Goal: Task Accomplishment & Management: Use online tool/utility

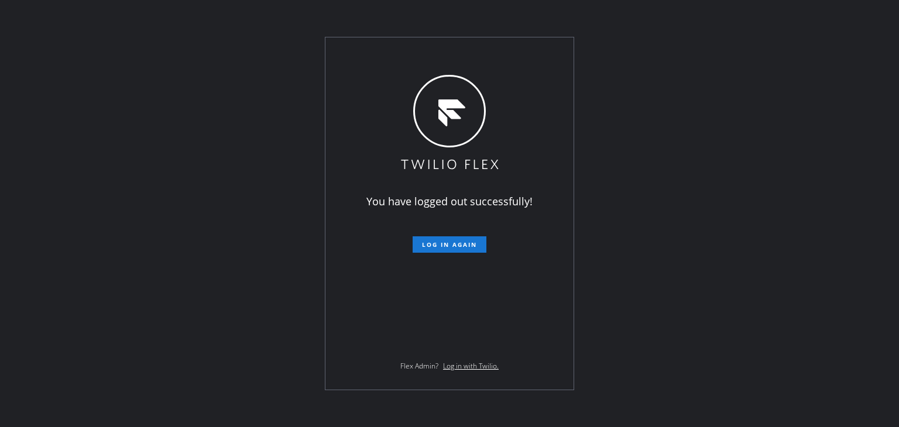
click at [467, 248] on span "Log in again" at bounding box center [449, 245] width 55 height 8
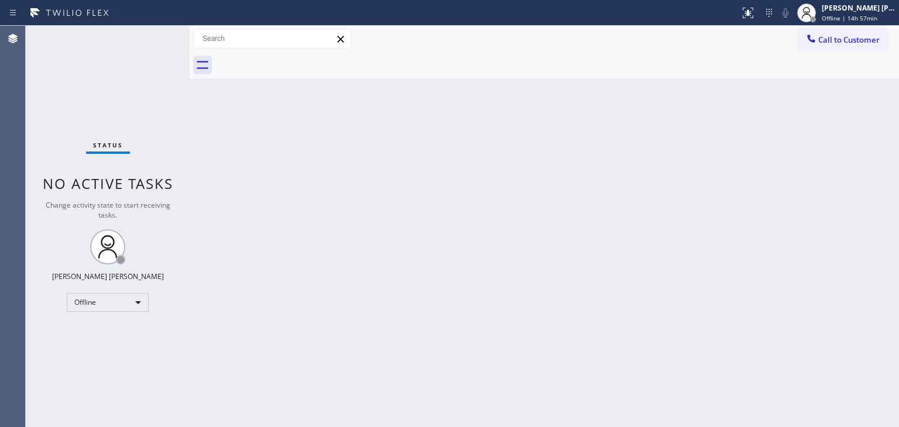
click at [818, 197] on div "Back to Dashboard Change Sender ID Customers Technicians Select a contact Outbo…" at bounding box center [544, 227] width 709 height 402
click at [848, 22] on div "[PERSON_NAME] [PERSON_NAME] Offline | 15h" at bounding box center [846, 13] width 105 height 26
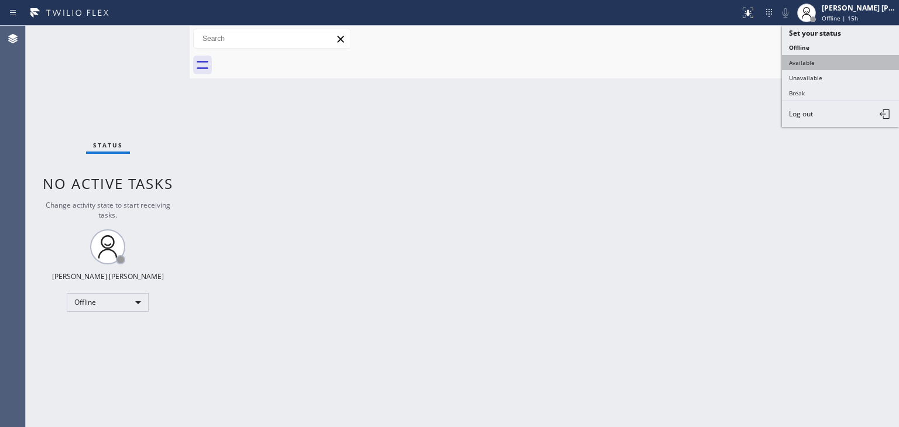
click at [827, 62] on button "Available" at bounding box center [840, 62] width 117 height 15
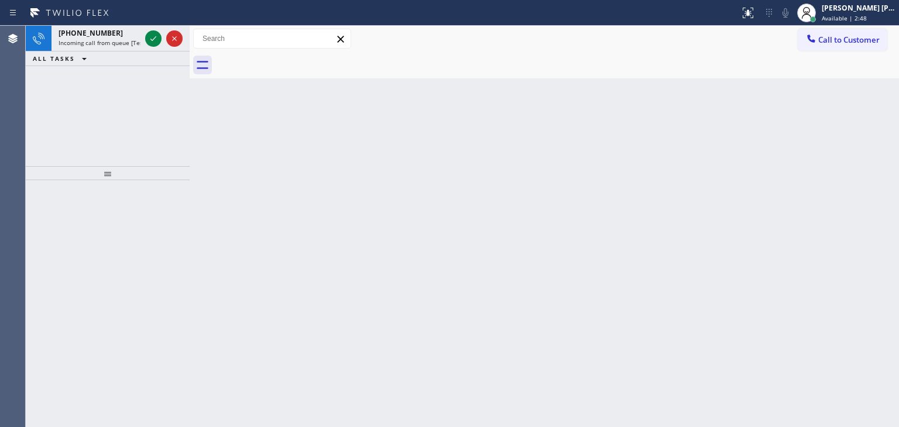
click at [91, 135] on div "[PHONE_NUMBER] Incoming call from queue [Test] All ALL TASKS ALL TASKS ACTIVE T…" at bounding box center [108, 96] width 164 height 140
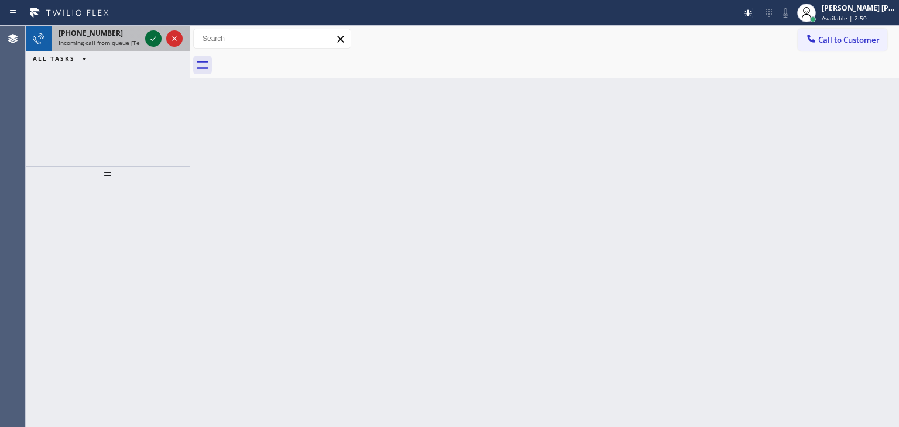
click at [153, 40] on icon at bounding box center [153, 39] width 14 height 14
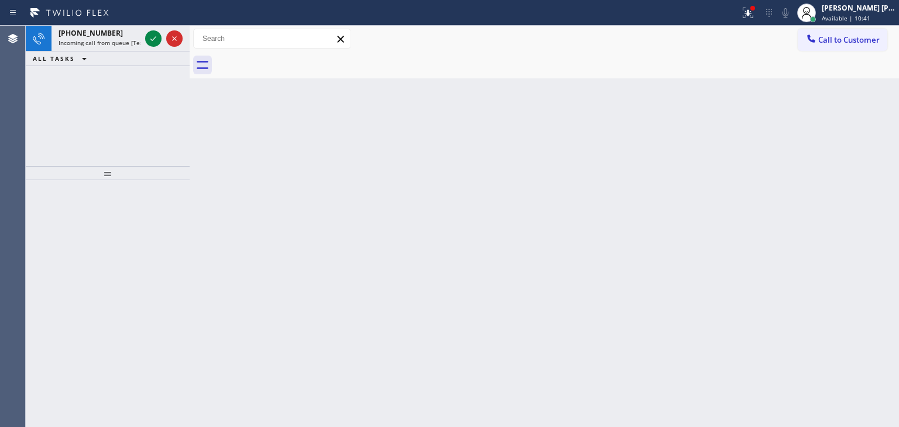
click at [60, 108] on div "[PHONE_NUMBER] Incoming call from queue [Test] All ALL TASKS ALL TASKS ACTIVE T…" at bounding box center [108, 96] width 164 height 140
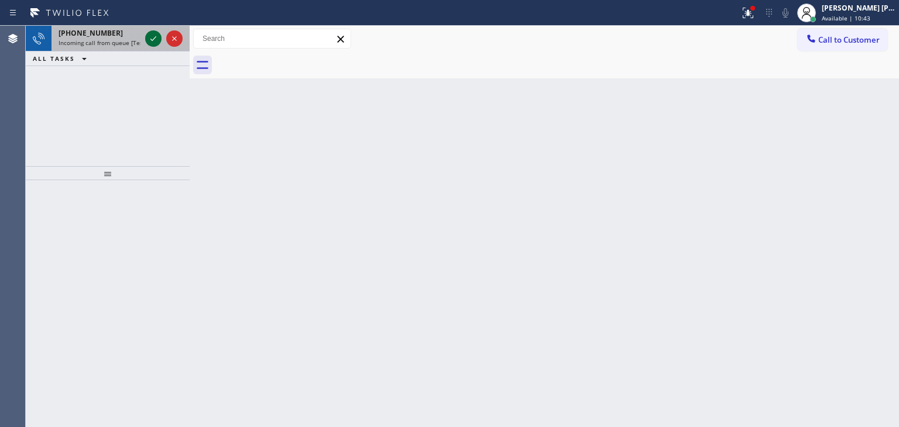
click at [154, 36] on icon at bounding box center [153, 39] width 14 height 14
click at [152, 35] on icon at bounding box center [153, 39] width 14 height 14
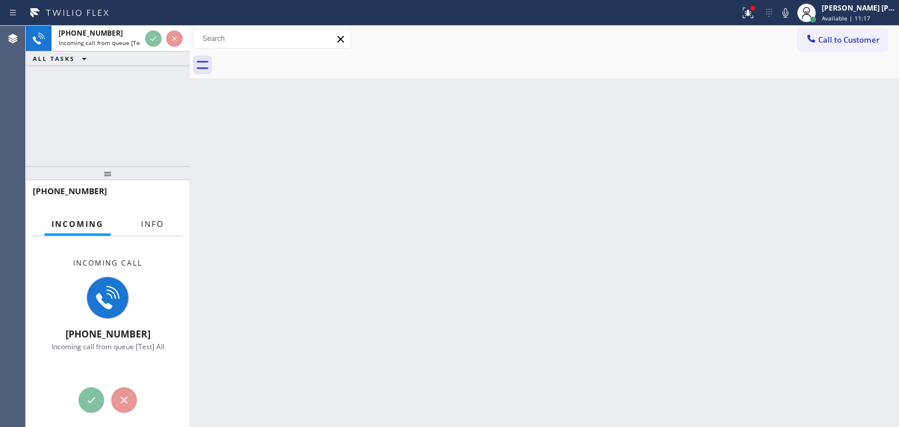
click at [143, 224] on span "Info" at bounding box center [152, 224] width 23 height 11
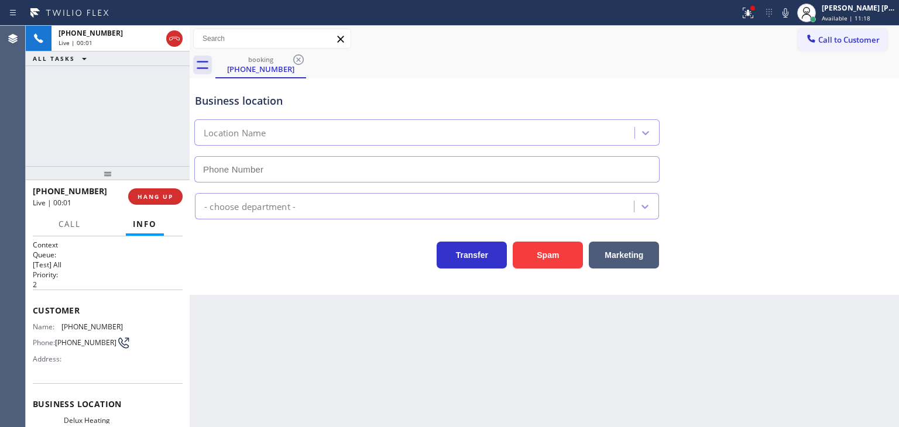
scroll to position [59, 0]
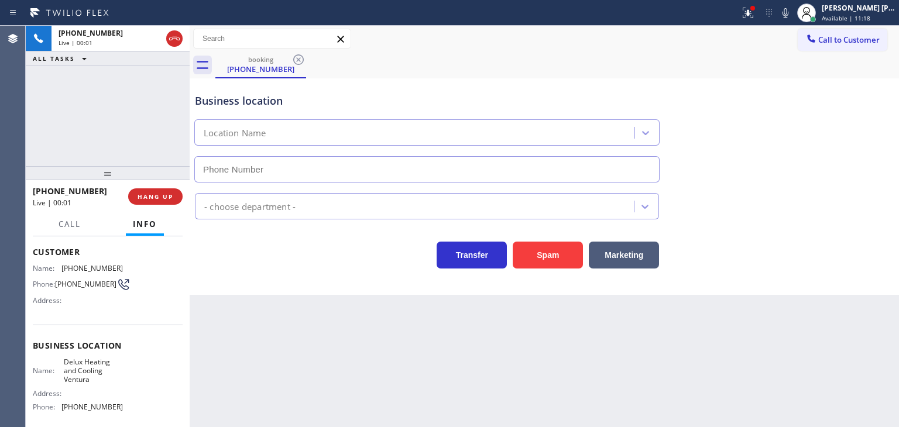
type input "[PHONE_NUMBER]"
click at [755, 12] on icon at bounding box center [748, 13] width 14 height 14
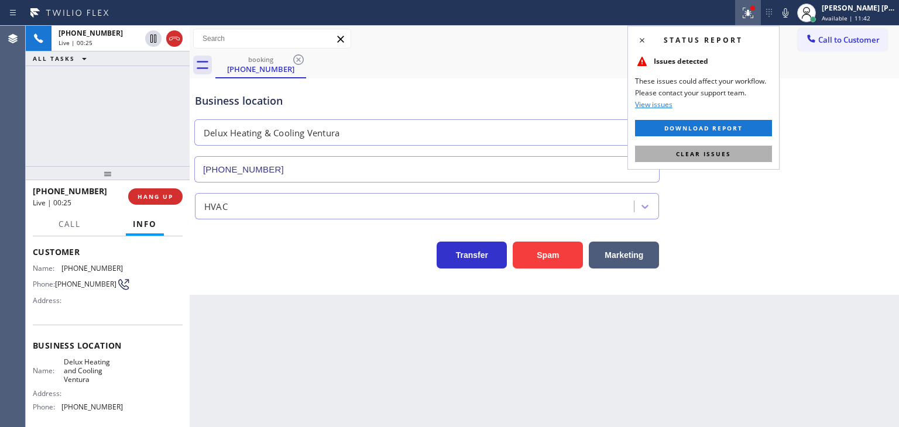
click at [710, 156] on span "Clear issues" at bounding box center [703, 154] width 55 height 8
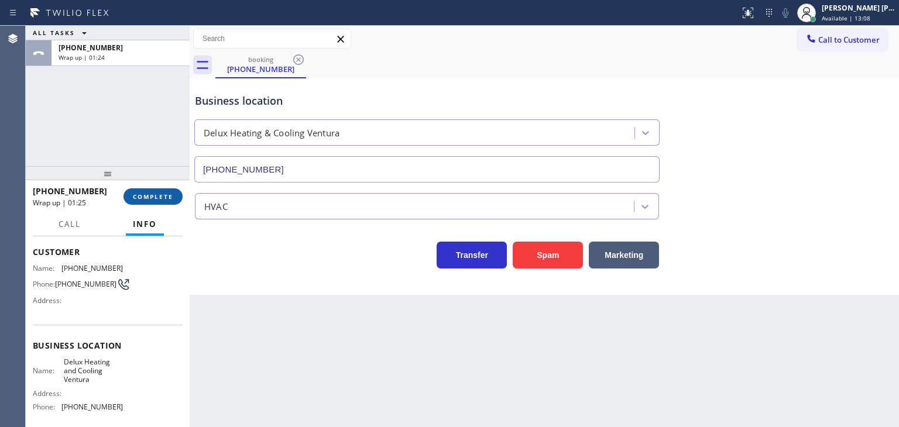
click at [145, 197] on span "COMPLETE" at bounding box center [153, 197] width 40 height 8
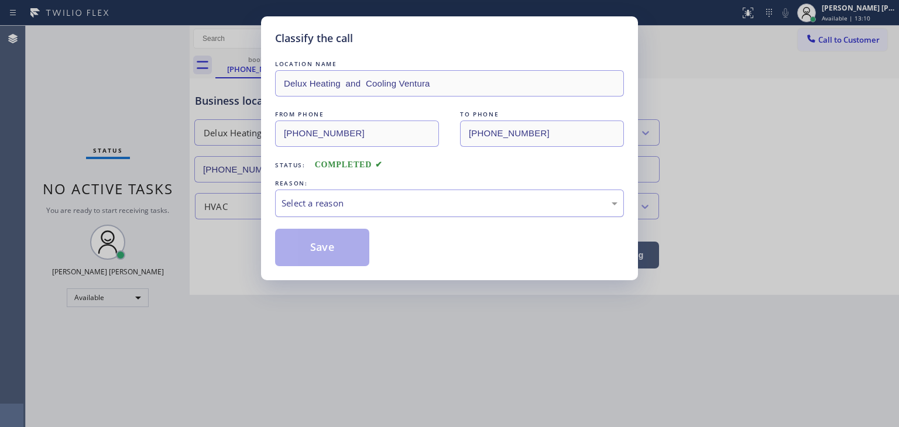
click at [323, 205] on div "Select a reason" at bounding box center [450, 203] width 336 height 13
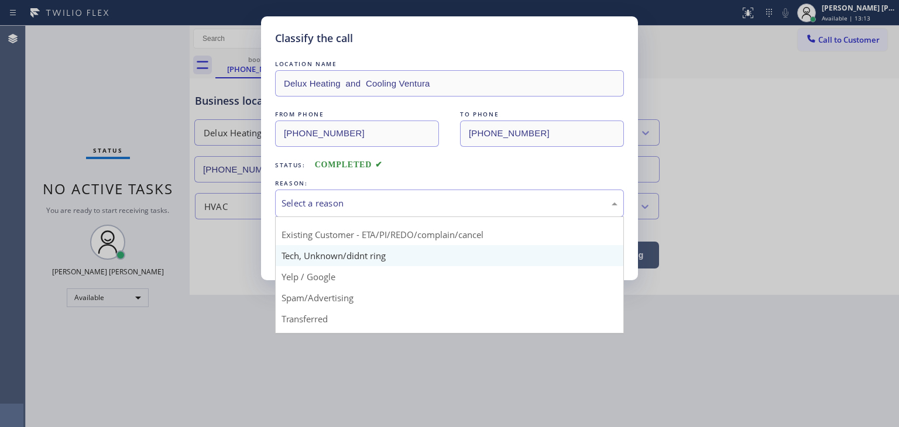
scroll to position [73, 0]
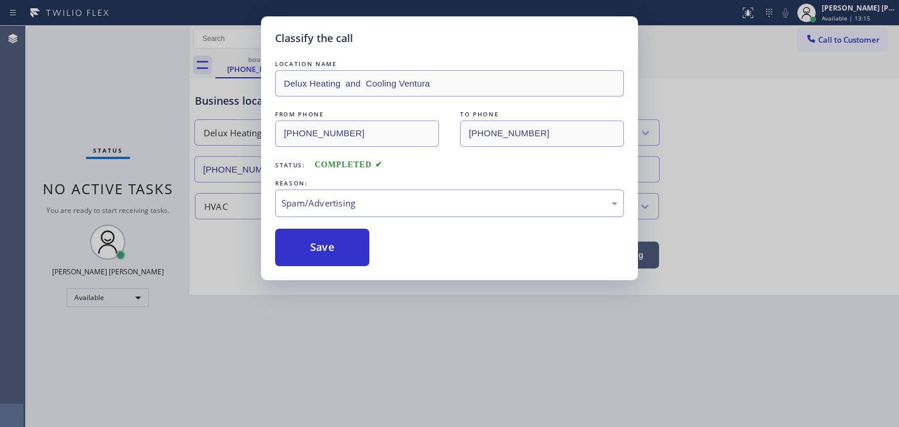
click at [313, 255] on button "Save" at bounding box center [322, 247] width 94 height 37
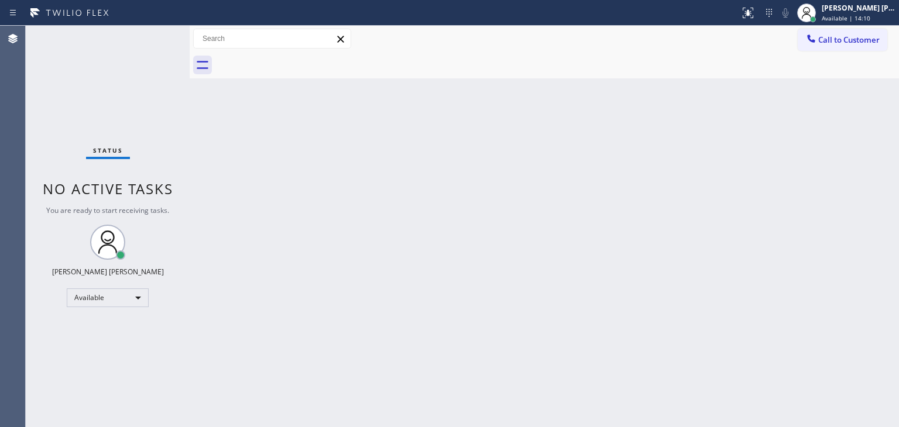
click at [94, 61] on div "Status No active tasks You are ready to start receiving tasks. [PERSON_NAME] [P…" at bounding box center [108, 227] width 164 height 402
click at [80, 54] on div "Status No active tasks You are ready to start receiving tasks. [PERSON_NAME] [P…" at bounding box center [108, 227] width 164 height 402
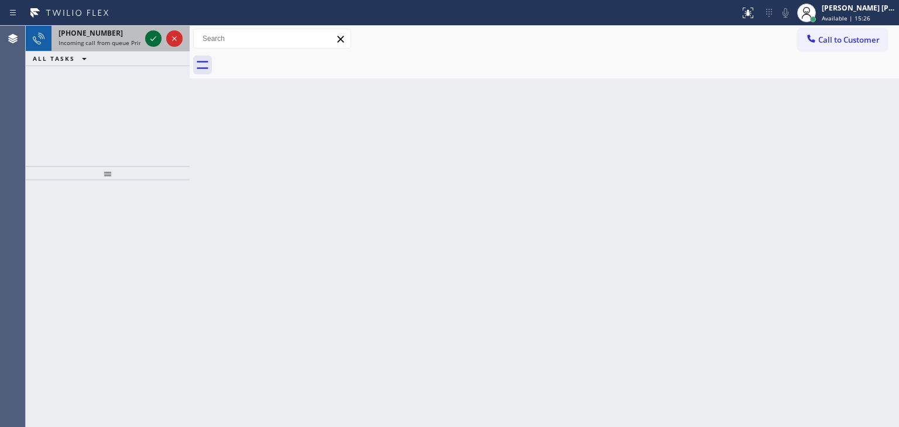
click at [153, 36] on icon at bounding box center [153, 39] width 14 height 14
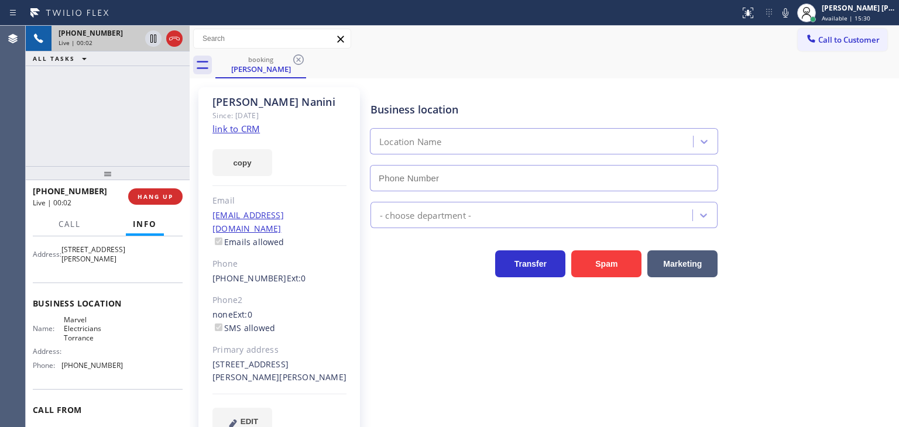
scroll to position [117, 0]
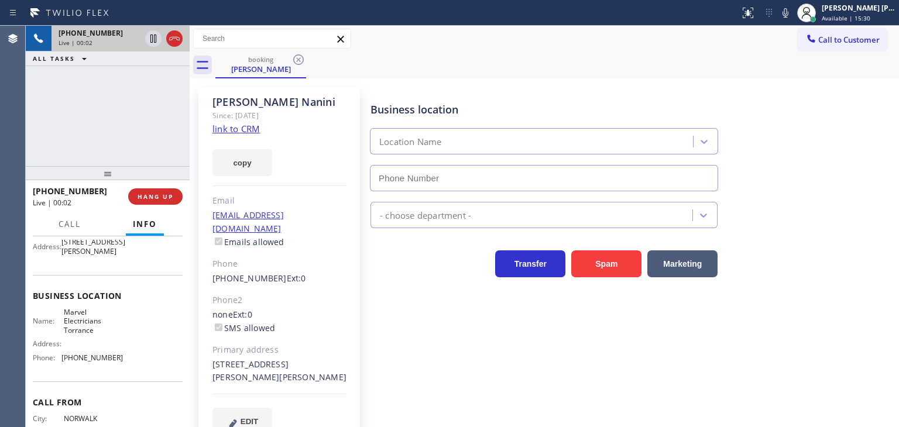
type input "[PHONE_NUMBER]"
click at [253, 128] on link "link to CRM" at bounding box center [235, 129] width 47 height 12
click at [875, 9] on div "[PERSON_NAME] [PERSON_NAME]" at bounding box center [859, 8] width 74 height 10
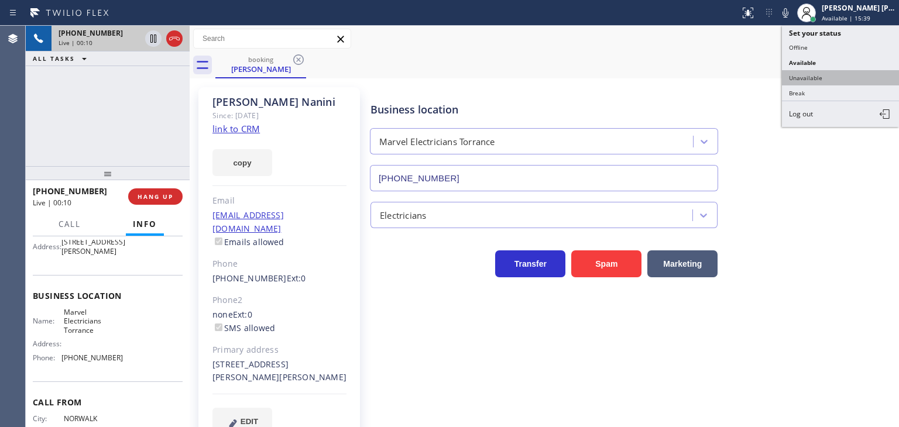
click at [849, 71] on button "Unavailable" at bounding box center [840, 77] width 117 height 15
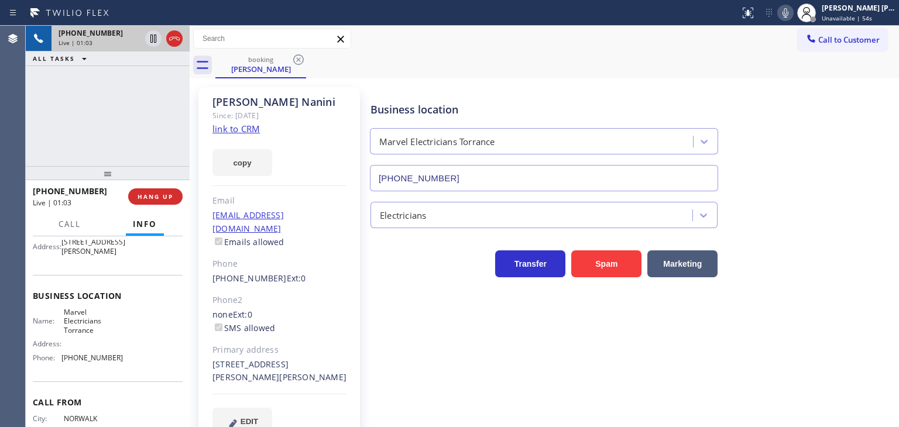
click at [793, 12] on icon at bounding box center [786, 13] width 14 height 14
click at [155, 36] on icon at bounding box center [153, 39] width 14 height 14
click at [793, 15] on icon at bounding box center [786, 13] width 14 height 14
click at [152, 36] on icon at bounding box center [153, 39] width 8 height 8
click at [793, 10] on icon at bounding box center [786, 13] width 14 height 14
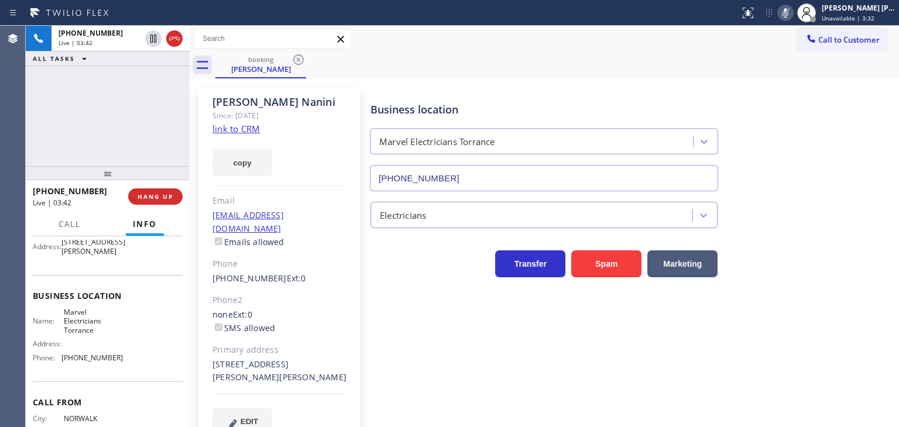
drag, startPoint x: 155, startPoint y: 37, endPoint x: 211, endPoint y: 90, distance: 77.0
click at [153, 37] on icon at bounding box center [153, 39] width 14 height 14
click at [793, 11] on icon at bounding box center [786, 13] width 14 height 14
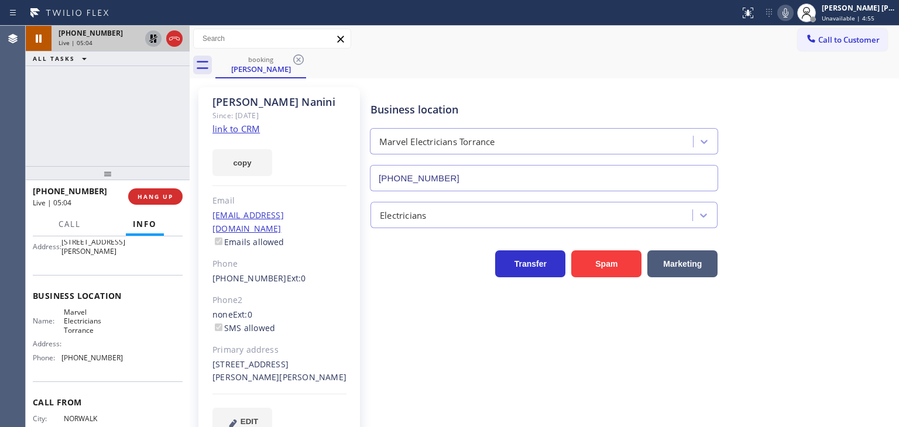
click at [155, 38] on icon at bounding box center [153, 39] width 14 height 14
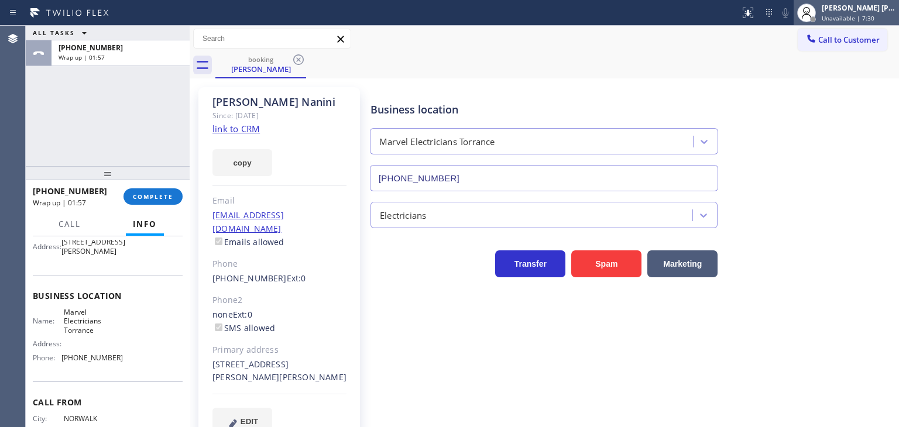
click at [877, 11] on div "[PERSON_NAME] [PERSON_NAME]" at bounding box center [859, 8] width 74 height 10
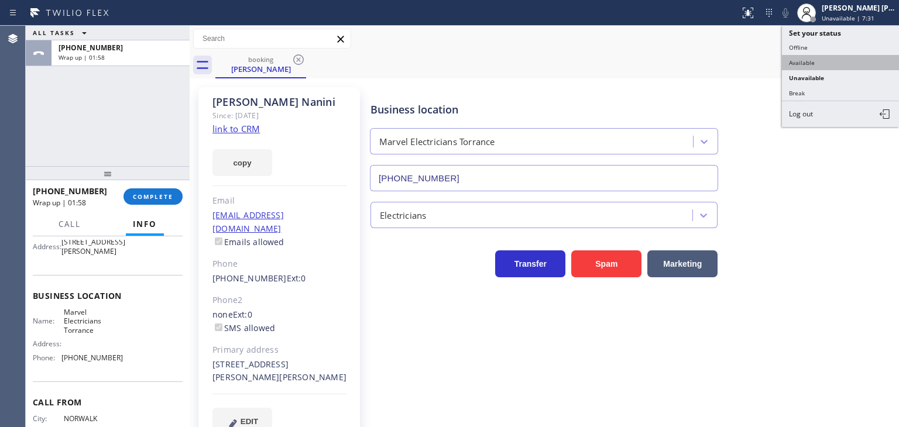
click at [845, 55] on button "Available" at bounding box center [840, 62] width 117 height 15
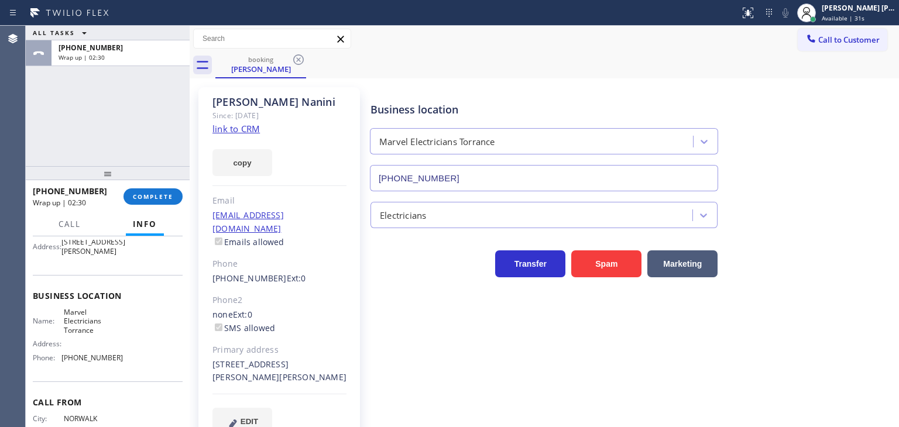
click at [89, 142] on div "ALL TASKS ALL TASKS ACTIVE TASKS TASKS IN WRAP UP [PHONE_NUMBER] Wrap up | 02:30" at bounding box center [108, 96] width 164 height 140
click at [142, 191] on button "COMPLETE" at bounding box center [153, 196] width 59 height 16
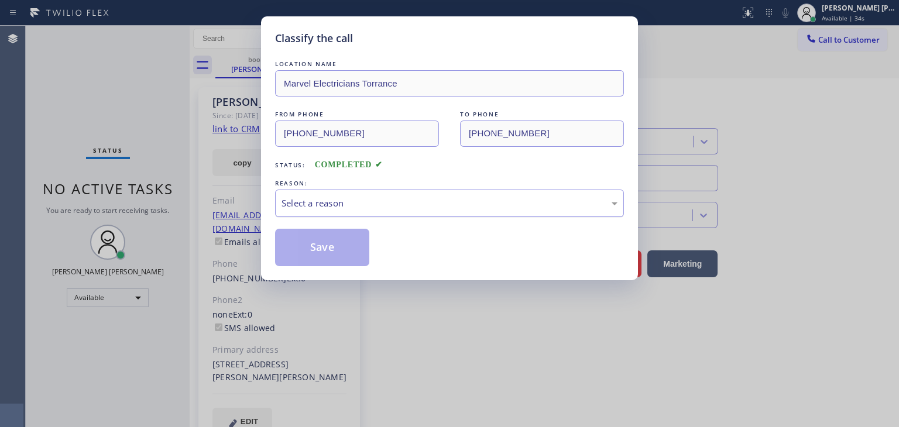
click at [381, 205] on div "Select a reason" at bounding box center [450, 203] width 336 height 13
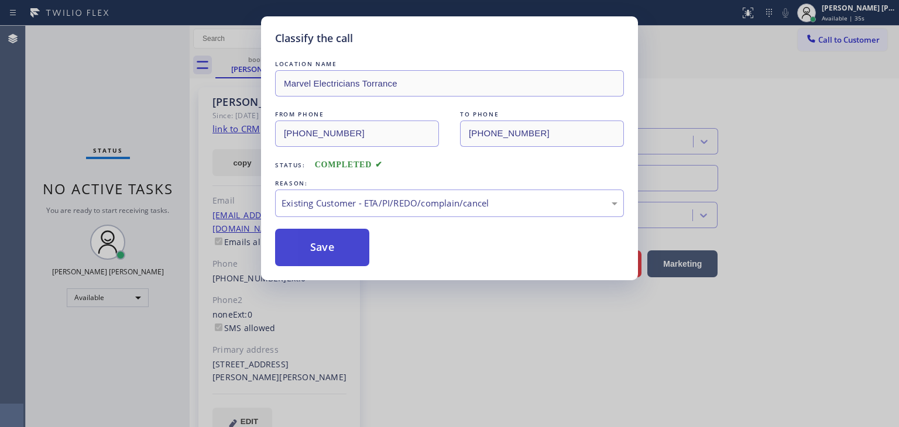
click at [331, 246] on button "Save" at bounding box center [322, 247] width 94 height 37
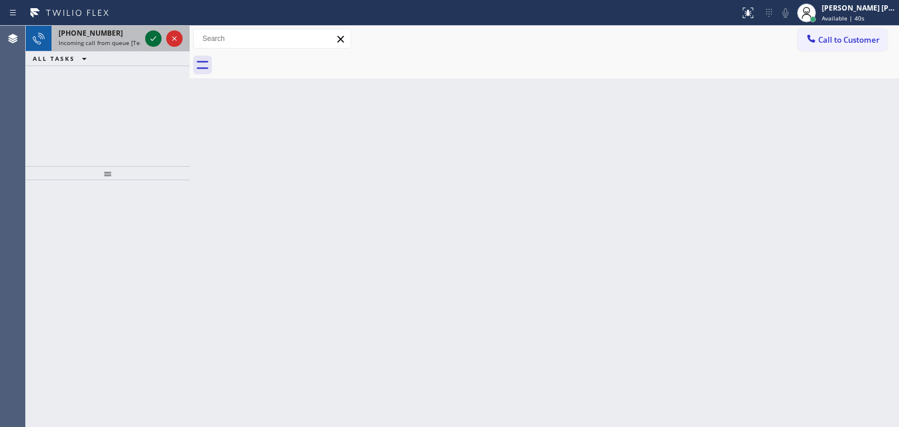
click at [150, 40] on icon at bounding box center [153, 39] width 14 height 14
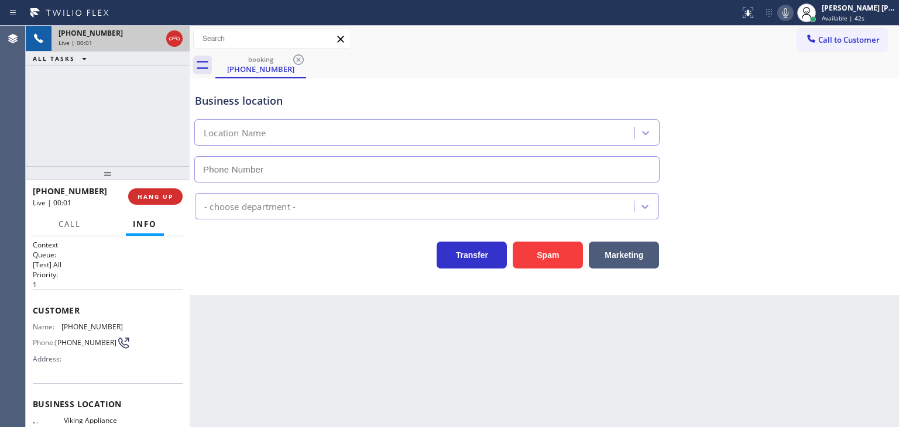
type input "[PHONE_NUMBER]"
click at [793, 17] on icon at bounding box center [786, 13] width 14 height 14
click at [788, 10] on icon at bounding box center [786, 12] width 6 height 9
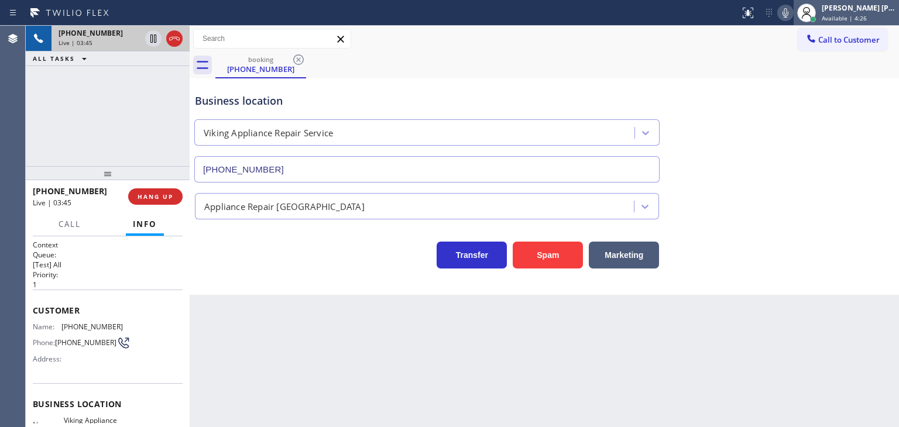
click at [883, 18] on div "Available | 4:26" at bounding box center [859, 18] width 74 height 8
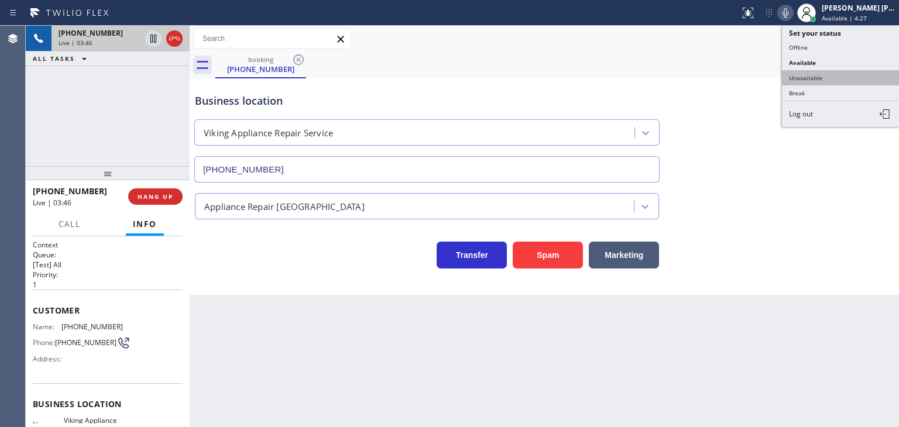
click at [851, 80] on button "Unavailable" at bounding box center [840, 77] width 117 height 15
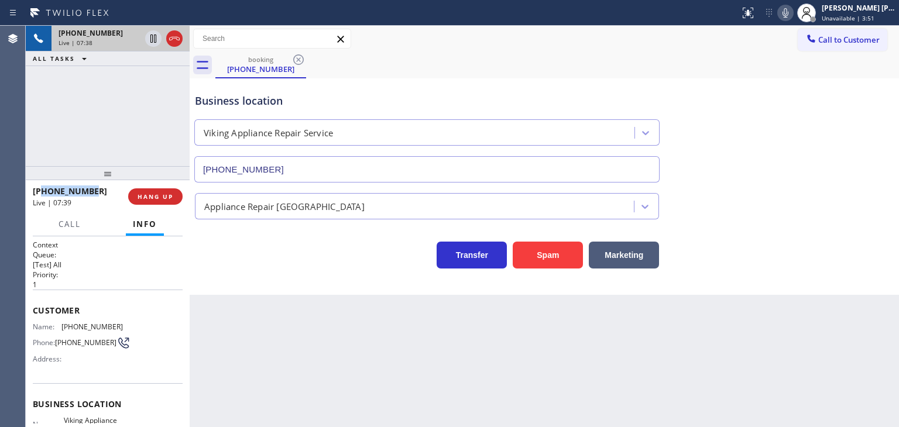
drag, startPoint x: 115, startPoint y: 193, endPoint x: 43, endPoint y: 190, distance: 72.0
click at [43, 190] on div "[PHONE_NUMBER]" at bounding box center [76, 191] width 87 height 11
copy span "8582542341"
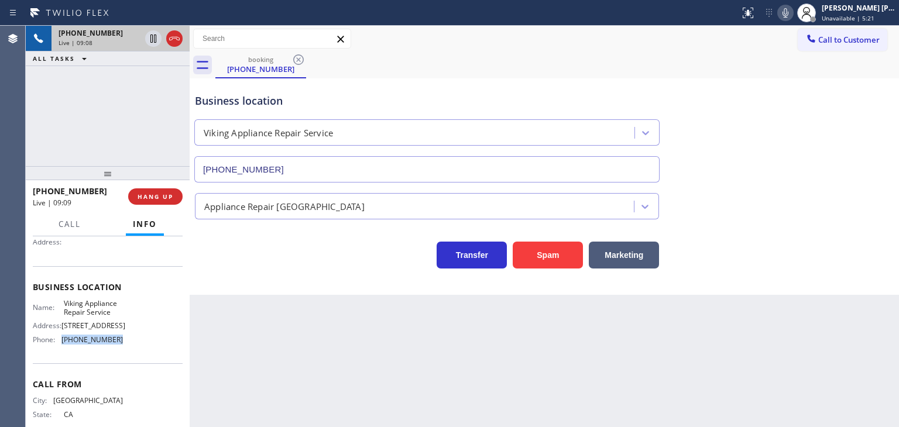
drag, startPoint x: 117, startPoint y: 349, endPoint x: 61, endPoint y: 356, distance: 56.0
click at [61, 349] on div "Name: Viking Appliance Repair Service Address: [STREET_ADDRESS] Phone: [PHONE_N…" at bounding box center [108, 324] width 150 height 50
copy div "[PHONE_NUMBER]"
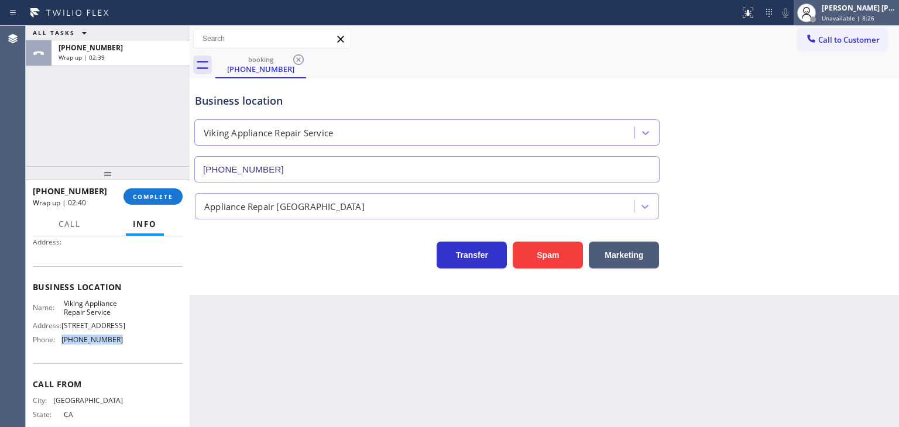
click at [875, 12] on div "[PERSON_NAME] [PERSON_NAME] Unavailable | 8:26" at bounding box center [859, 12] width 80 height 20
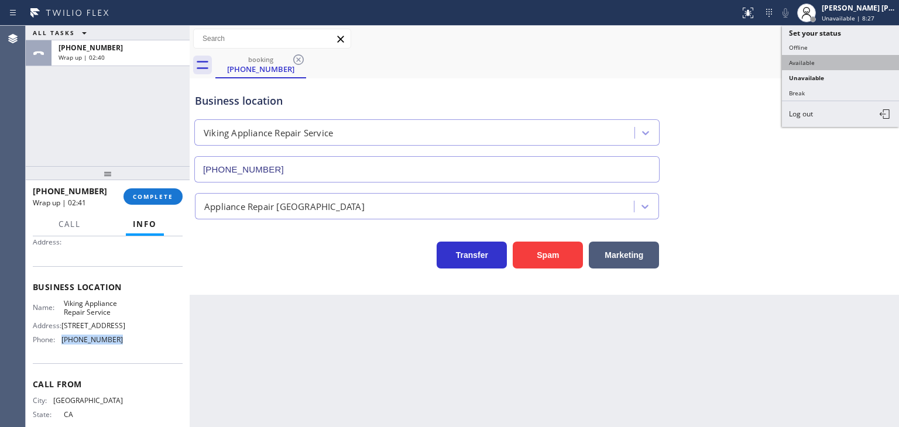
click at [825, 61] on button "Available" at bounding box center [840, 62] width 117 height 15
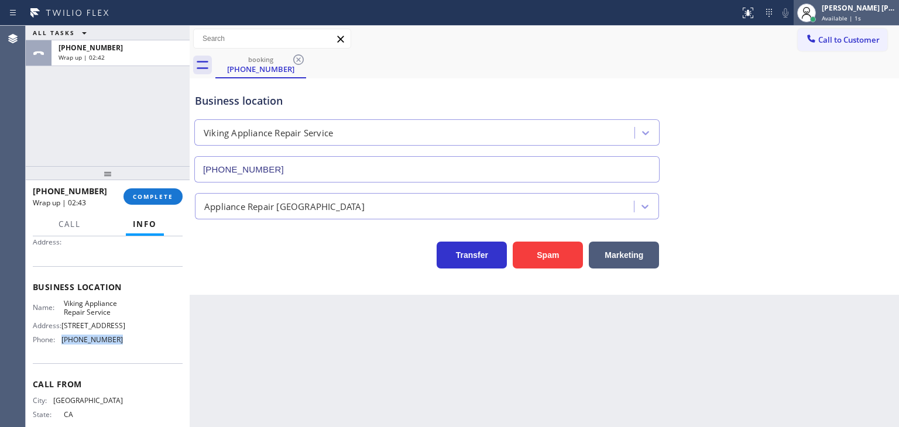
click at [862, 12] on div "[PERSON_NAME] [PERSON_NAME]" at bounding box center [859, 8] width 74 height 10
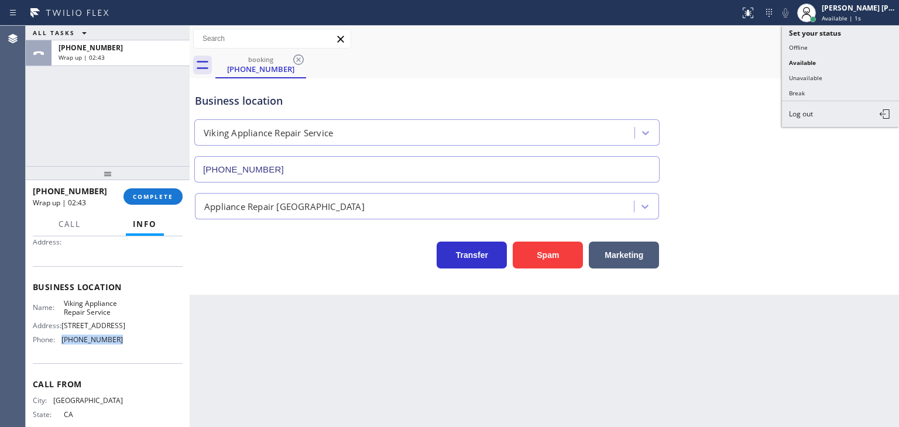
click at [834, 76] on button "Unavailable" at bounding box center [840, 77] width 117 height 15
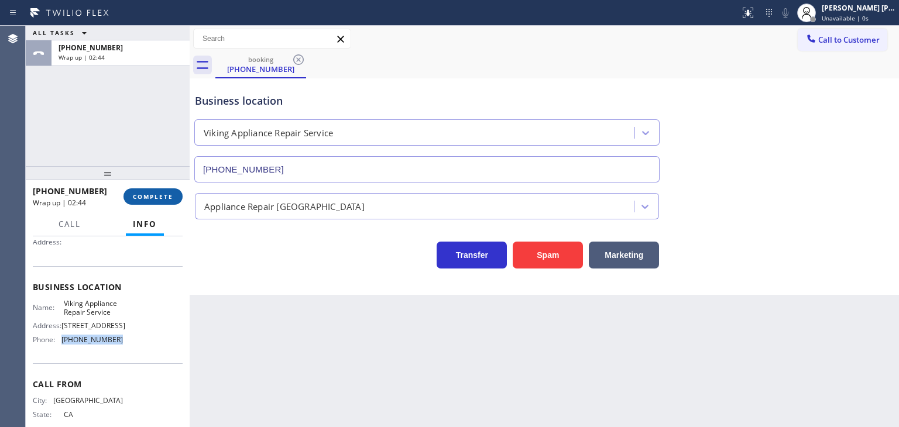
click at [143, 197] on span "COMPLETE" at bounding box center [153, 197] width 40 height 8
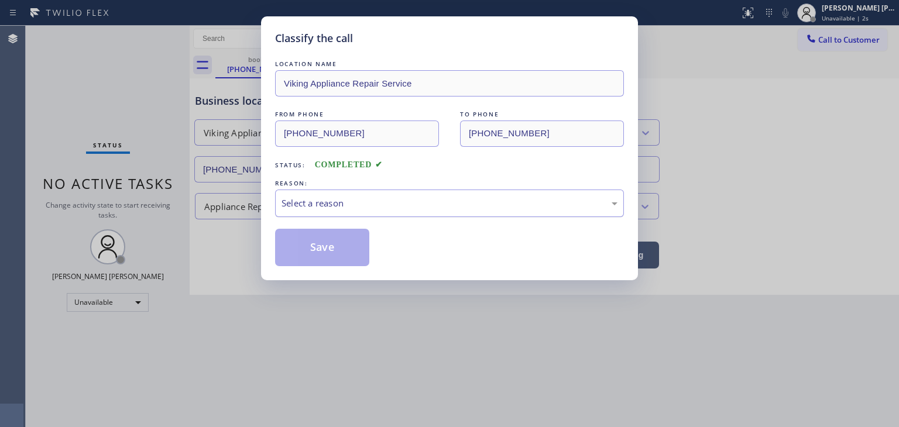
click at [313, 198] on div "Select a reason" at bounding box center [450, 203] width 336 height 13
click at [317, 242] on button "Save" at bounding box center [322, 247] width 94 height 37
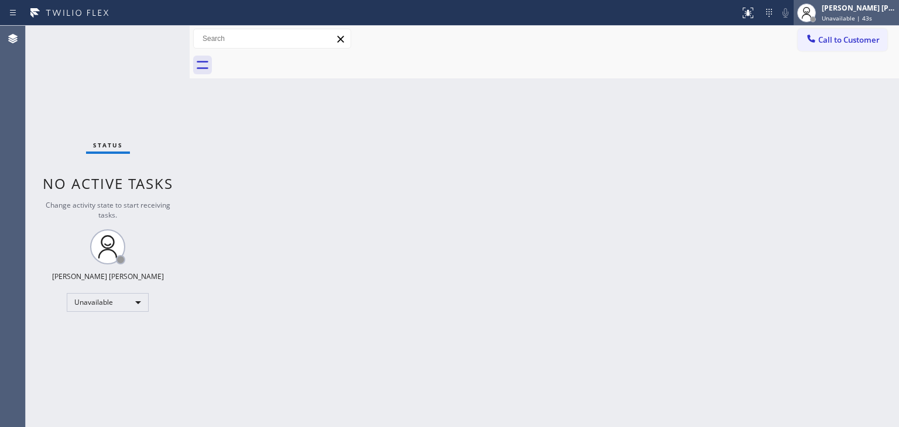
click at [863, 14] on span "Unavailable | 43s" at bounding box center [847, 18] width 50 height 8
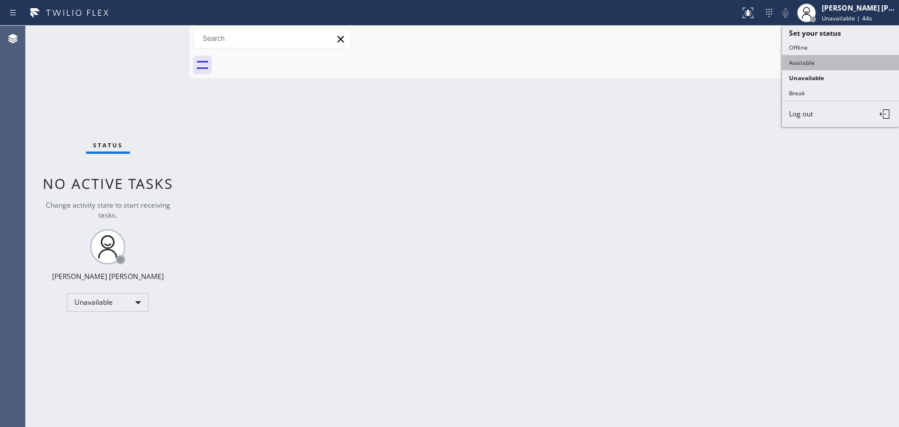
click at [829, 60] on button "Available" at bounding box center [840, 62] width 117 height 15
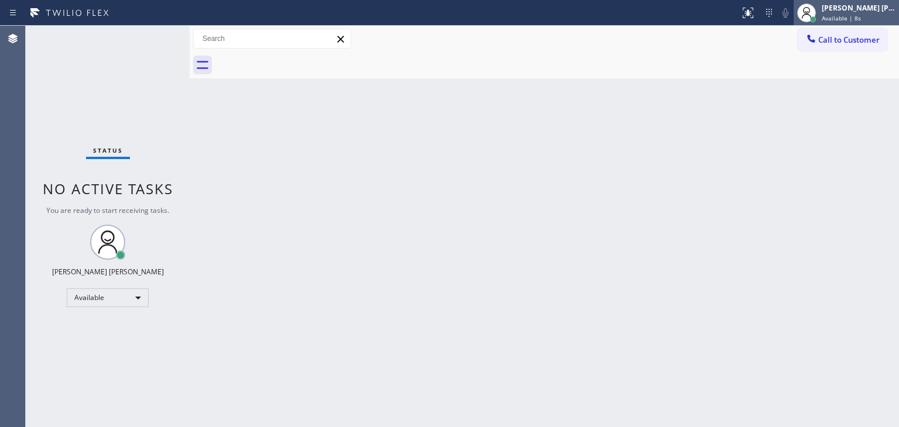
click at [846, 12] on div "[PERSON_NAME] [PERSON_NAME]" at bounding box center [859, 8] width 74 height 10
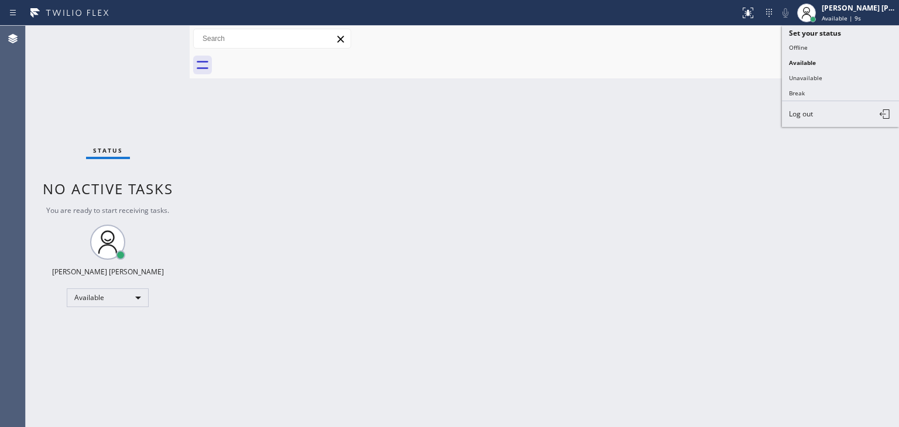
click at [831, 78] on button "Unavailable" at bounding box center [840, 77] width 117 height 15
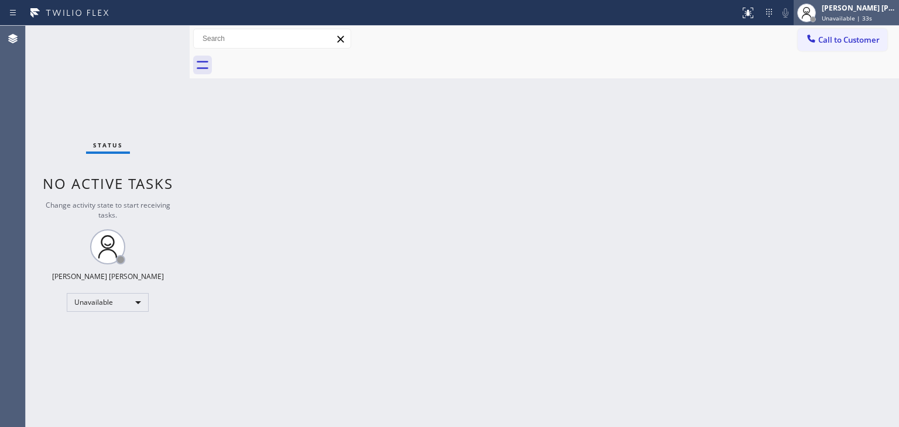
click at [875, 10] on div "[PERSON_NAME] [PERSON_NAME]" at bounding box center [859, 8] width 74 height 10
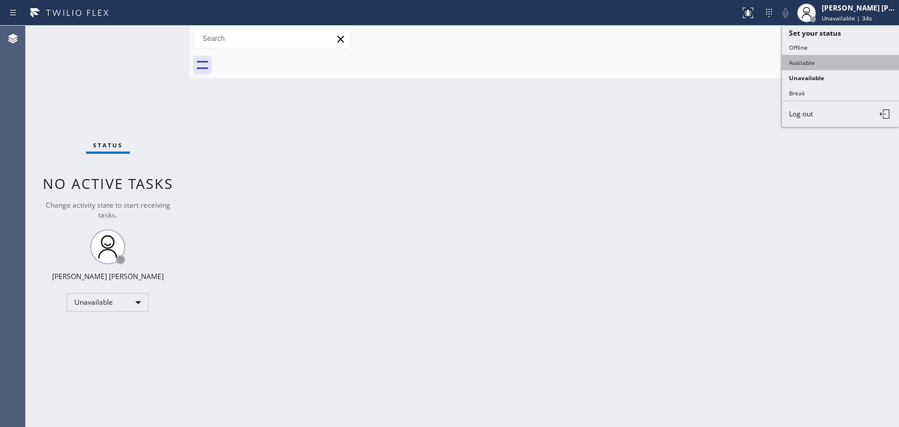
click at [833, 64] on button "Available" at bounding box center [840, 62] width 117 height 15
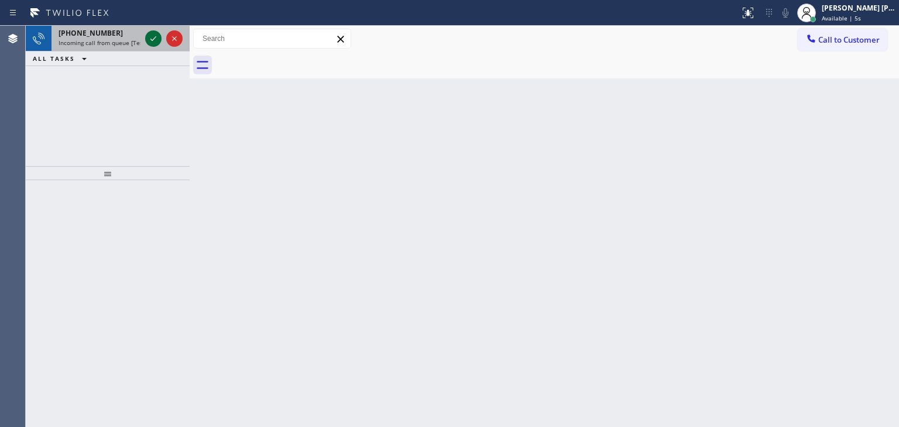
click at [150, 36] on icon at bounding box center [153, 39] width 14 height 14
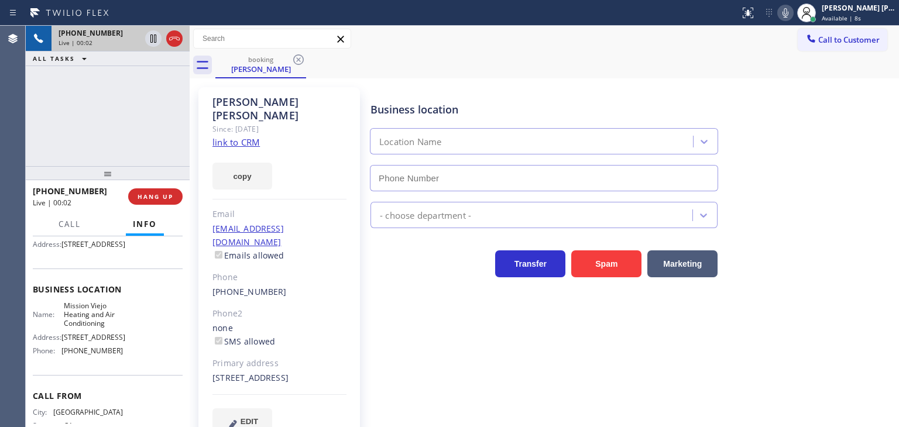
scroll to position [117, 0]
type input "[PHONE_NUMBER]"
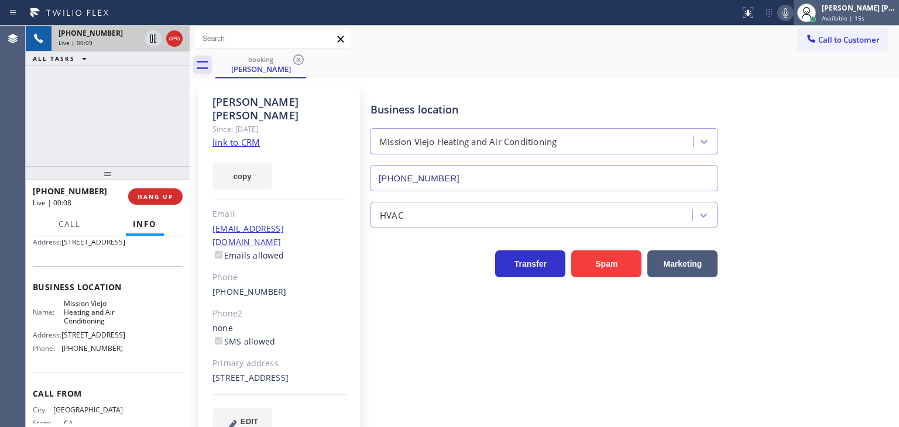
click at [846, 8] on div "[PERSON_NAME] [PERSON_NAME]" at bounding box center [859, 8] width 74 height 10
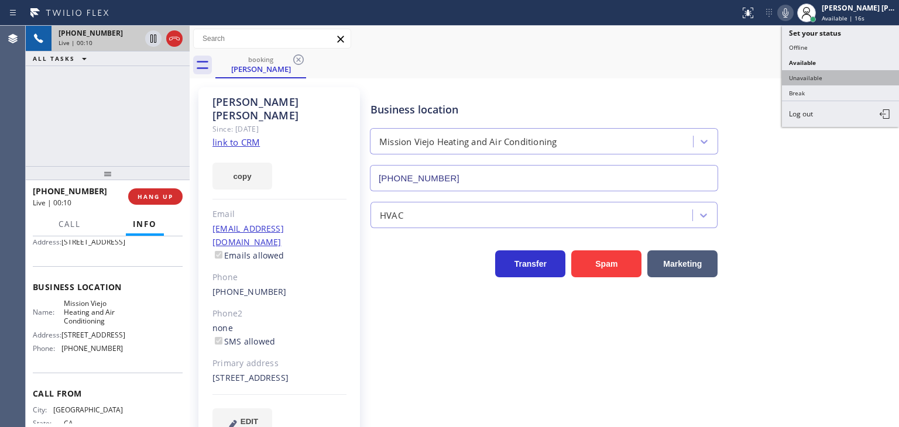
click at [828, 77] on button "Unavailable" at bounding box center [840, 77] width 117 height 15
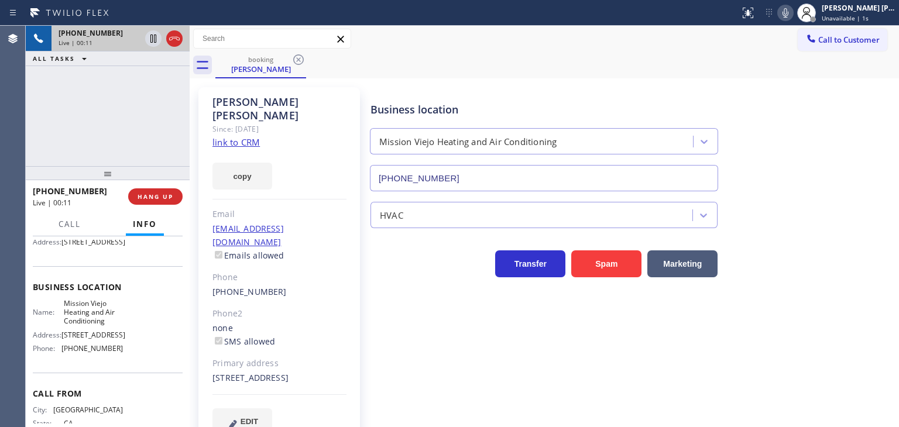
click at [788, 15] on icon at bounding box center [786, 12] width 6 height 9
click at [238, 136] on link "link to CRM" at bounding box center [235, 142] width 47 height 12
click at [793, 9] on icon at bounding box center [786, 13] width 14 height 14
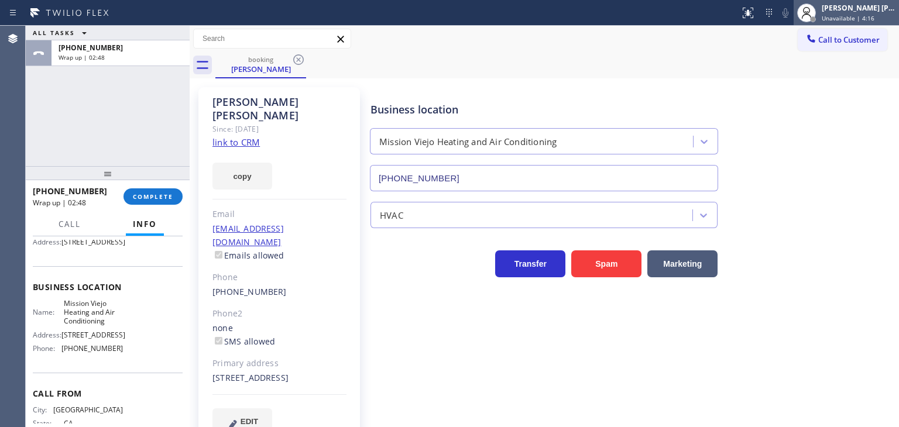
click at [871, 14] on span "Unavailable | 4:16" at bounding box center [848, 18] width 53 height 8
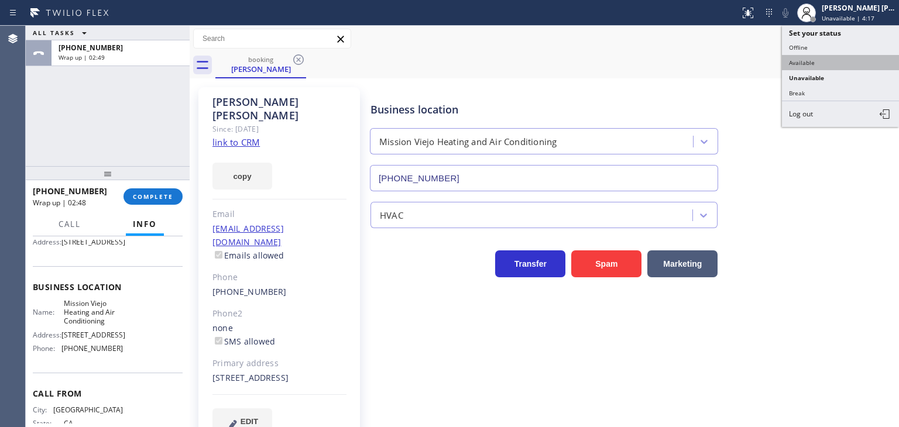
click at [810, 63] on button "Available" at bounding box center [840, 62] width 117 height 15
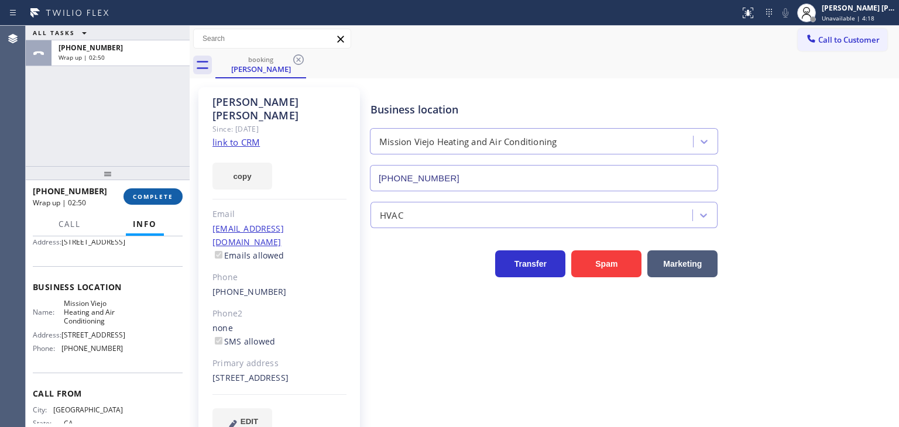
click at [160, 203] on button "COMPLETE" at bounding box center [153, 196] width 59 height 16
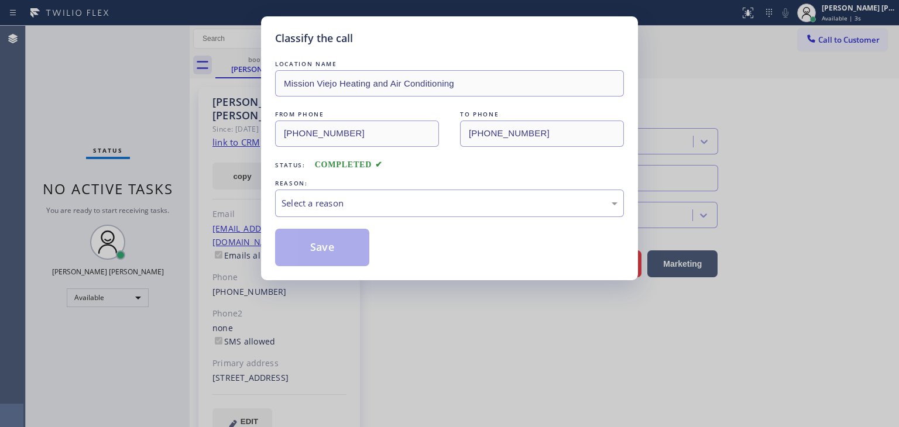
click at [390, 186] on div "REASON:" at bounding box center [449, 183] width 349 height 12
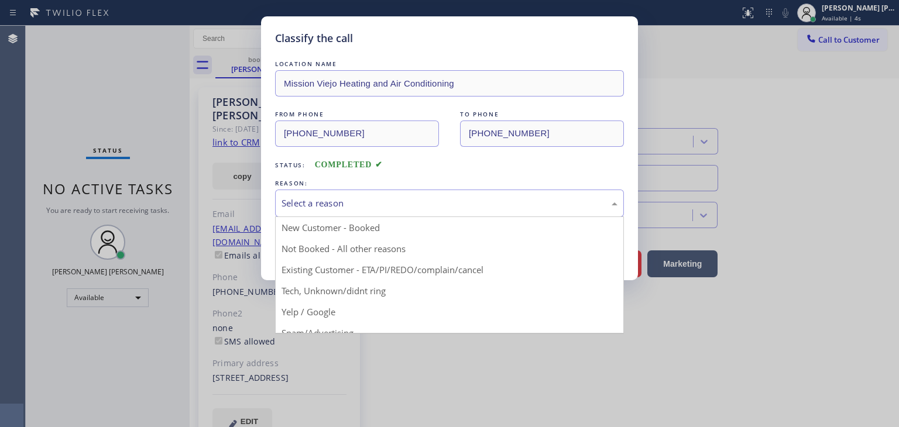
click at [382, 198] on div "Select a reason" at bounding box center [450, 203] width 336 height 13
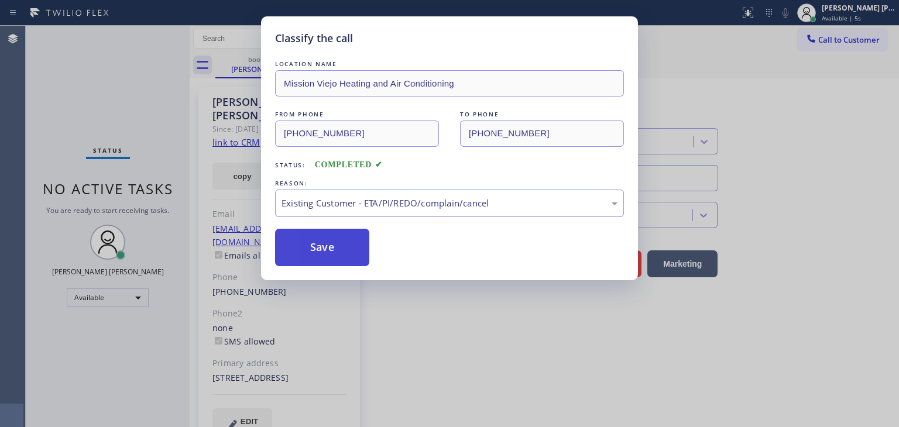
click at [320, 250] on button "Save" at bounding box center [322, 247] width 94 height 37
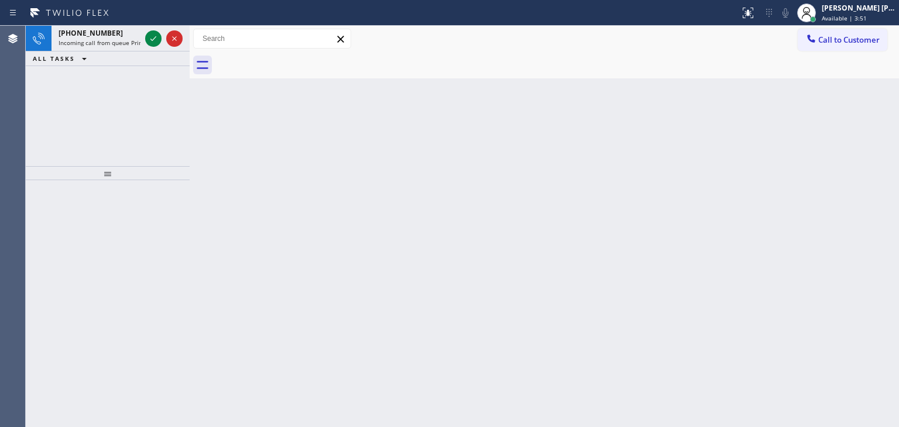
drag, startPoint x: 59, startPoint y: 120, endPoint x: 108, endPoint y: 63, distance: 75.6
click at [59, 119] on div "[PHONE_NUMBER] Incoming call from queue Primary EL ALL TASKS ALL TASKS ACTIVE T…" at bounding box center [108, 96] width 164 height 140
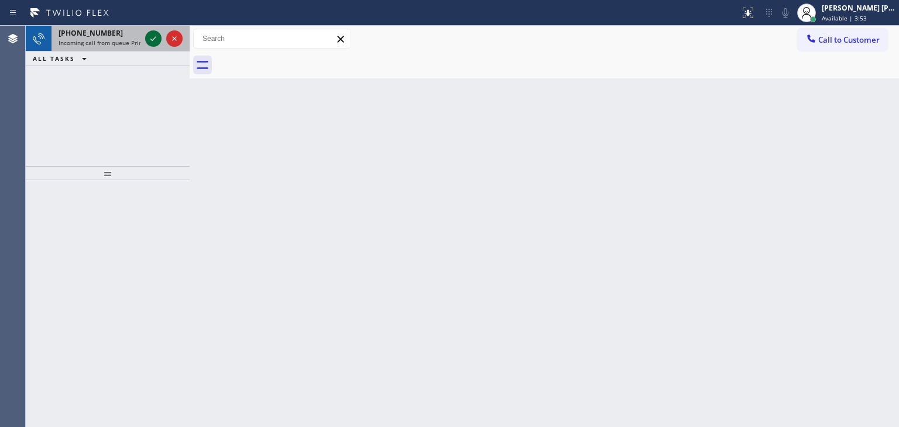
click at [152, 30] on button at bounding box center [153, 38] width 16 height 16
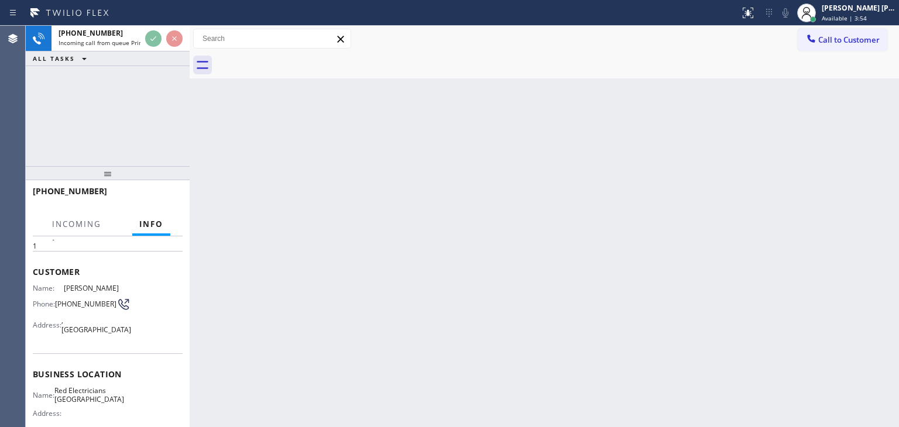
scroll to position [59, 0]
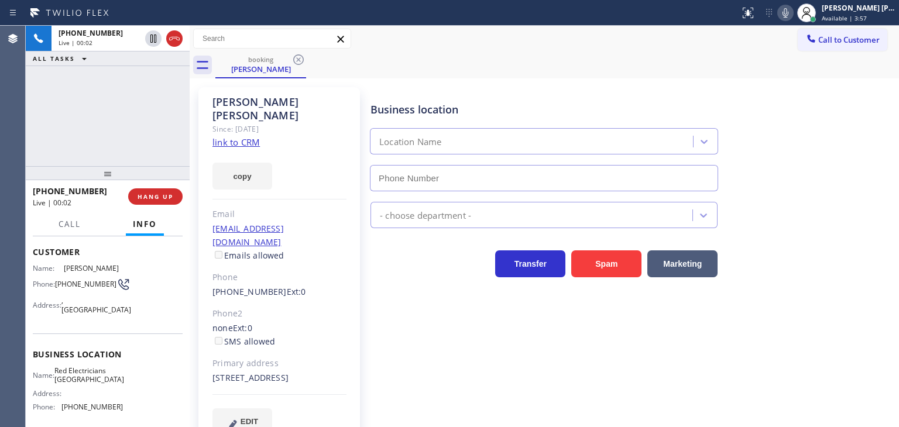
type input "[PHONE_NUMBER]"
click at [247, 136] on link "link to CRM" at bounding box center [235, 142] width 47 height 12
click at [793, 15] on icon at bounding box center [786, 13] width 14 height 14
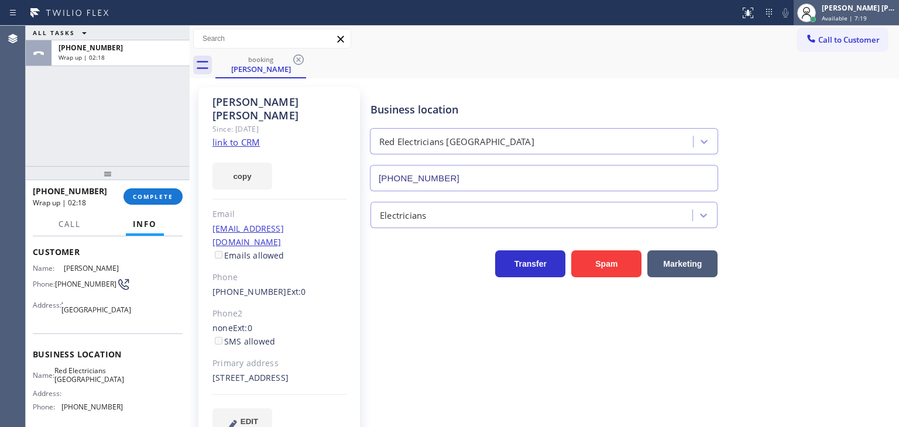
click at [857, 9] on div "[PERSON_NAME] [PERSON_NAME]" at bounding box center [859, 8] width 74 height 10
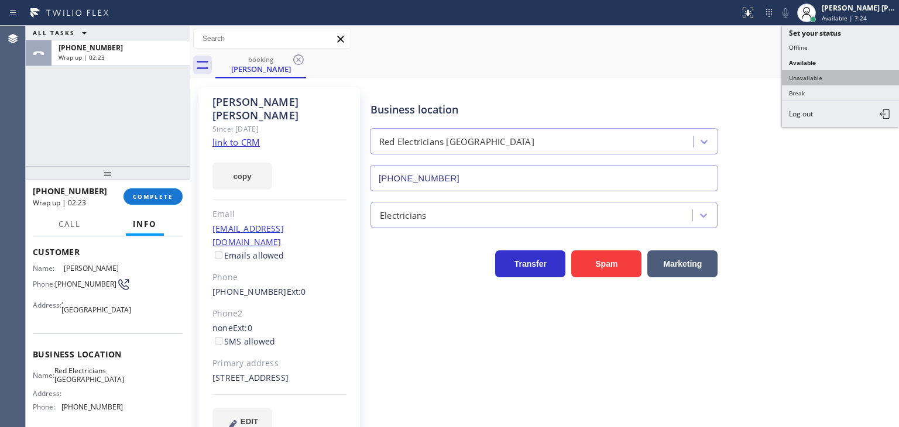
click at [826, 74] on button "Unavailable" at bounding box center [840, 77] width 117 height 15
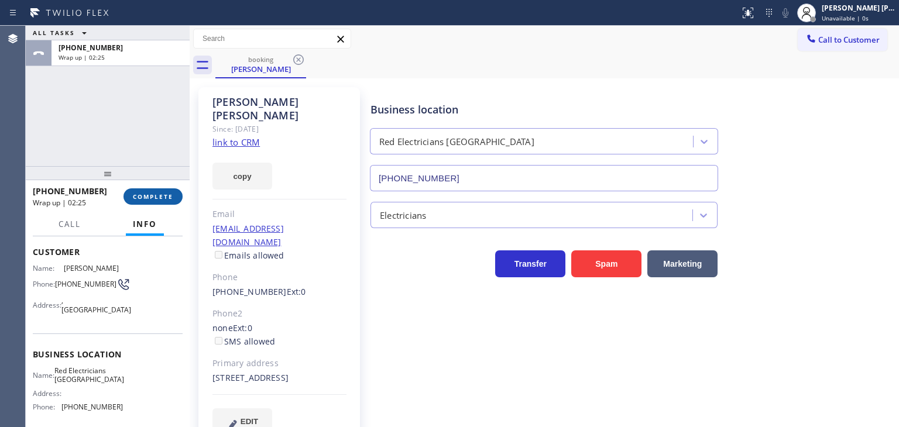
click at [160, 200] on span "COMPLETE" at bounding box center [153, 197] width 40 height 8
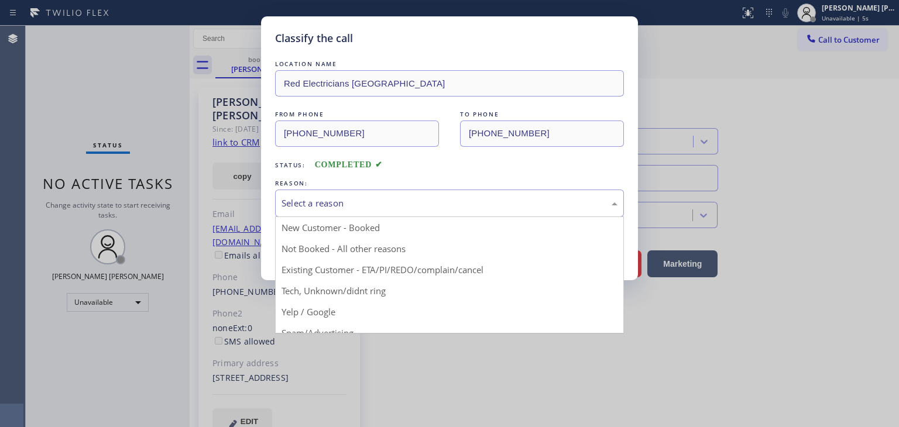
click at [300, 198] on div "Select a reason" at bounding box center [450, 203] width 336 height 13
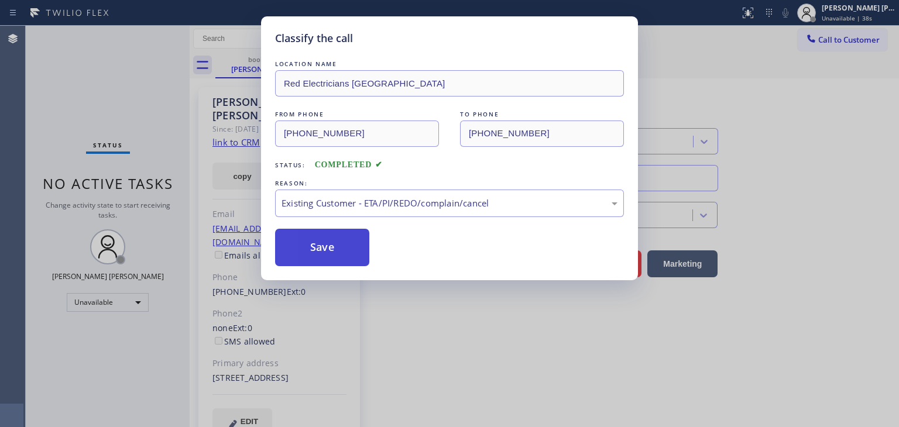
click at [347, 248] on button "Save" at bounding box center [322, 247] width 94 height 37
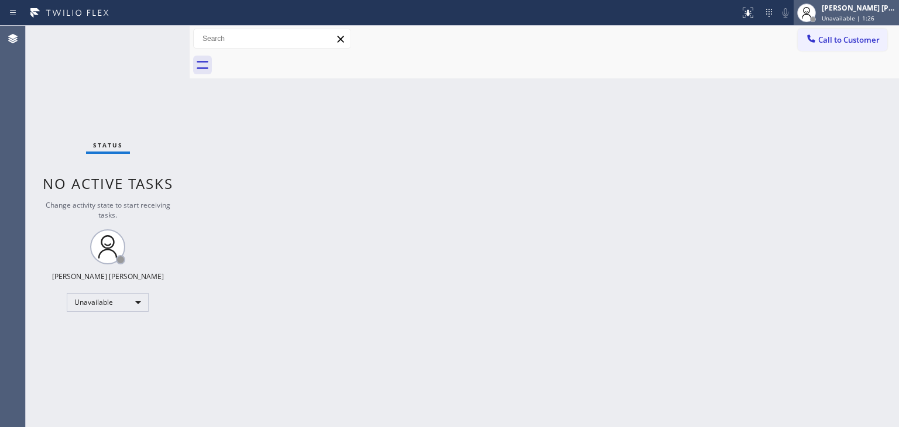
click at [882, 12] on div "[PERSON_NAME] [PERSON_NAME]" at bounding box center [859, 8] width 74 height 10
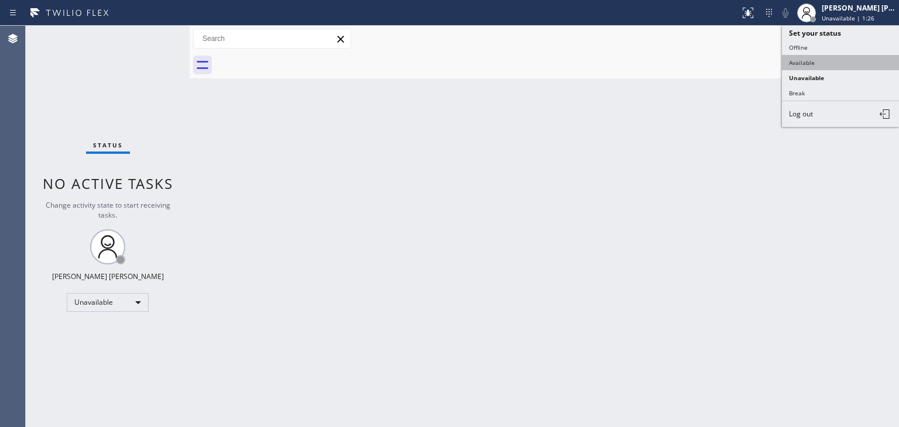
click at [840, 60] on button "Available" at bounding box center [840, 62] width 117 height 15
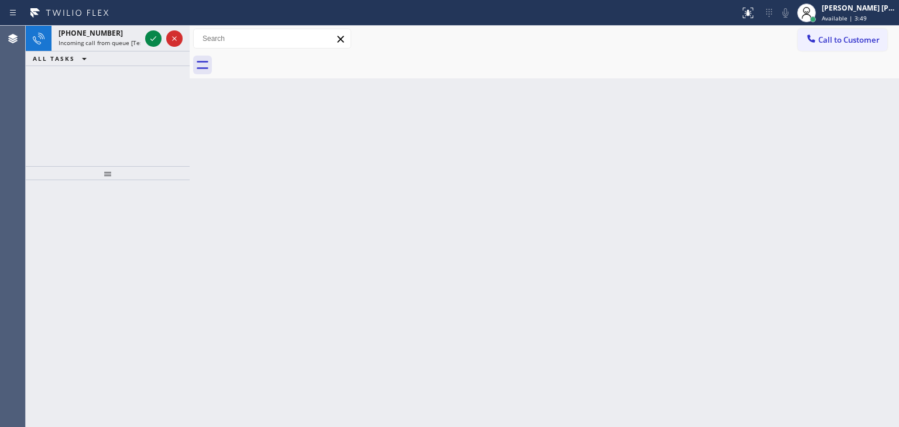
click at [112, 110] on div "[PHONE_NUMBER] Incoming call from queue [Test] All ALL TASKS ALL TASKS ACTIVE T…" at bounding box center [108, 96] width 164 height 140
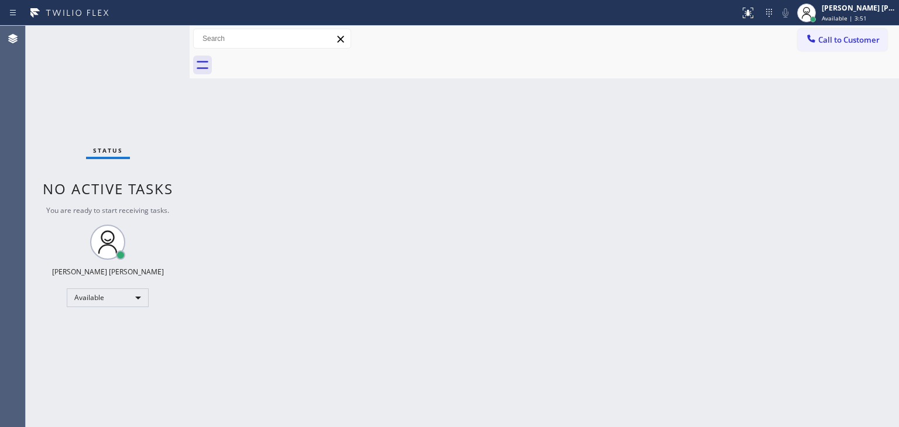
click at [148, 38] on div "Status No active tasks You are ready to start receiving tasks. [PERSON_NAME] [P…" at bounding box center [108, 227] width 164 height 402
click at [115, 83] on div "Status No active tasks You are ready to start receiving tasks. [PERSON_NAME] [P…" at bounding box center [108, 227] width 164 height 402
click at [153, 31] on div "Status No active tasks You are ready to start receiving tasks. [PERSON_NAME] [P…" at bounding box center [108, 227] width 164 height 402
drag, startPoint x: 57, startPoint y: 59, endPoint x: 73, endPoint y: 53, distance: 16.9
click at [57, 60] on div "Status No active tasks You are ready to start receiving tasks. [PERSON_NAME] [P…" at bounding box center [108, 227] width 164 height 402
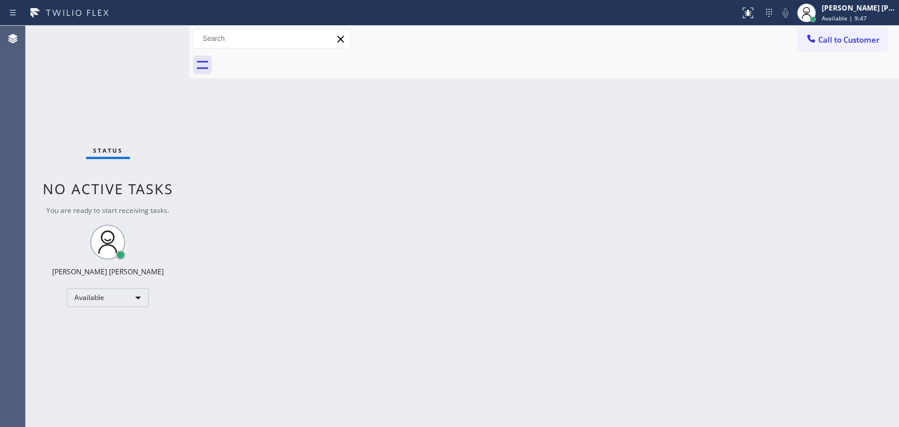
click at [150, 33] on div "Status No active tasks You are ready to start receiving tasks. [PERSON_NAME] [P…" at bounding box center [108, 227] width 164 height 402
click at [132, 61] on div "Status No active tasks You are ready to start receiving tasks. [PERSON_NAME] [P…" at bounding box center [108, 227] width 164 height 402
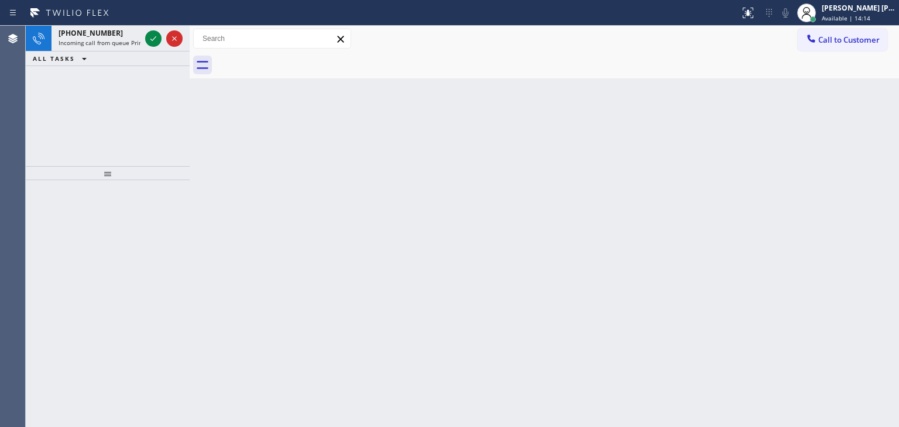
drag, startPoint x: 152, startPoint y: 37, endPoint x: 148, endPoint y: 102, distance: 65.7
click at [152, 37] on icon at bounding box center [153, 39] width 14 height 14
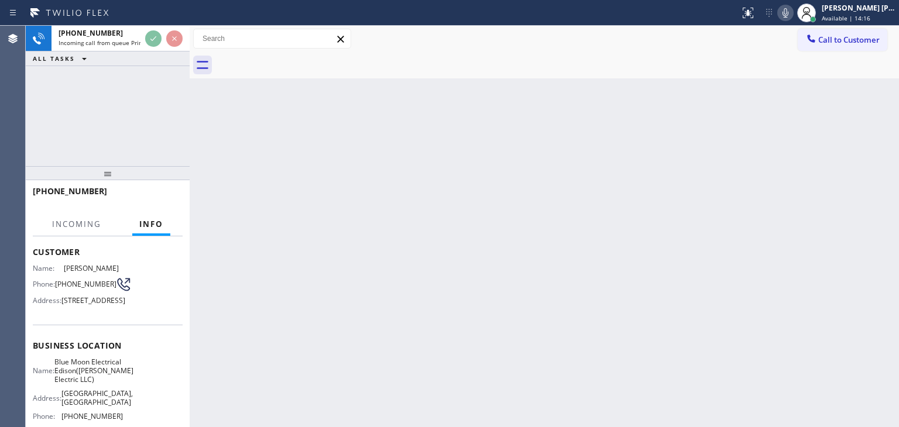
scroll to position [117, 0]
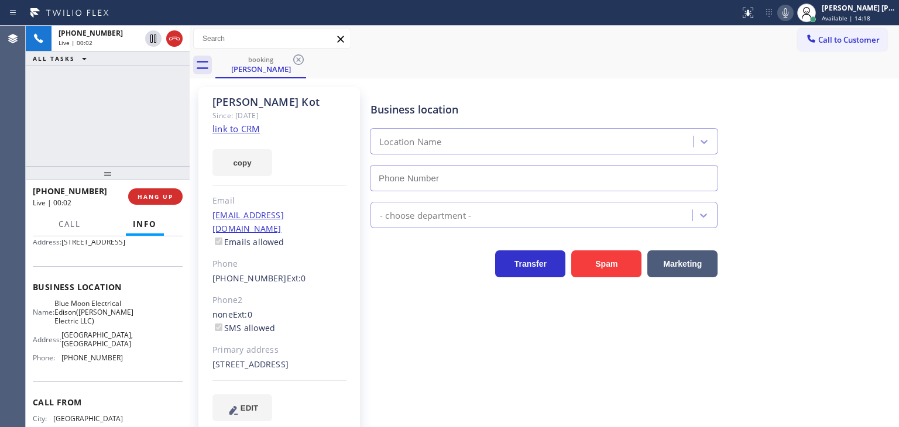
type input "[PHONE_NUMBER]"
click at [254, 129] on link "link to CRM" at bounding box center [235, 129] width 47 height 12
click at [793, 14] on icon at bounding box center [786, 13] width 14 height 14
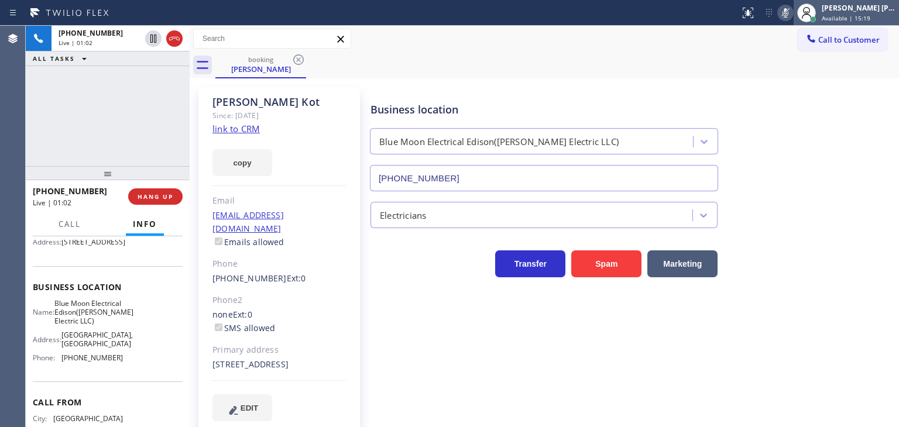
click at [882, 5] on div "[PERSON_NAME] [PERSON_NAME]" at bounding box center [859, 8] width 74 height 10
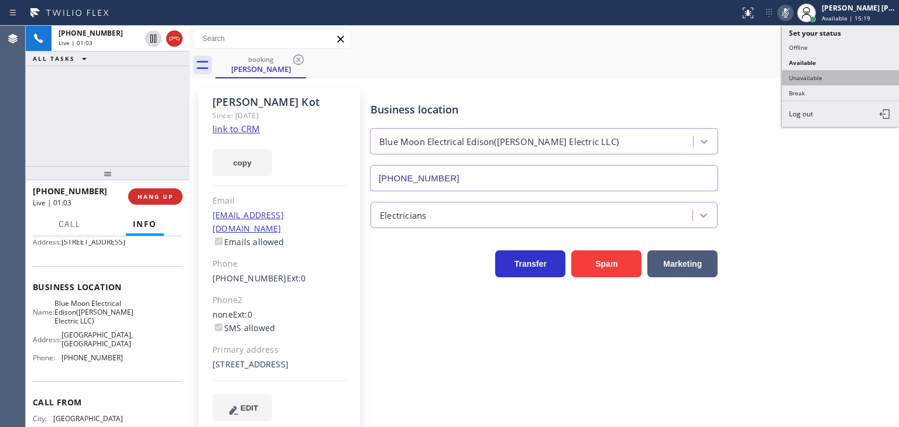
click at [836, 76] on button "Unavailable" at bounding box center [840, 77] width 117 height 15
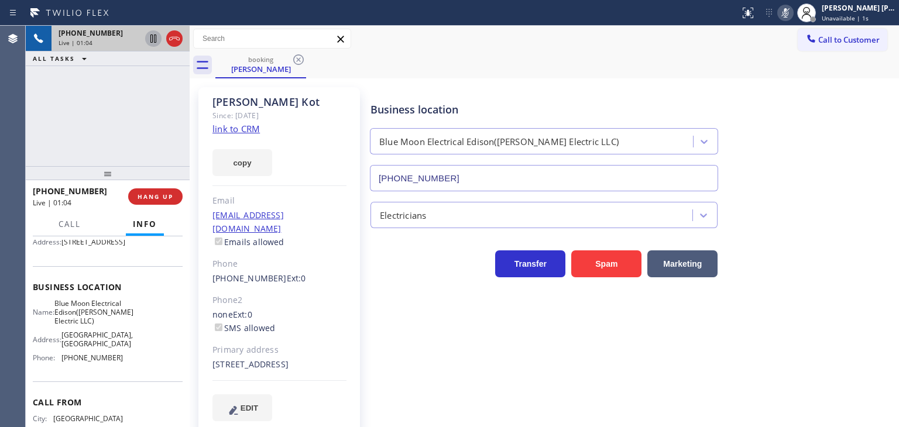
click at [153, 35] on icon at bounding box center [153, 39] width 14 height 14
click at [793, 16] on icon at bounding box center [786, 13] width 14 height 14
click at [150, 41] on icon at bounding box center [153, 39] width 14 height 14
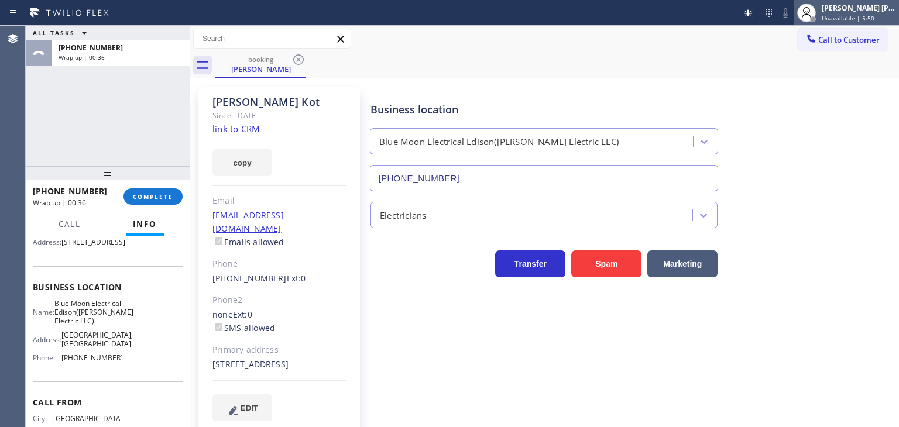
drag, startPoint x: 875, startPoint y: 2, endPoint x: 867, endPoint y: 12, distance: 13.3
click at [874, 2] on div "[PERSON_NAME] [PERSON_NAME] Unavailable | 5:50" at bounding box center [846, 13] width 105 height 26
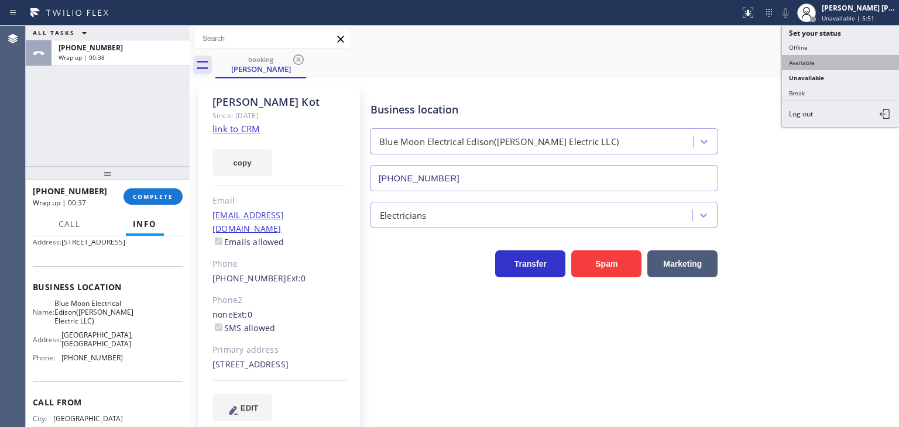
click at [834, 63] on button "Available" at bounding box center [840, 62] width 117 height 15
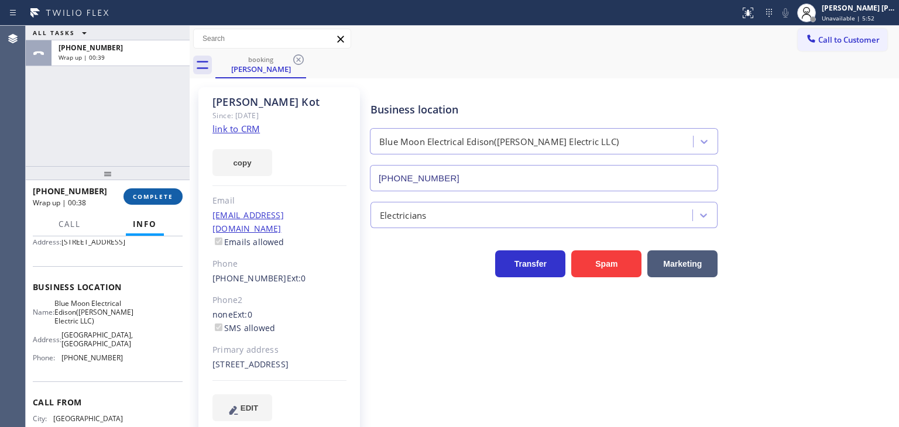
click at [156, 202] on button "COMPLETE" at bounding box center [153, 196] width 59 height 16
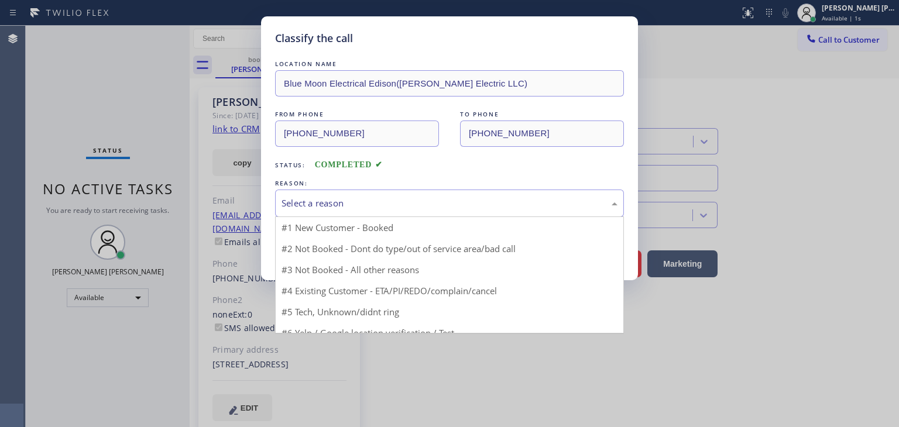
click at [315, 198] on div "Select a reason" at bounding box center [450, 203] width 336 height 13
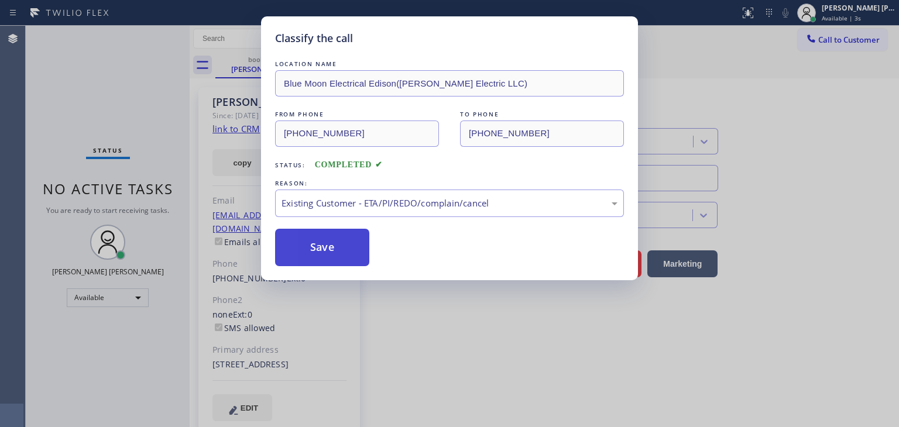
click at [316, 251] on button "Save" at bounding box center [322, 247] width 94 height 37
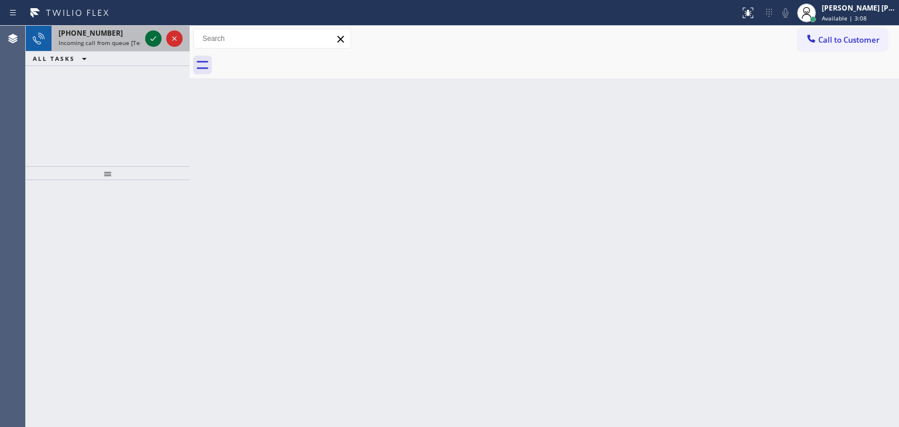
click at [151, 38] on icon at bounding box center [153, 39] width 14 height 14
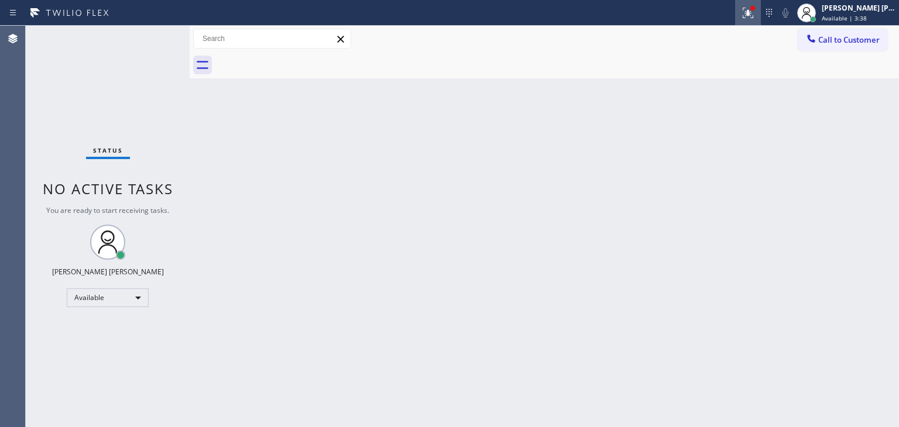
click at [755, 16] on icon at bounding box center [748, 13] width 14 height 14
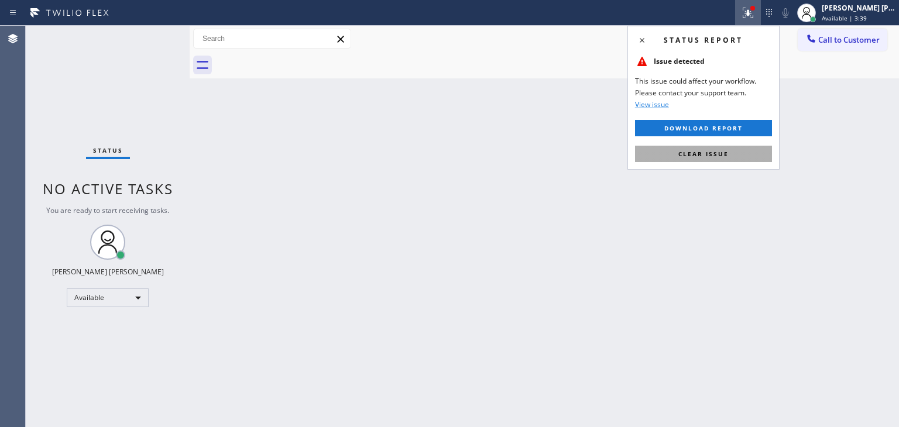
click at [697, 150] on span "Clear issue" at bounding box center [703, 154] width 50 height 8
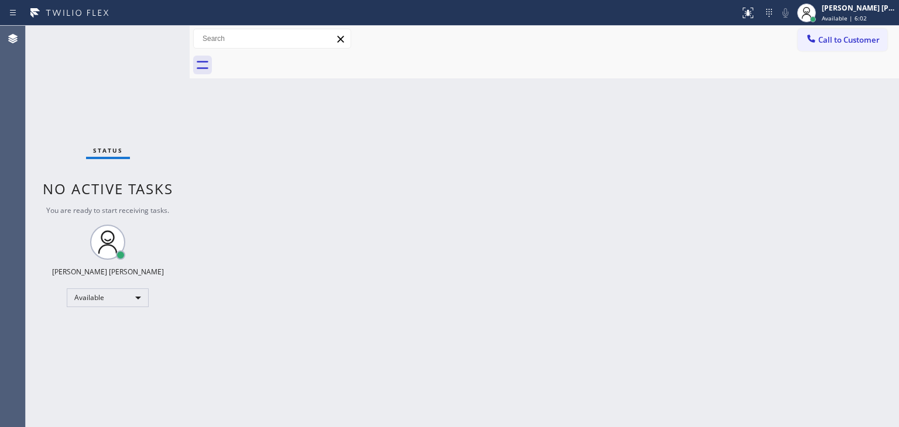
click at [150, 36] on div "Status No active tasks You are ready to start receiving tasks. [PERSON_NAME] [P…" at bounding box center [108, 227] width 164 height 402
click at [143, 60] on div "Status No active tasks You are ready to start receiving tasks. [PERSON_NAME] [P…" at bounding box center [108, 227] width 164 height 402
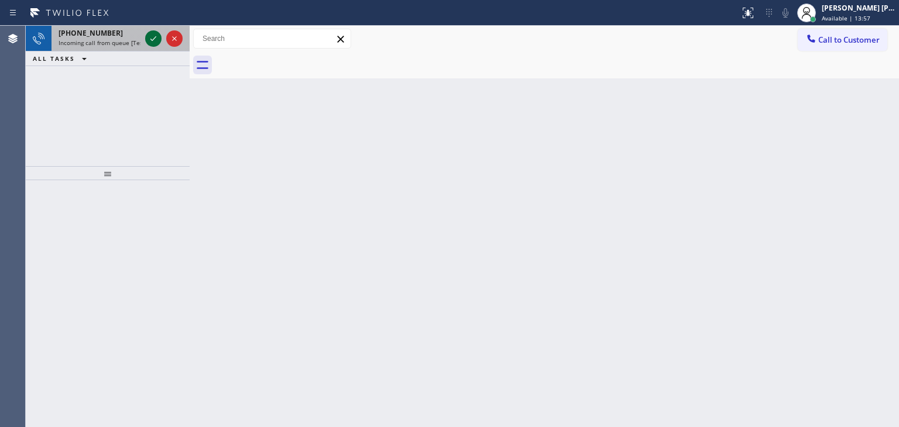
click at [152, 37] on icon at bounding box center [153, 39] width 14 height 14
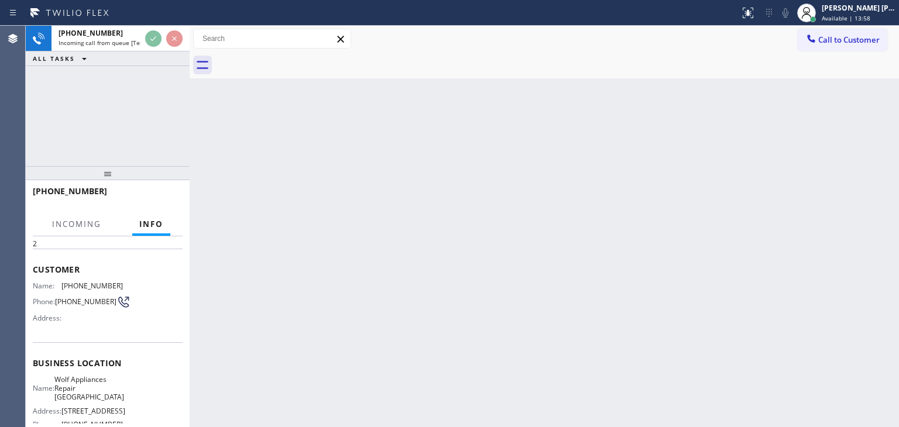
scroll to position [59, 0]
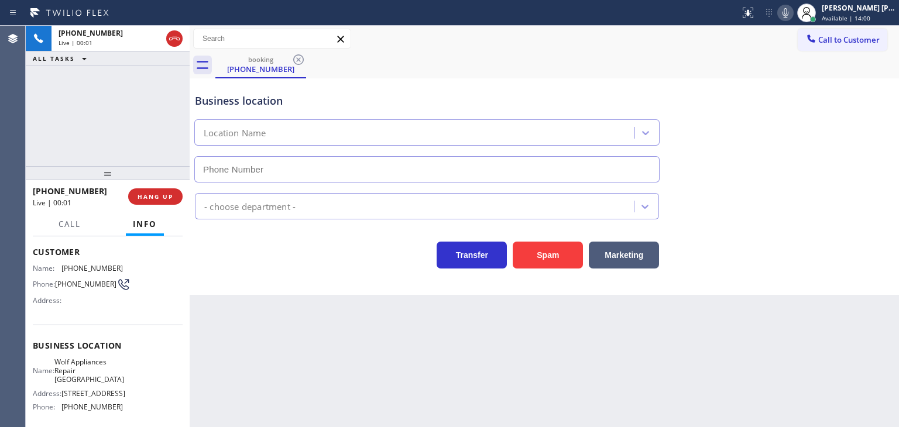
type input "[PHONE_NUMBER]"
click at [793, 11] on icon at bounding box center [786, 13] width 14 height 14
click at [793, 14] on icon at bounding box center [786, 13] width 14 height 14
drag, startPoint x: 152, startPoint y: 40, endPoint x: 255, endPoint y: 9, distance: 107.6
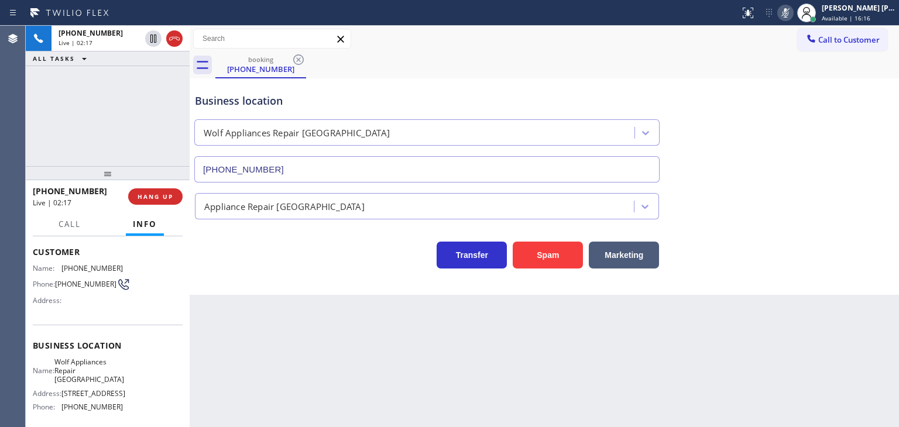
click at [153, 38] on icon at bounding box center [153, 39] width 14 height 14
click at [854, 13] on div "[PERSON_NAME] [PERSON_NAME] Available | 16:17" at bounding box center [859, 12] width 80 height 20
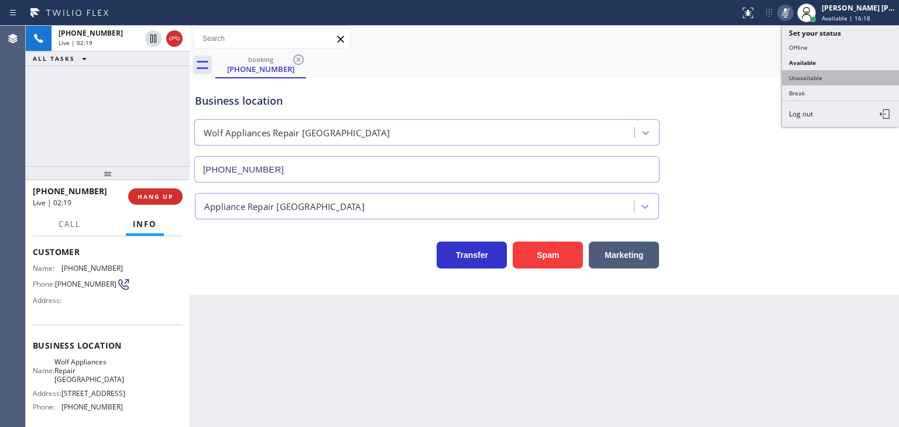
click at [826, 80] on button "Unavailable" at bounding box center [840, 77] width 117 height 15
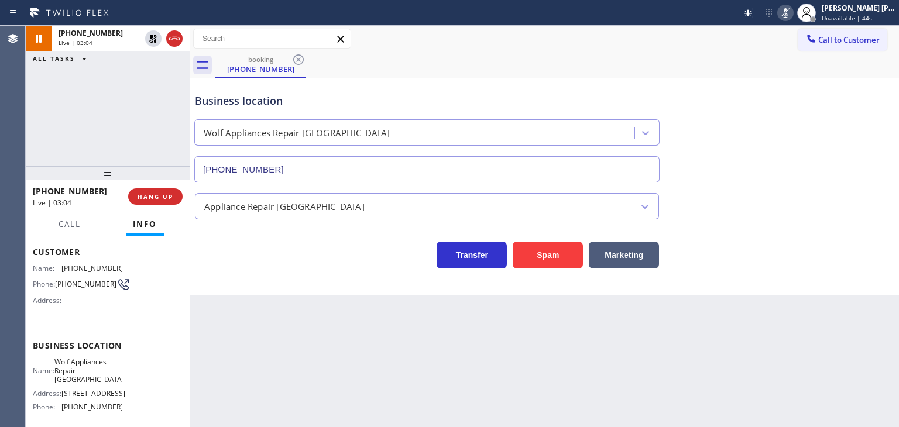
click at [793, 15] on icon at bounding box center [786, 13] width 14 height 14
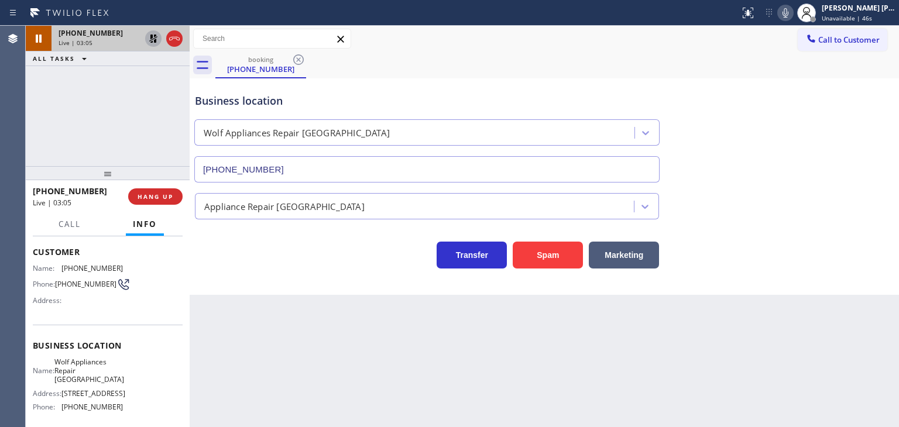
click at [153, 41] on icon at bounding box center [153, 39] width 14 height 14
drag, startPoint x: 91, startPoint y: 193, endPoint x: 42, endPoint y: 194, distance: 49.2
click at [42, 194] on div "[PHONE_NUMBER]" at bounding box center [76, 191] width 87 height 11
copy span "7142725995"
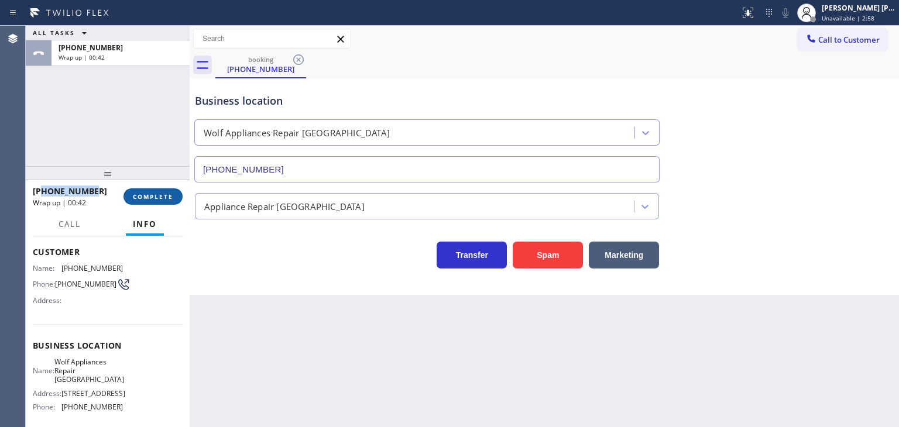
click at [152, 197] on span "COMPLETE" at bounding box center [153, 197] width 40 height 8
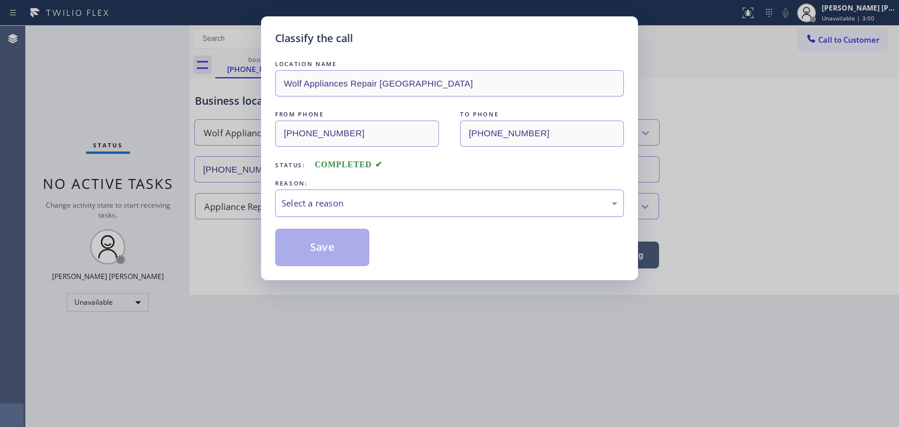
click at [349, 204] on div "Select a reason" at bounding box center [450, 203] width 336 height 13
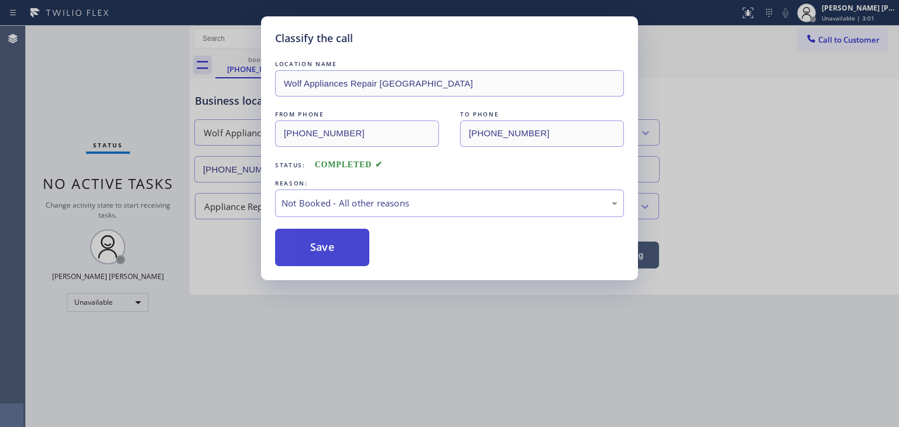
click at [324, 256] on button "Save" at bounding box center [322, 247] width 94 height 37
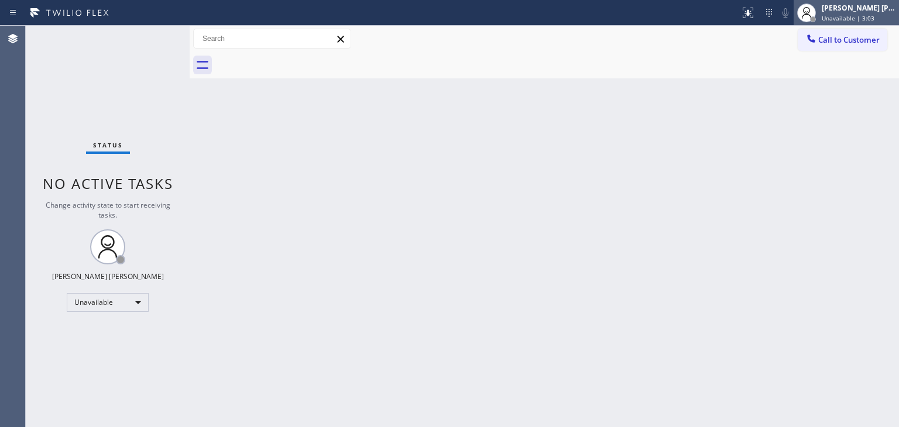
click at [864, 11] on div "[PERSON_NAME] [PERSON_NAME]" at bounding box center [859, 8] width 74 height 10
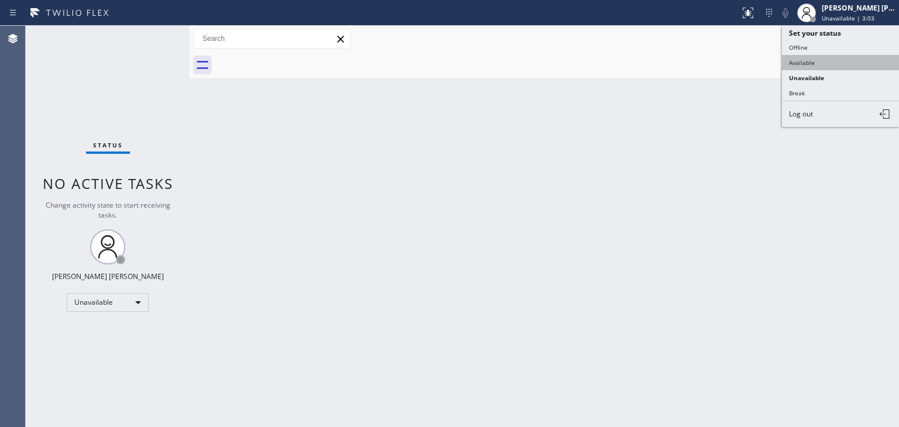
click at [806, 61] on button "Available" at bounding box center [840, 62] width 117 height 15
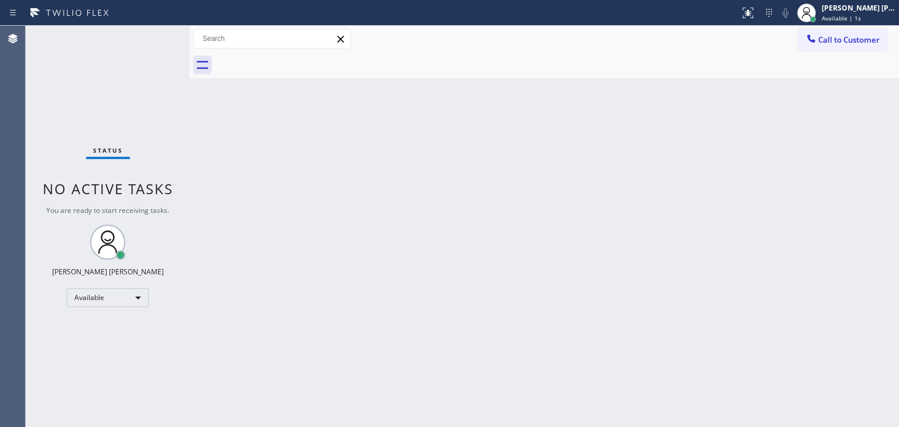
click at [150, 32] on div "Status No active tasks You are ready to start receiving tasks. [PERSON_NAME] [P…" at bounding box center [108, 227] width 164 height 402
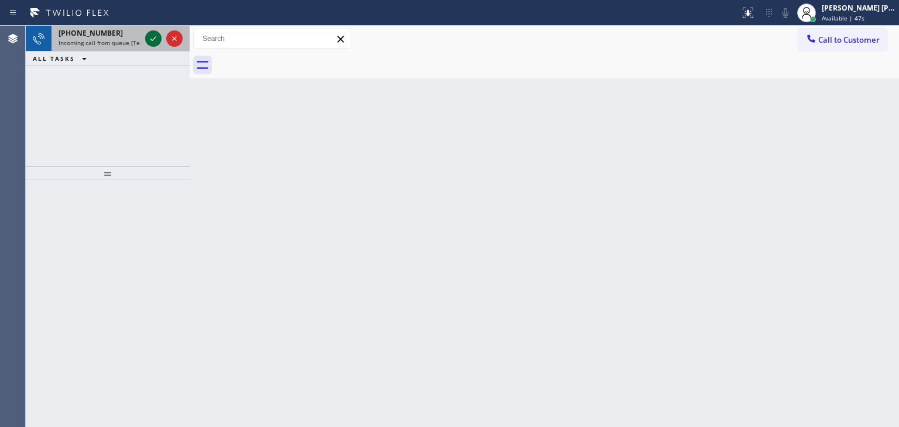
click at [151, 43] on icon at bounding box center [153, 39] width 14 height 14
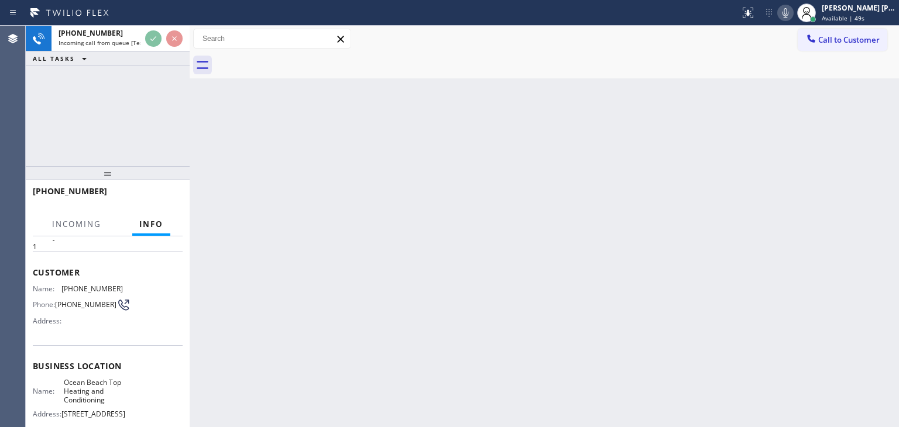
scroll to position [59, 0]
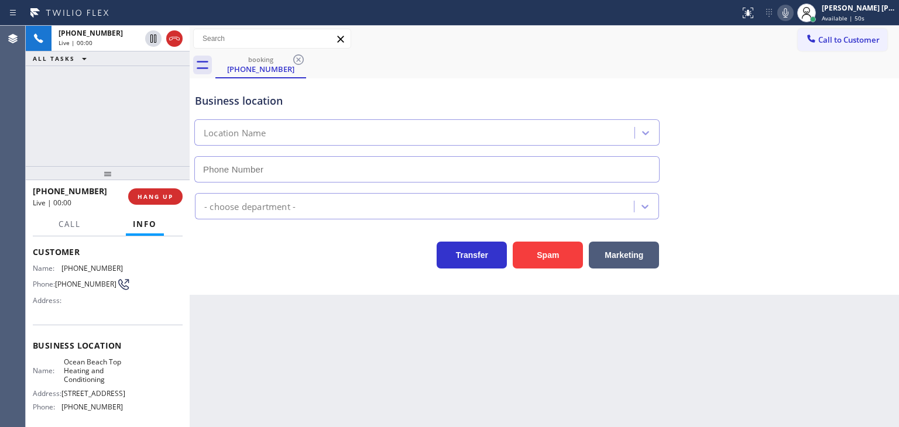
type input "[PHONE_NUMBER]"
click at [788, 17] on icon at bounding box center [786, 12] width 6 height 9
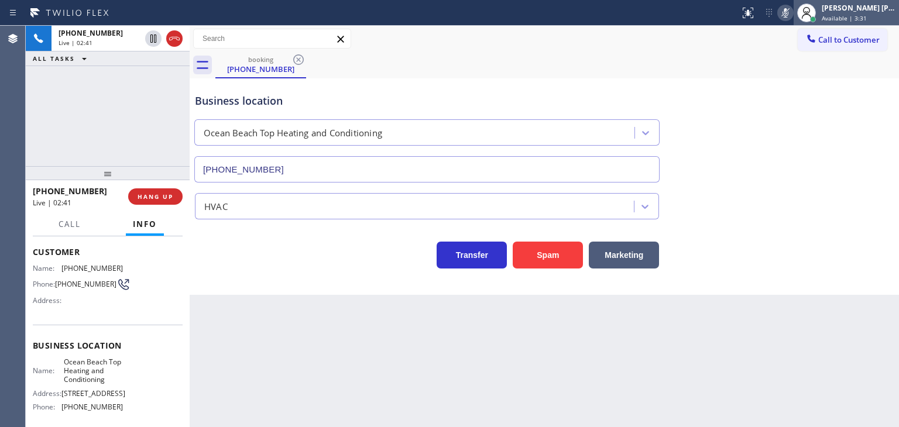
drag, startPoint x: 867, startPoint y: 5, endPoint x: 852, endPoint y: 39, distance: 37.0
click at [867, 5] on div "[PERSON_NAME] [PERSON_NAME]" at bounding box center [859, 8] width 74 height 10
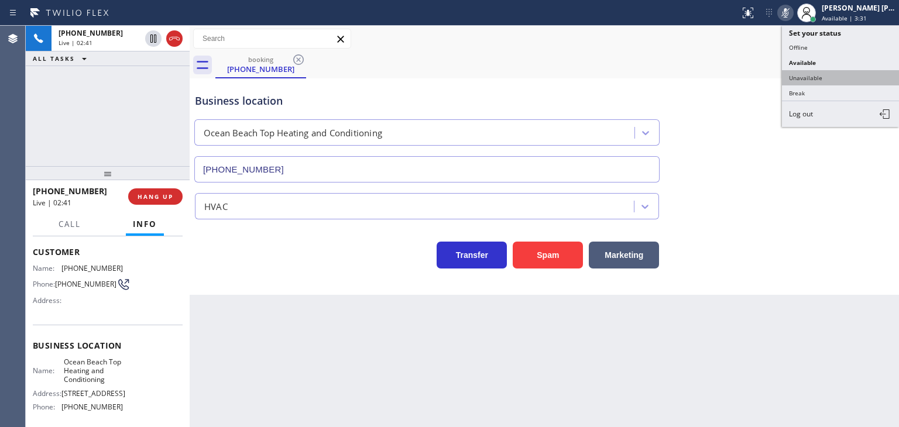
click at [836, 73] on button "Unavailable" at bounding box center [840, 77] width 117 height 15
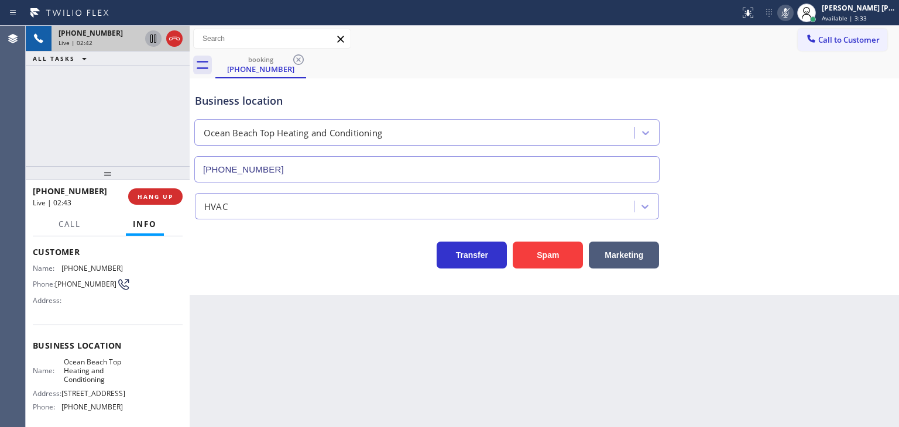
click at [150, 37] on icon at bounding box center [153, 39] width 14 height 14
click at [793, 18] on icon at bounding box center [786, 13] width 14 height 14
click at [154, 40] on icon at bounding box center [153, 39] width 8 height 8
drag, startPoint x: 100, startPoint y: 191, endPoint x: 43, endPoint y: 193, distance: 56.2
click at [43, 193] on div "[PHONE_NUMBER]" at bounding box center [76, 191] width 87 height 11
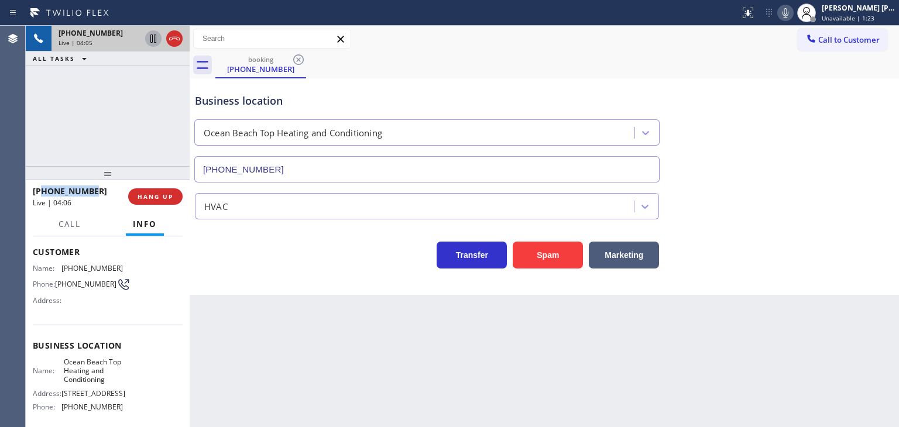
copy span "4134542682"
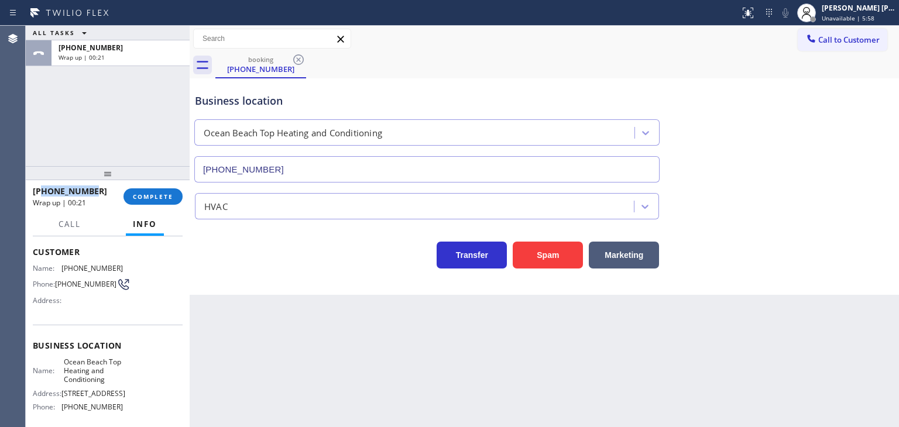
scroll to position [117, 0]
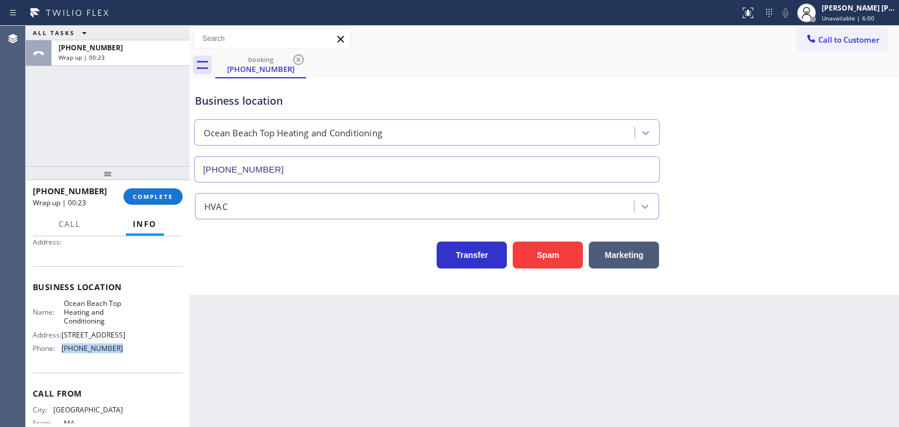
drag, startPoint x: 122, startPoint y: 355, endPoint x: 59, endPoint y: 351, distance: 62.7
click at [59, 351] on div "Name: [GEOGRAPHIC_DATA] Top Heating and Conditioning Address: [STREET_ADDRESS] …" at bounding box center [108, 328] width 150 height 59
copy div "[PHONE_NUMBER]"
click at [841, 7] on div "[PERSON_NAME] [PERSON_NAME]" at bounding box center [859, 8] width 74 height 10
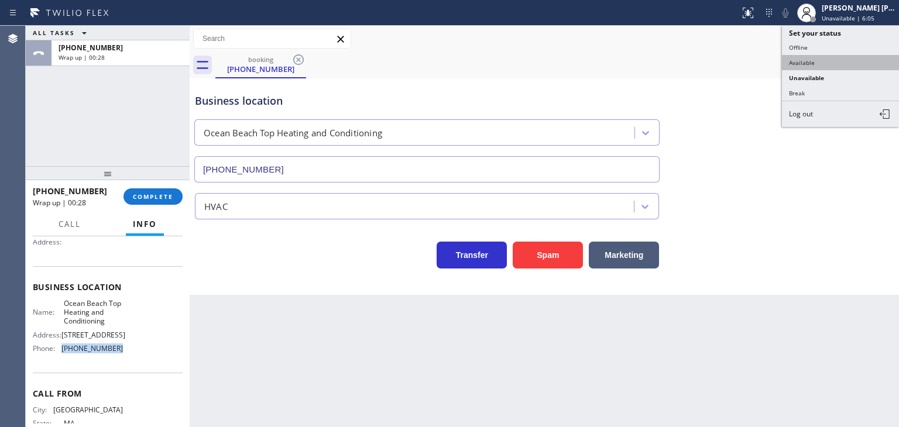
click at [832, 57] on button "Available" at bounding box center [840, 62] width 117 height 15
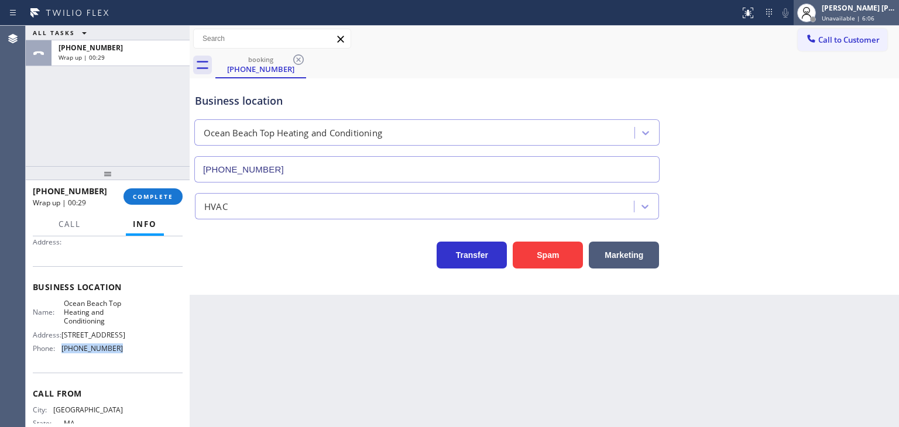
click at [871, 13] on div "[PERSON_NAME] [PERSON_NAME] Unavailable | 6:06" at bounding box center [859, 12] width 80 height 20
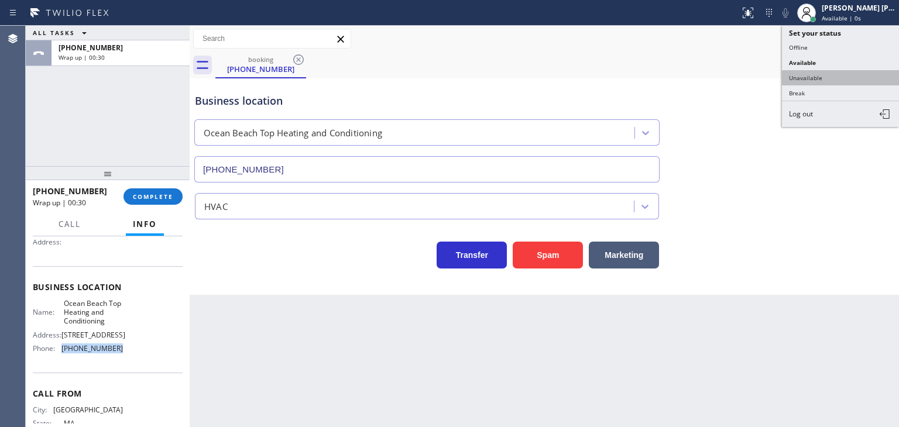
click at [849, 77] on button "Unavailable" at bounding box center [840, 77] width 117 height 15
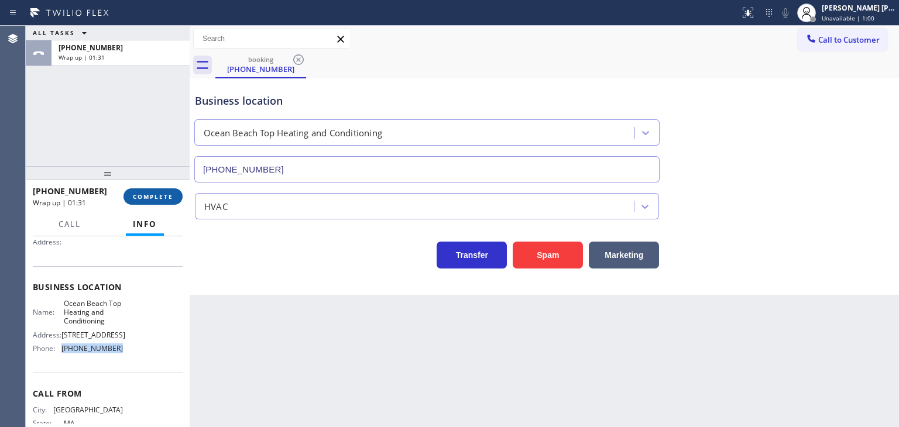
click at [156, 197] on span "COMPLETE" at bounding box center [153, 197] width 40 height 8
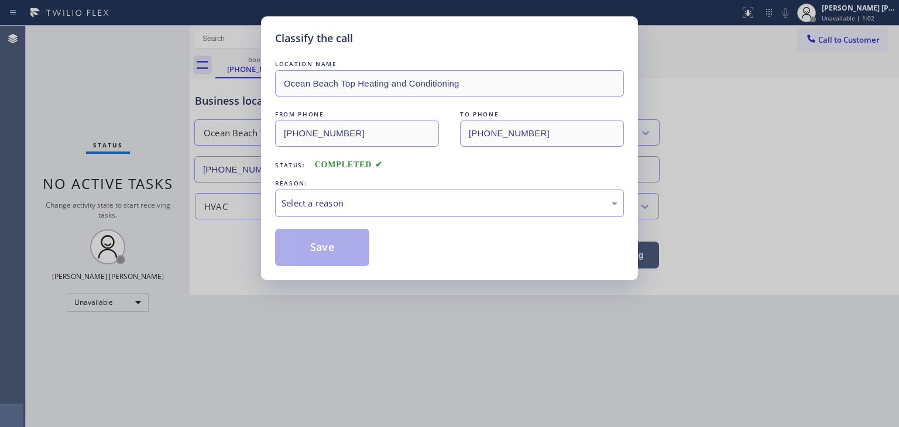
click at [321, 208] on div "Select a reason" at bounding box center [450, 203] width 336 height 13
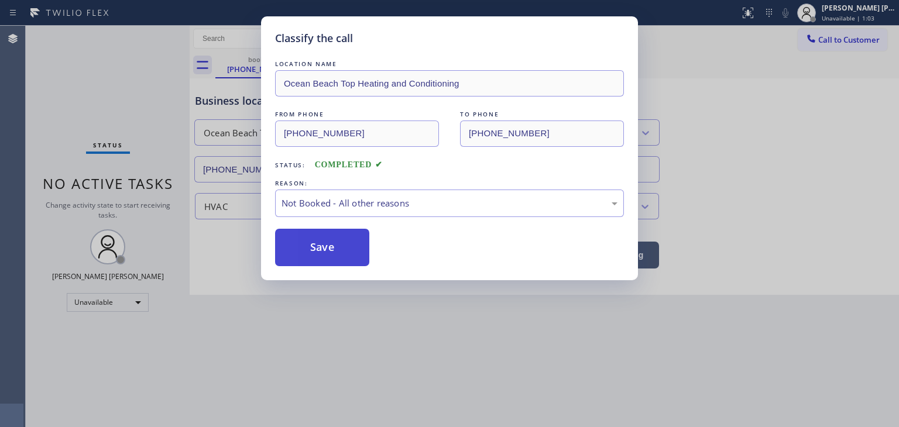
click at [323, 255] on button "Save" at bounding box center [322, 247] width 94 height 37
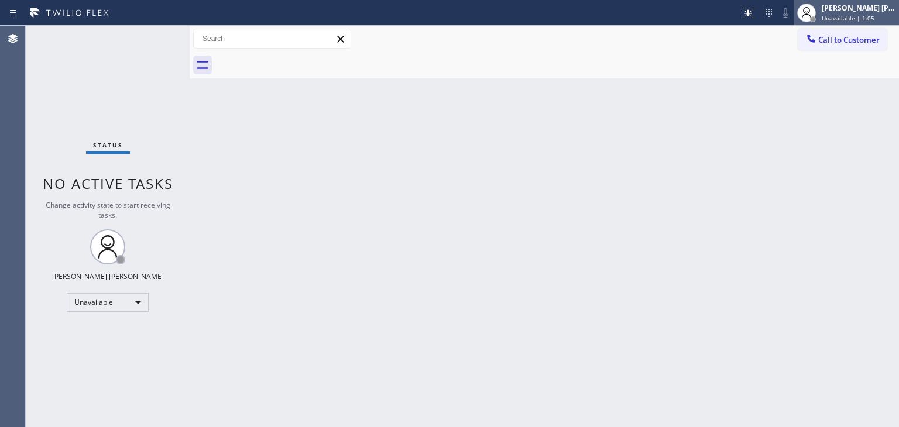
click at [871, 14] on span "Unavailable | 1:05" at bounding box center [848, 18] width 53 height 8
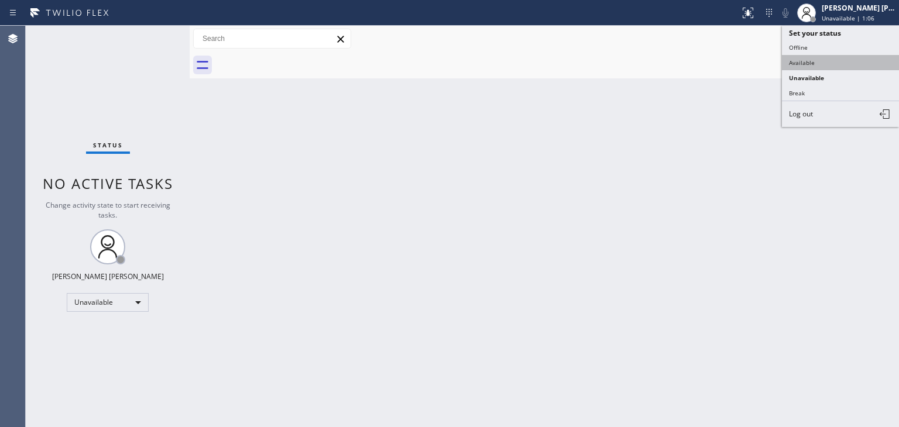
click at [803, 61] on button "Available" at bounding box center [840, 62] width 117 height 15
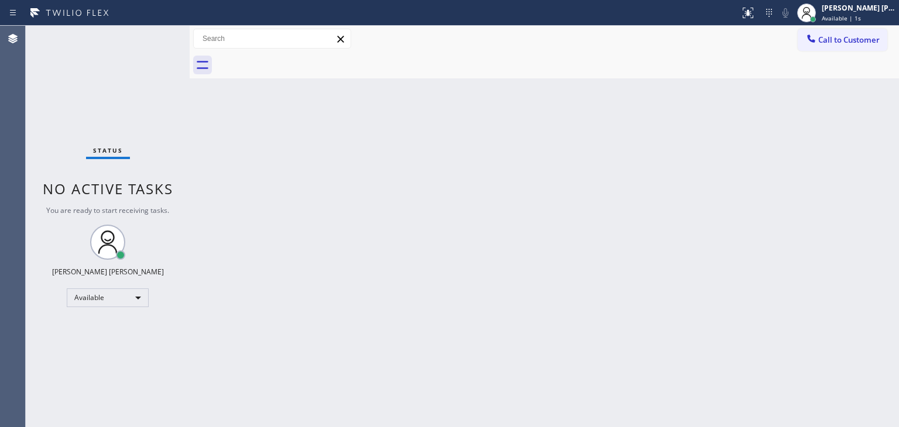
click at [150, 32] on div "Status No active tasks You are ready to start receiving tasks. [PERSON_NAME] [P…" at bounding box center [108, 227] width 164 height 402
click at [861, 17] on span "Available | 6s" at bounding box center [841, 18] width 39 height 8
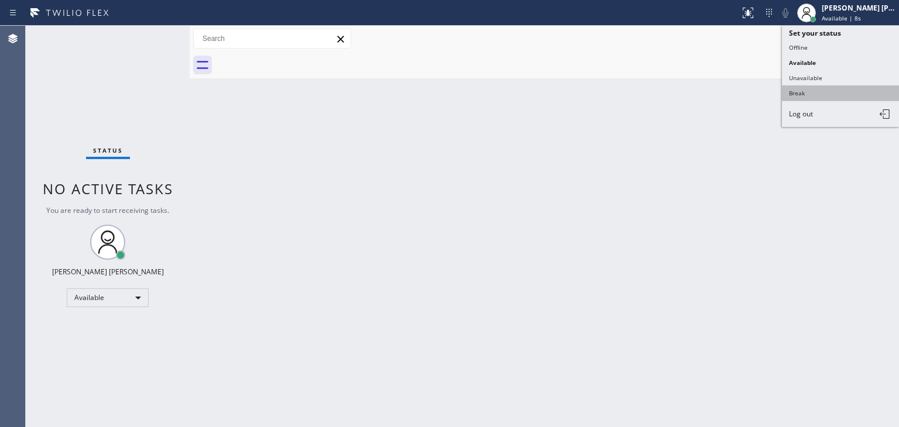
click at [811, 92] on button "Break" at bounding box center [840, 92] width 117 height 15
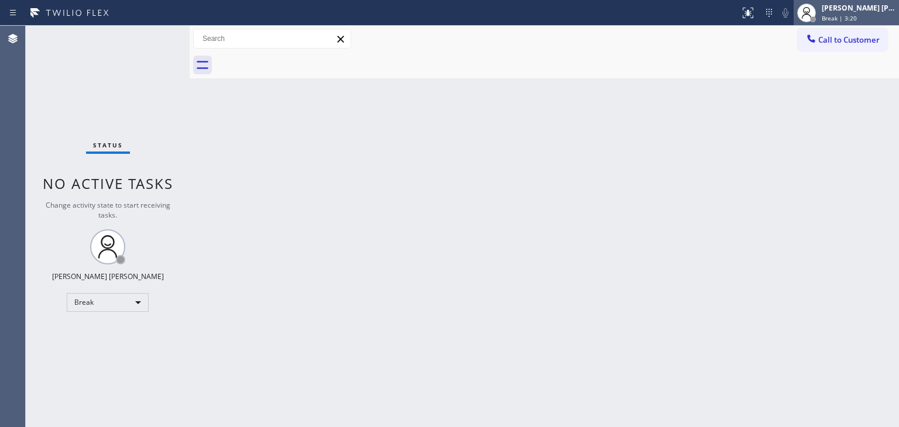
click at [858, 12] on div "[PERSON_NAME] [PERSON_NAME]" at bounding box center [859, 8] width 74 height 10
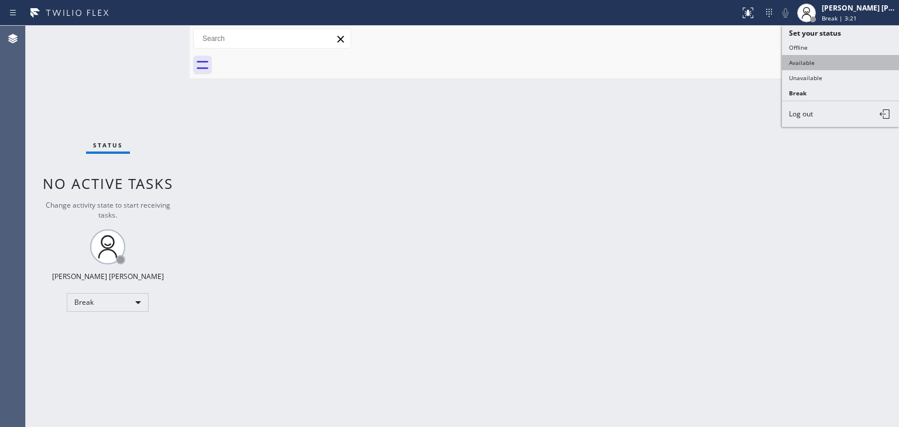
click at [829, 57] on button "Available" at bounding box center [840, 62] width 117 height 15
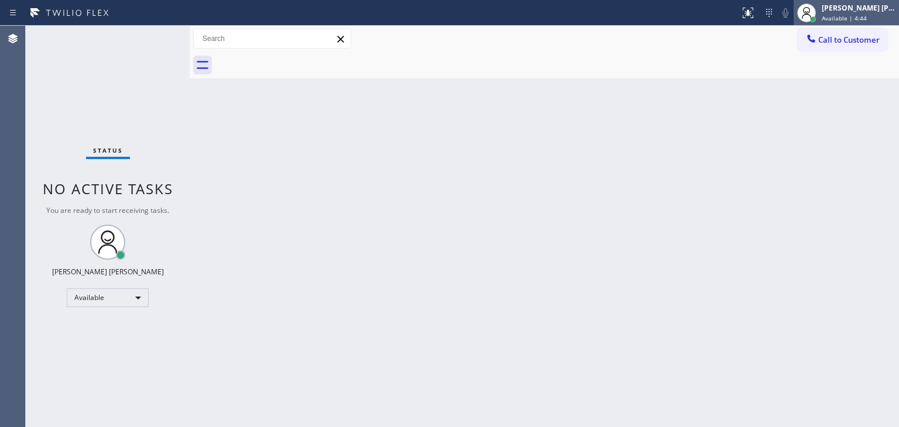
click at [855, 12] on div "[PERSON_NAME] [PERSON_NAME] Available | 4:44" at bounding box center [859, 12] width 80 height 20
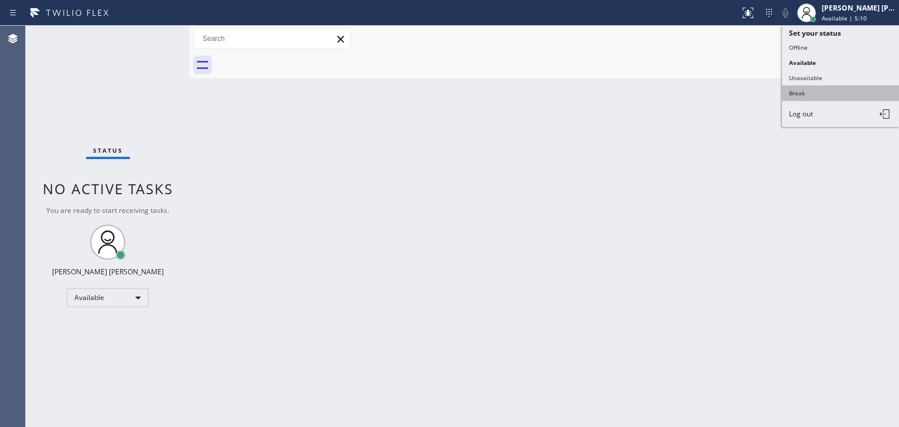
click at [808, 90] on button "Break" at bounding box center [840, 92] width 117 height 15
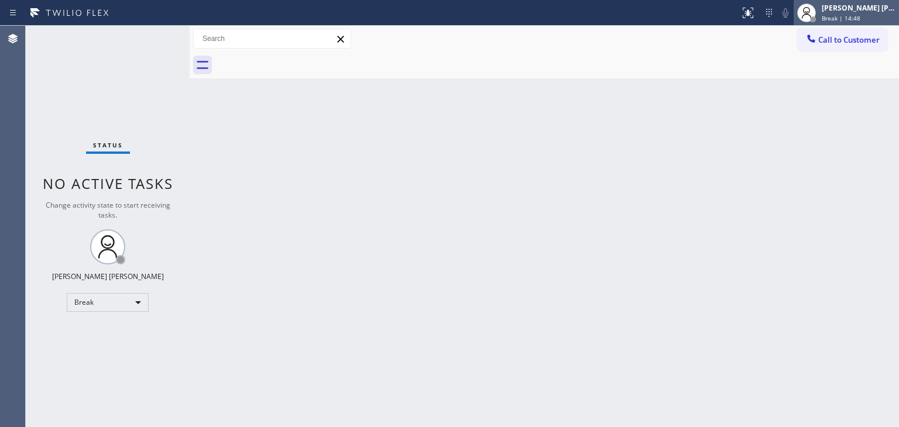
click at [876, 13] on div "[PERSON_NAME] [PERSON_NAME] Break | 14:48" at bounding box center [859, 12] width 80 height 20
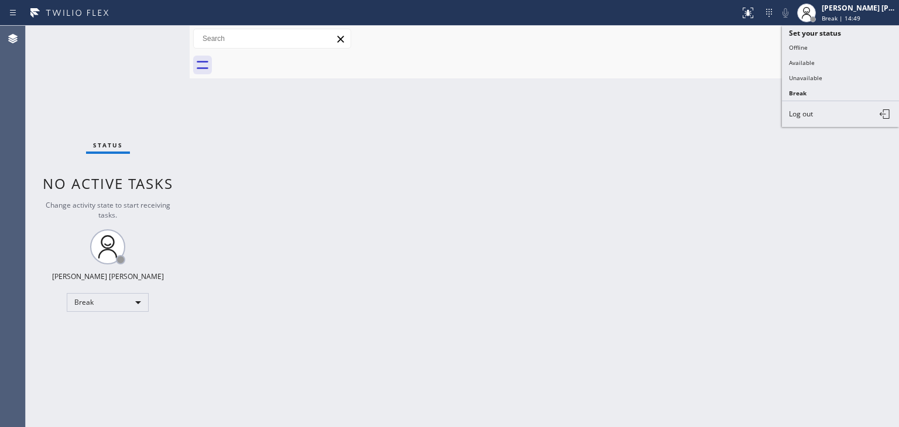
click at [834, 63] on button "Available" at bounding box center [840, 62] width 117 height 15
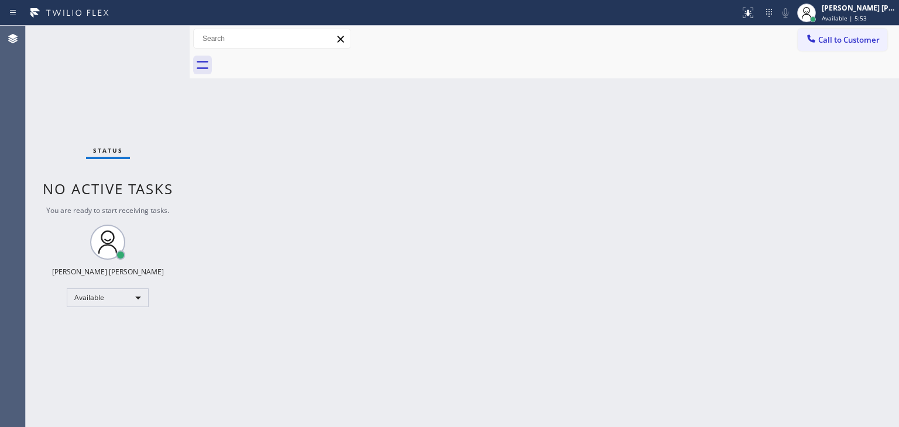
click at [148, 35] on div "Status No active tasks You are ready to start receiving tasks. [PERSON_NAME] [P…" at bounding box center [108, 227] width 164 height 402
click at [162, 57] on div "Status No active tasks You are ready to start receiving tasks. [PERSON_NAME] [P…" at bounding box center [108, 227] width 164 height 402
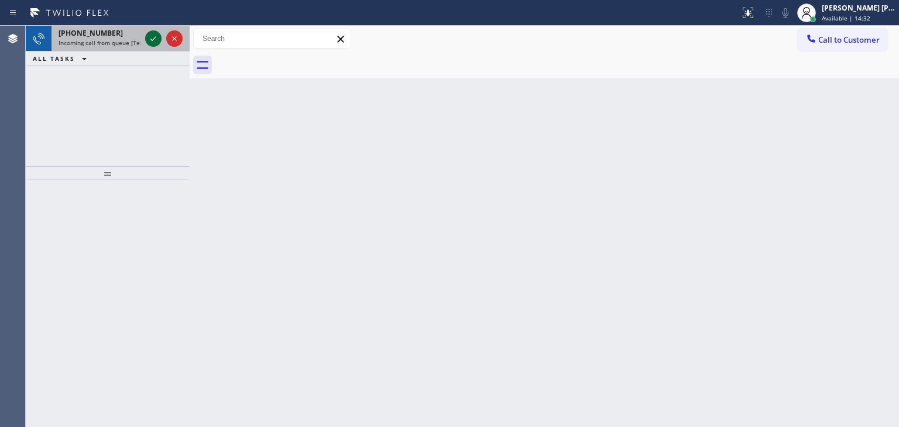
click at [157, 33] on icon at bounding box center [153, 39] width 14 height 14
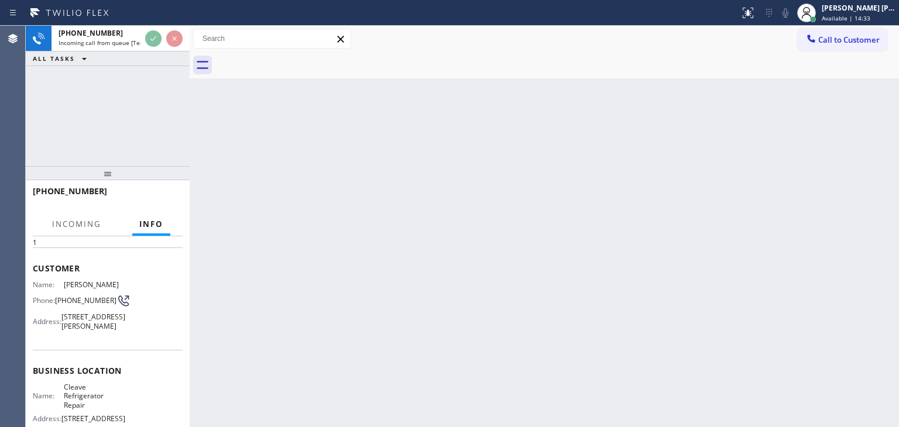
scroll to position [59, 0]
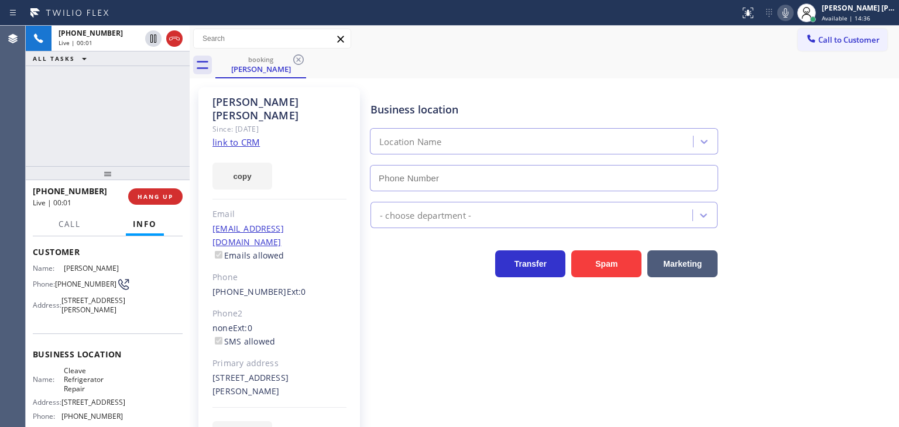
type input "[PHONE_NUMBER]"
click at [870, 17] on span "Available | 14:40" at bounding box center [846, 18] width 49 height 8
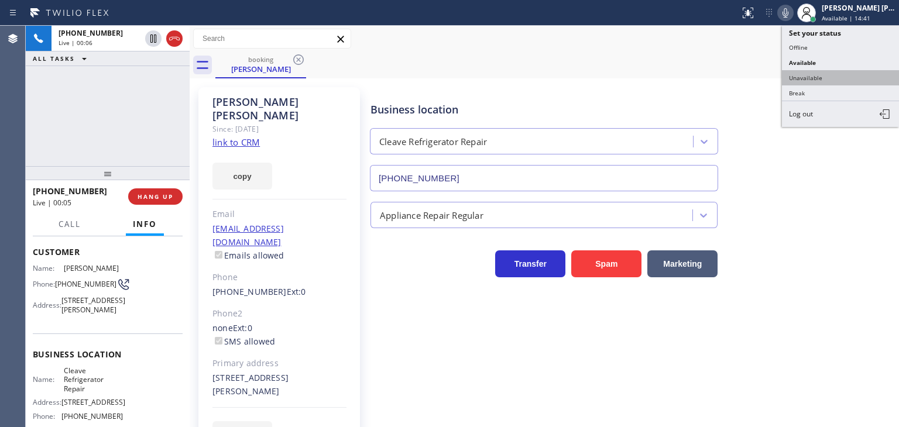
click at [839, 74] on button "Unavailable" at bounding box center [840, 77] width 117 height 15
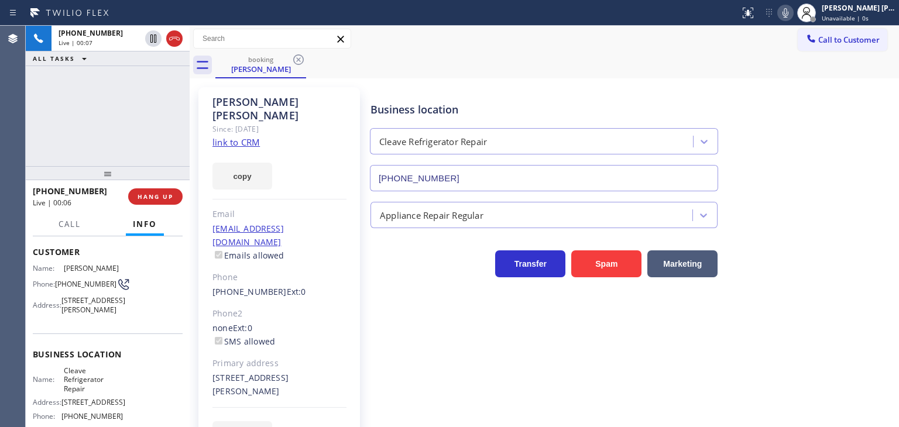
click at [218, 136] on link "link to CRM" at bounding box center [235, 142] width 47 height 12
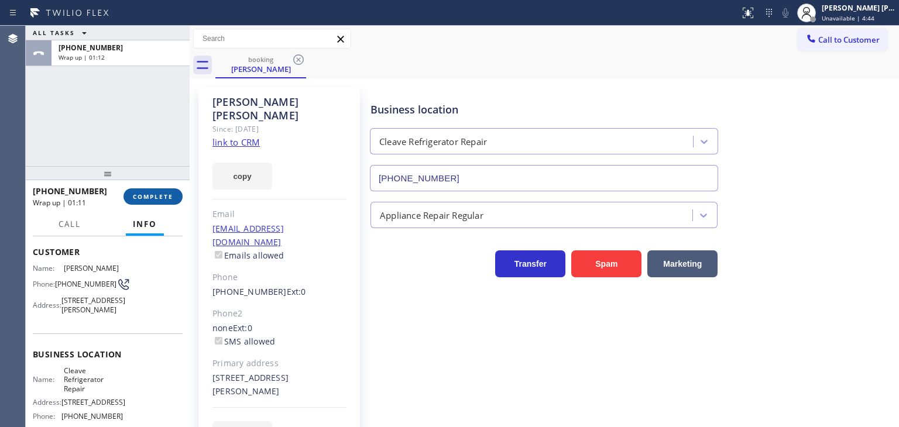
click at [141, 202] on button "COMPLETE" at bounding box center [153, 196] width 59 height 16
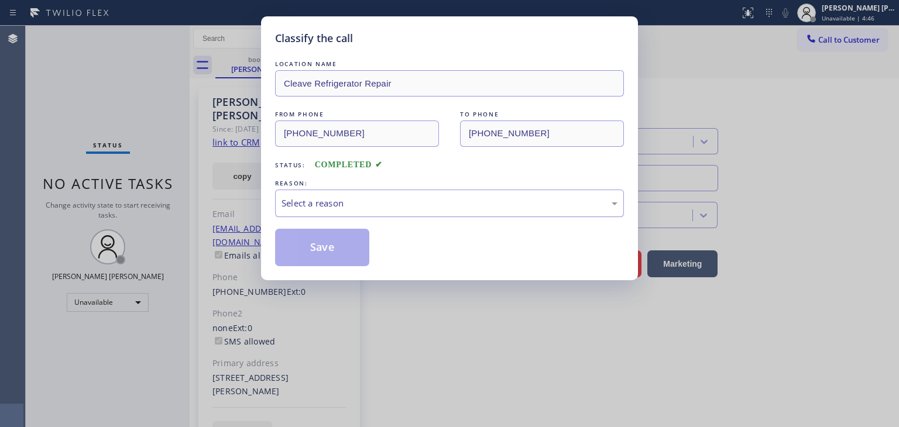
click at [330, 205] on div "Select a reason" at bounding box center [450, 203] width 336 height 13
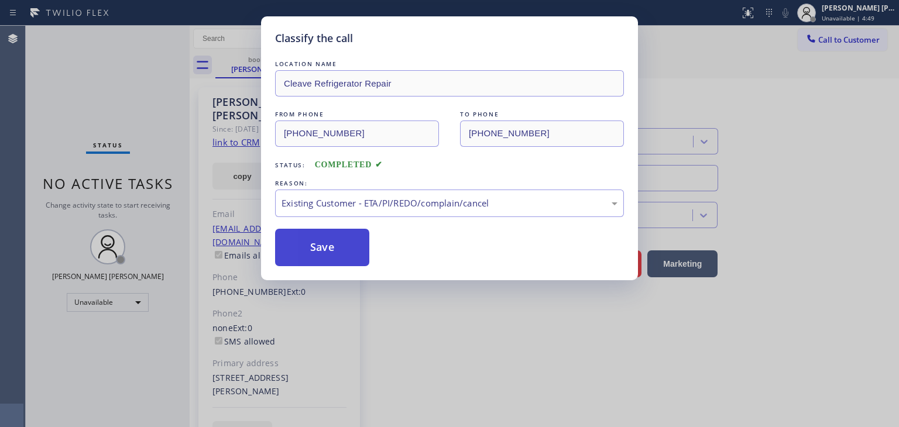
click at [323, 240] on button "Save" at bounding box center [322, 247] width 94 height 37
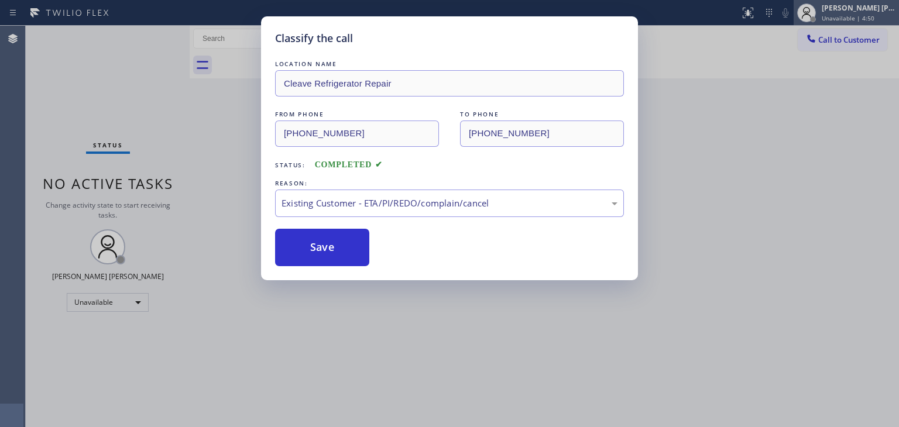
click at [870, 13] on div "Status report No issues detected If you experience an issue, please download th…" at bounding box center [449, 213] width 899 height 427
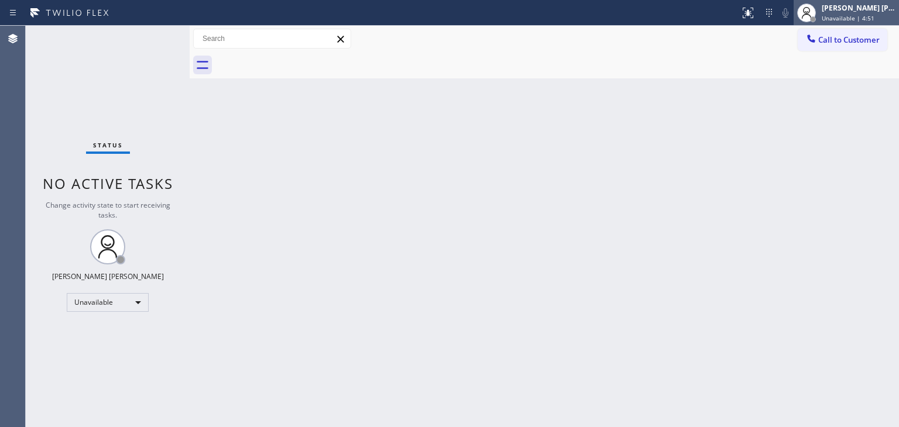
click at [852, 5] on div "[PERSON_NAME] [PERSON_NAME]" at bounding box center [859, 8] width 74 height 10
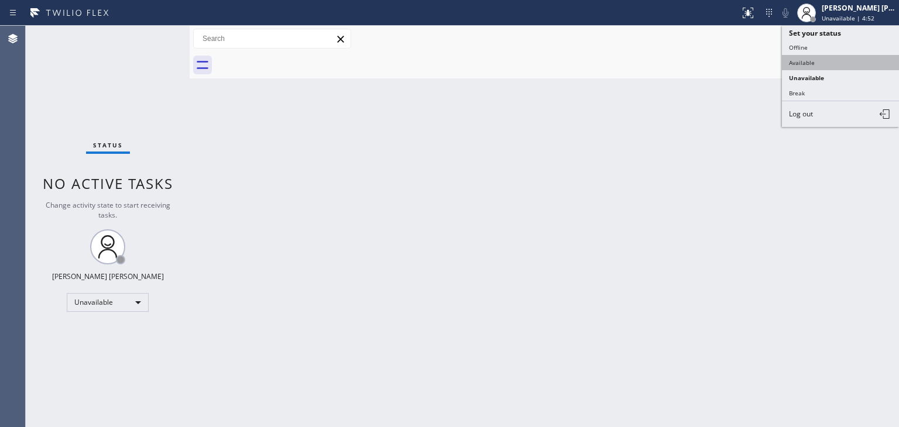
drag, startPoint x: 808, startPoint y: 57, endPoint x: 801, endPoint y: 57, distance: 6.4
click at [807, 57] on button "Available" at bounding box center [840, 62] width 117 height 15
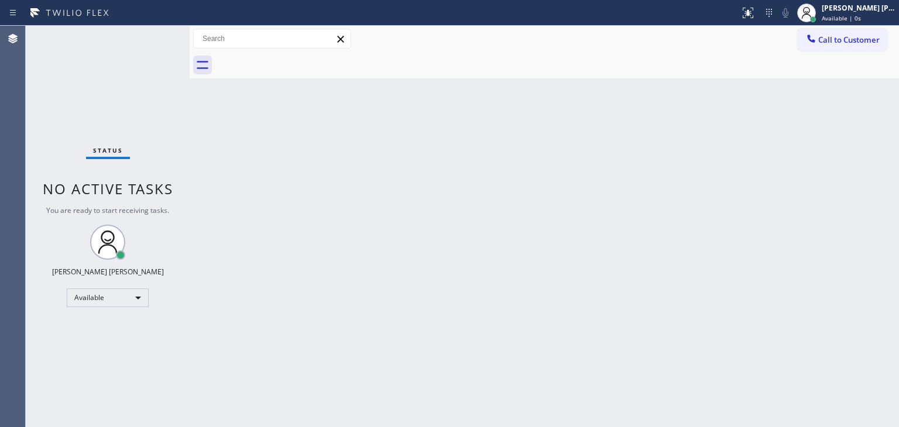
click at [153, 33] on div "Status No active tasks You are ready to start receiving tasks. [PERSON_NAME] [P…" at bounding box center [108, 227] width 164 height 402
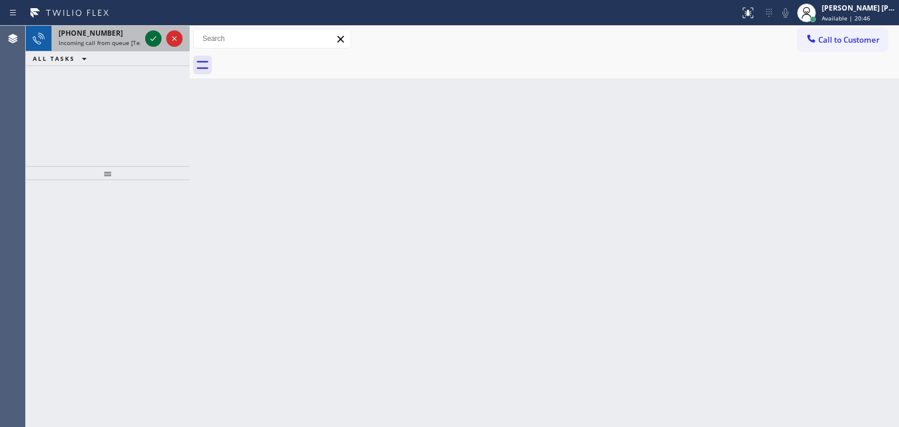
click at [145, 39] on div at bounding box center [153, 39] width 16 height 14
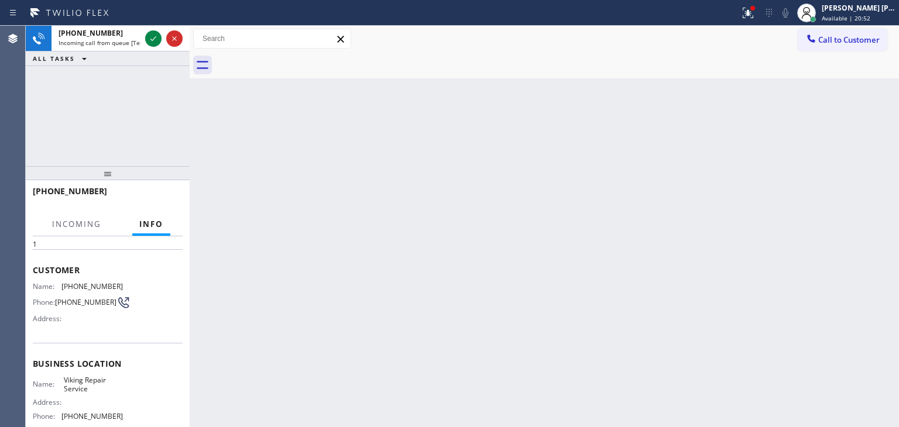
scroll to position [59, 0]
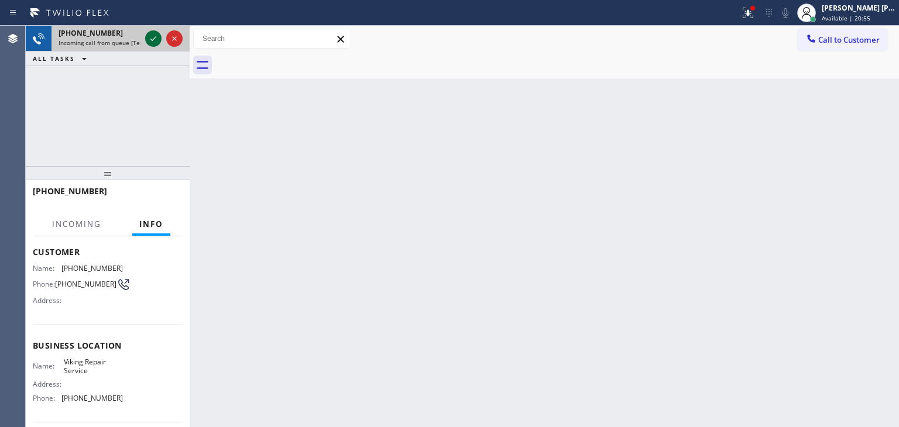
click at [156, 39] on icon at bounding box center [153, 39] width 14 height 14
click at [150, 37] on icon at bounding box center [153, 39] width 14 height 14
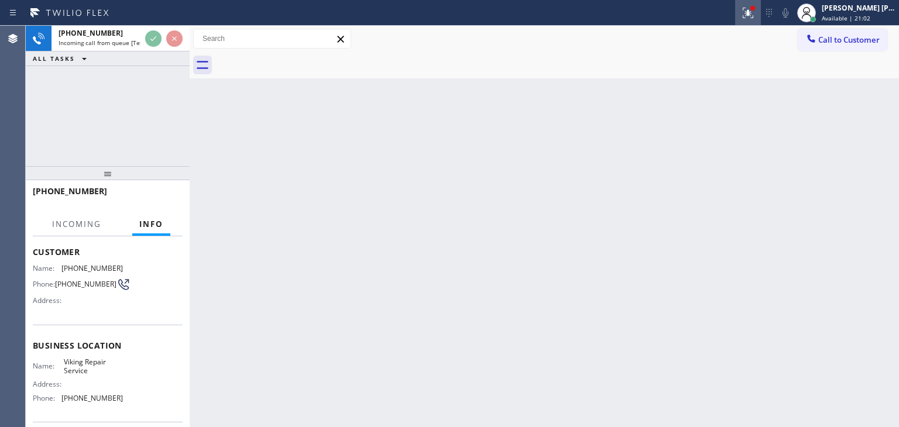
click at [755, 12] on icon at bounding box center [748, 13] width 14 height 14
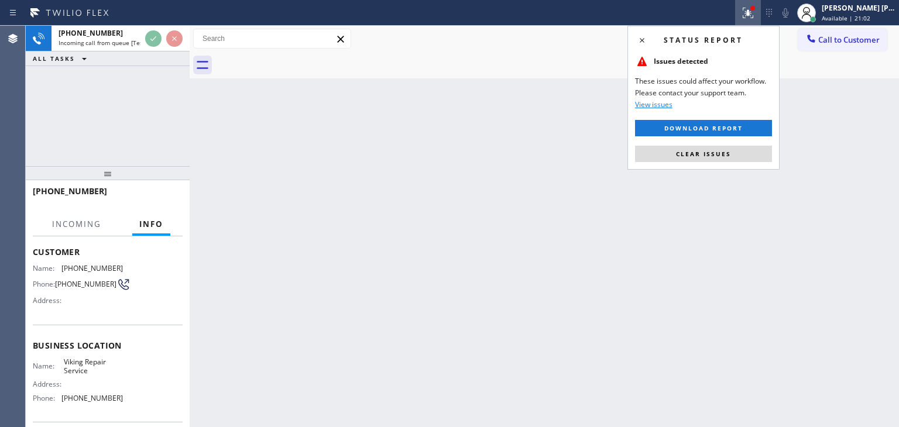
click at [714, 151] on span "Clear issues" at bounding box center [703, 154] width 55 height 8
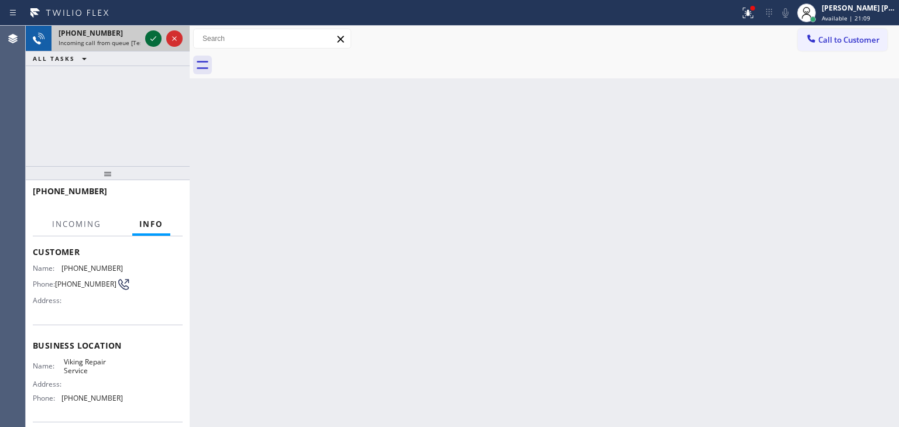
click at [150, 40] on icon at bounding box center [153, 39] width 14 height 14
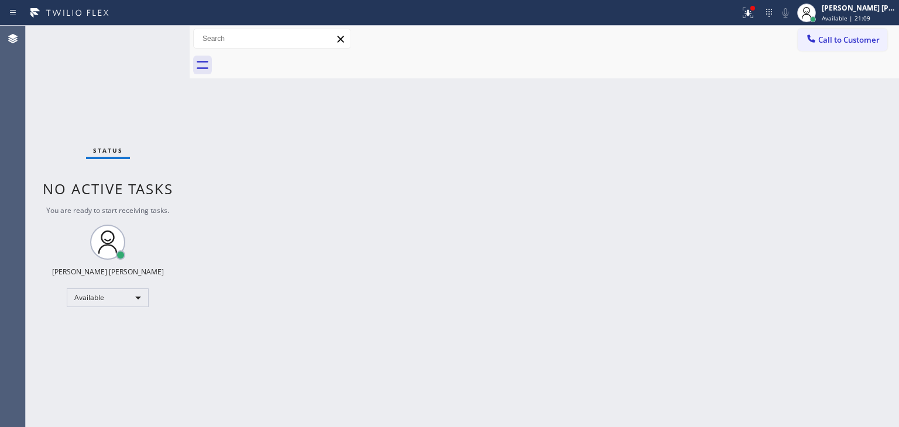
click at [150, 40] on div "Classify the call LOCATION NAME Delux Heating and Cooling Ventura FROM PHONE [P…" at bounding box center [462, 227] width 873 height 402
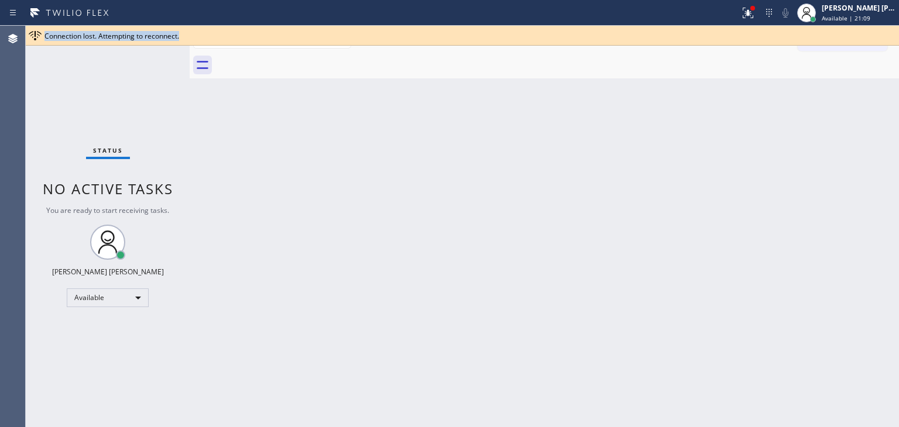
click at [150, 40] on div "Connection lost. Attempting to reconnect." at bounding box center [462, 36] width 873 height 20
click at [183, 148] on div "Status No active tasks You are ready to start receiving tasks. [PERSON_NAME] [P…" at bounding box center [108, 227] width 164 height 402
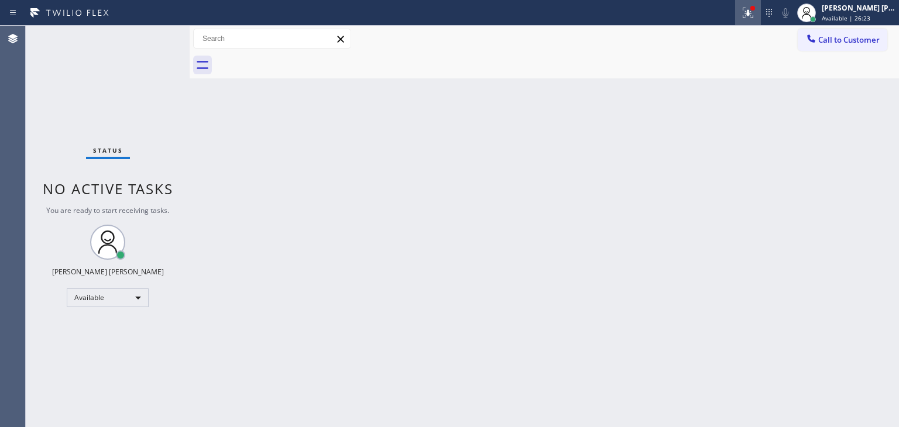
click at [755, 12] on icon at bounding box center [748, 13] width 14 height 14
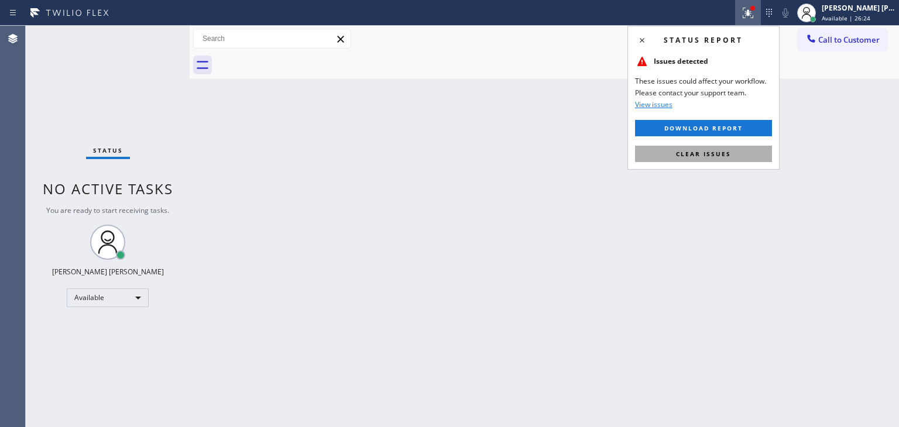
click at [708, 149] on button "Clear issues" at bounding box center [703, 154] width 137 height 16
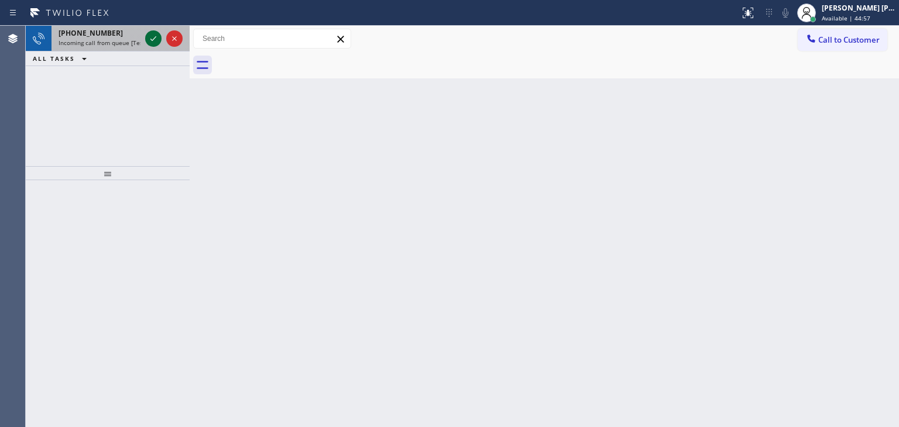
click at [155, 36] on icon at bounding box center [153, 39] width 14 height 14
click at [152, 33] on icon at bounding box center [153, 39] width 14 height 14
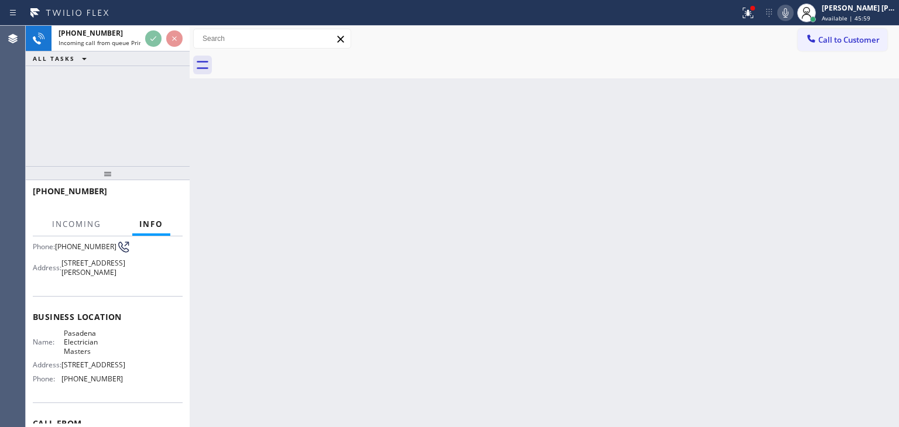
scroll to position [117, 0]
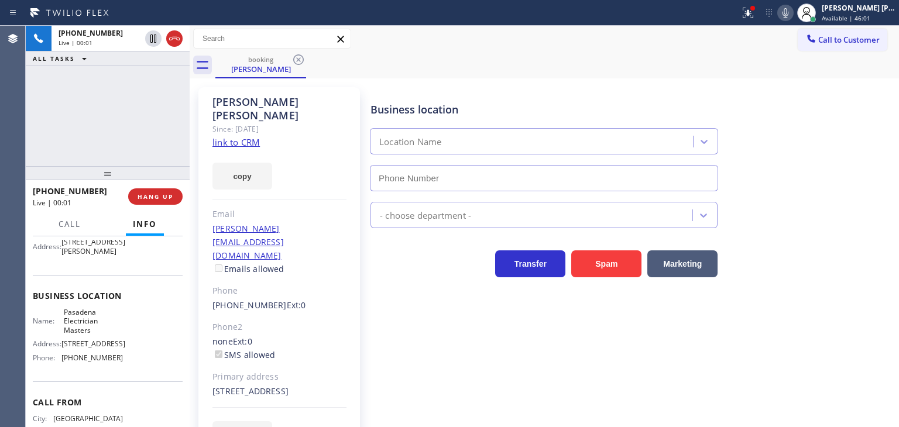
type input "[PHONE_NUMBER]"
click at [870, 14] on span "Available | 46:04" at bounding box center [846, 18] width 49 height 8
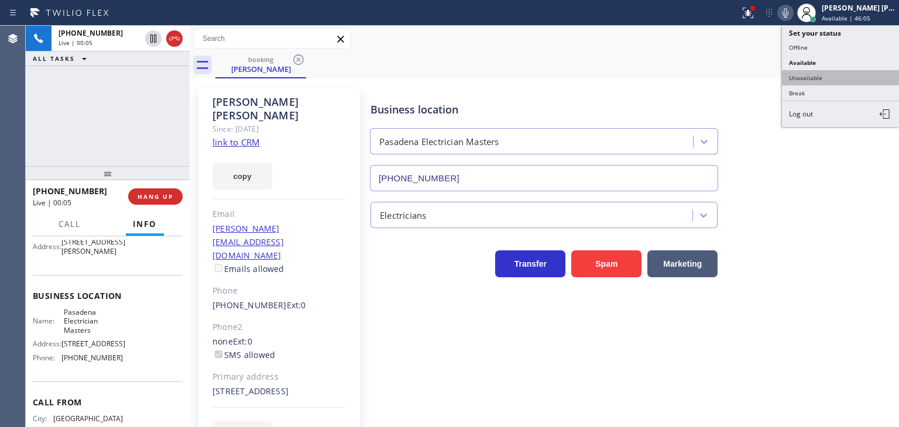
click at [829, 72] on button "Unavailable" at bounding box center [840, 77] width 117 height 15
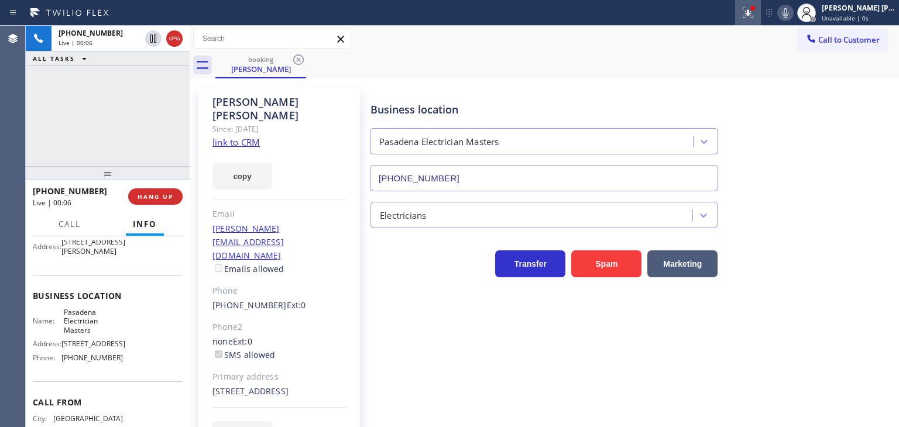
click at [755, 13] on icon at bounding box center [748, 13] width 14 height 14
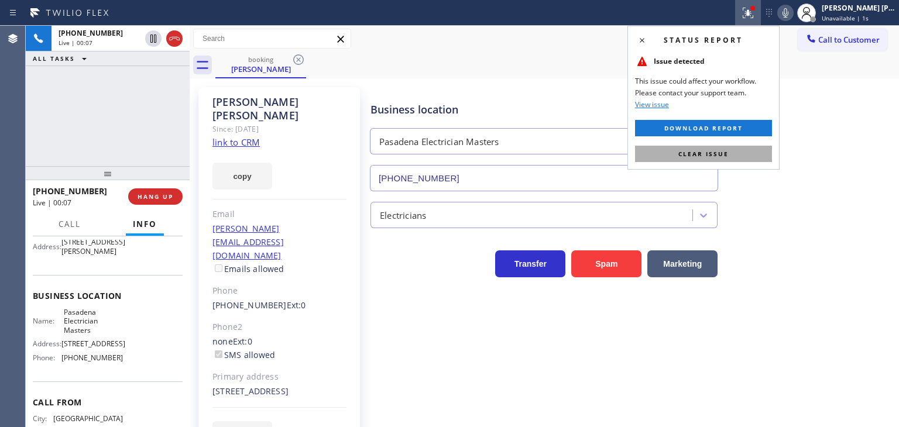
click at [688, 156] on span "Clear issue" at bounding box center [703, 154] width 50 height 8
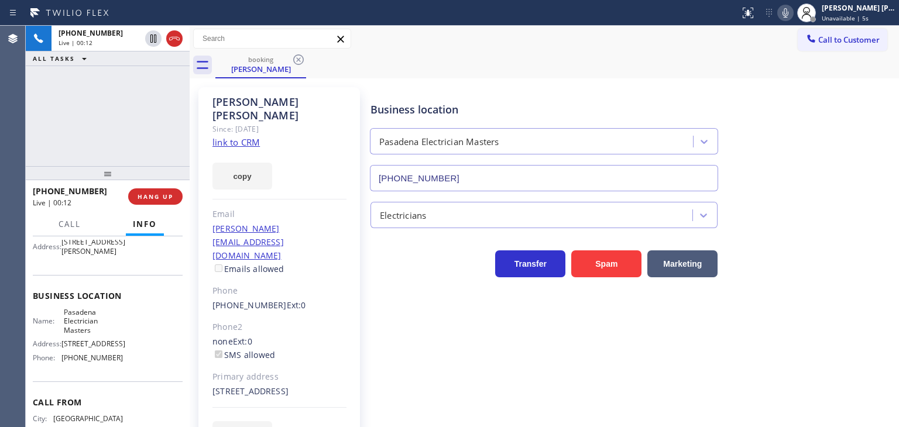
click at [231, 136] on link "link to CRM" at bounding box center [235, 142] width 47 height 12
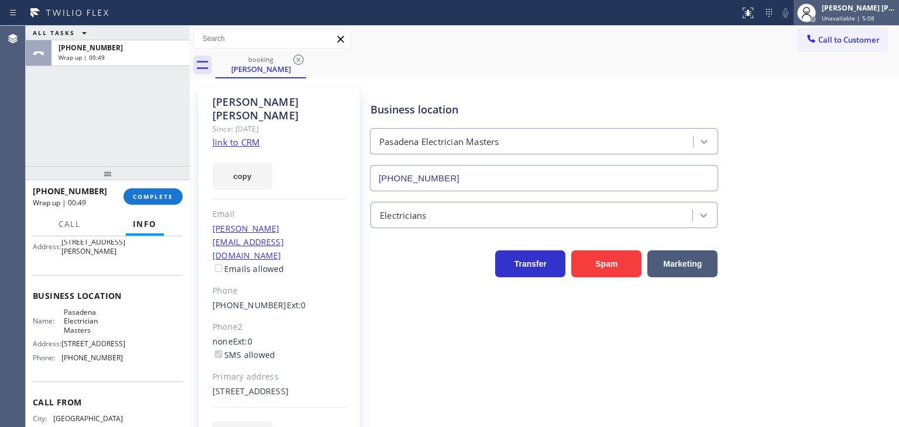
click at [875, 5] on div "[PERSON_NAME] [PERSON_NAME]" at bounding box center [859, 8] width 74 height 10
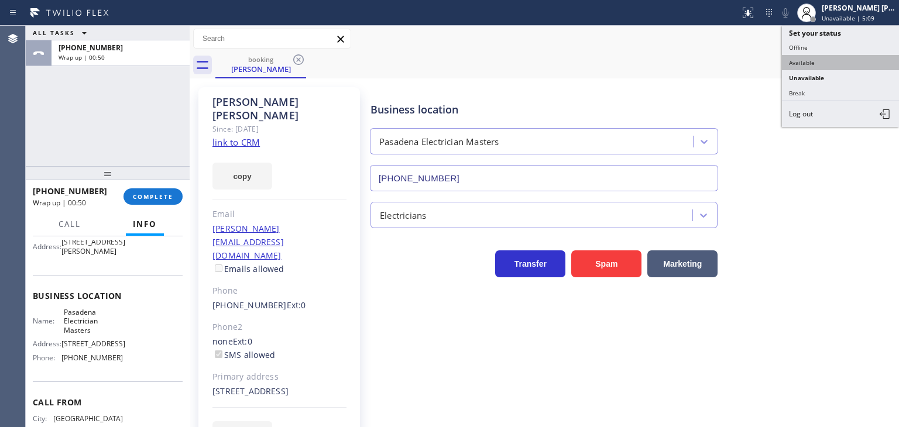
click at [836, 56] on button "Available" at bounding box center [840, 62] width 117 height 15
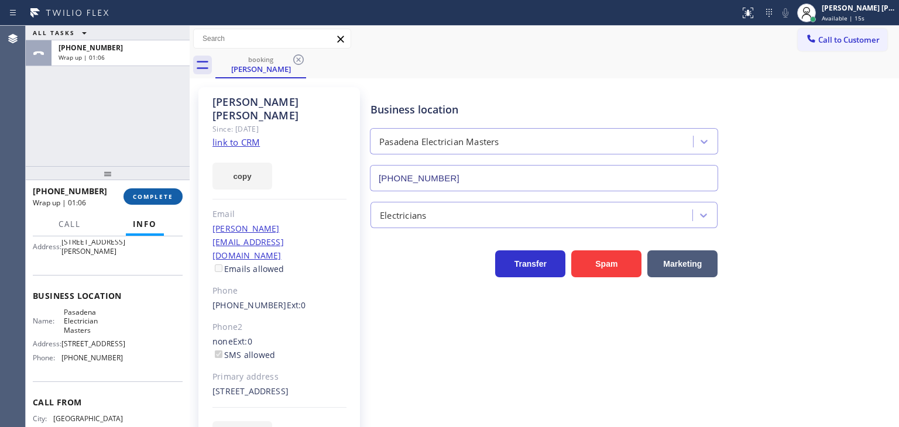
click at [171, 196] on span "COMPLETE" at bounding box center [153, 197] width 40 height 8
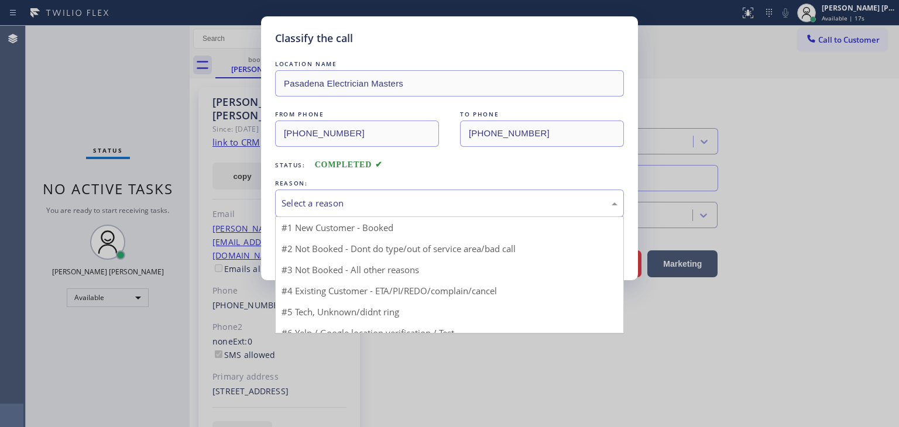
click at [309, 201] on div "Select a reason" at bounding box center [450, 203] width 336 height 13
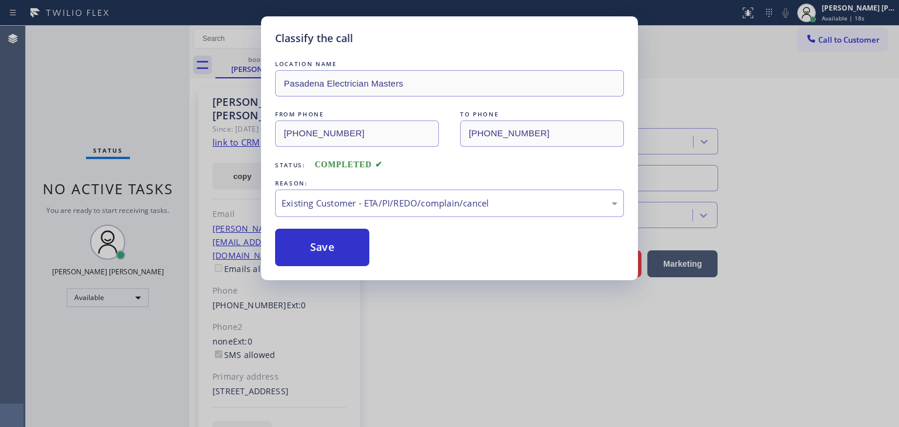
drag, startPoint x: 311, startPoint y: 252, endPoint x: 374, endPoint y: 277, distance: 67.3
click at [312, 252] on button "Save" at bounding box center [322, 247] width 94 height 37
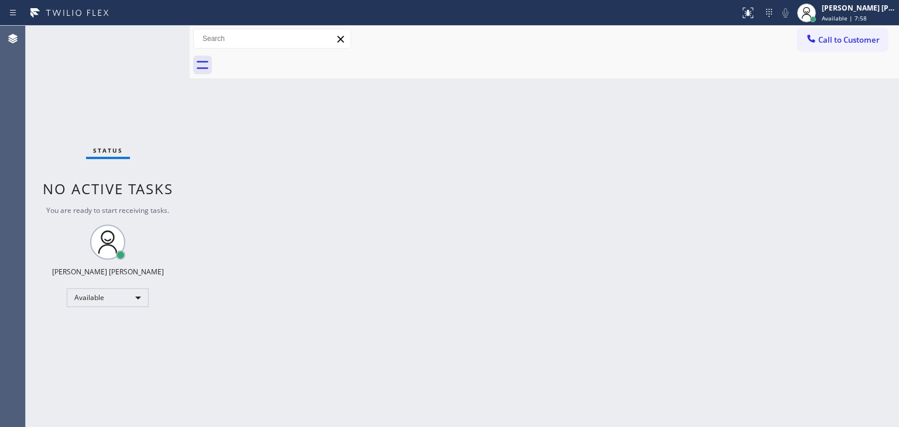
drag, startPoint x: 857, startPoint y: 14, endPoint x: 848, endPoint y: 26, distance: 15.5
click at [857, 14] on span "Available | 7:58" at bounding box center [844, 18] width 45 height 8
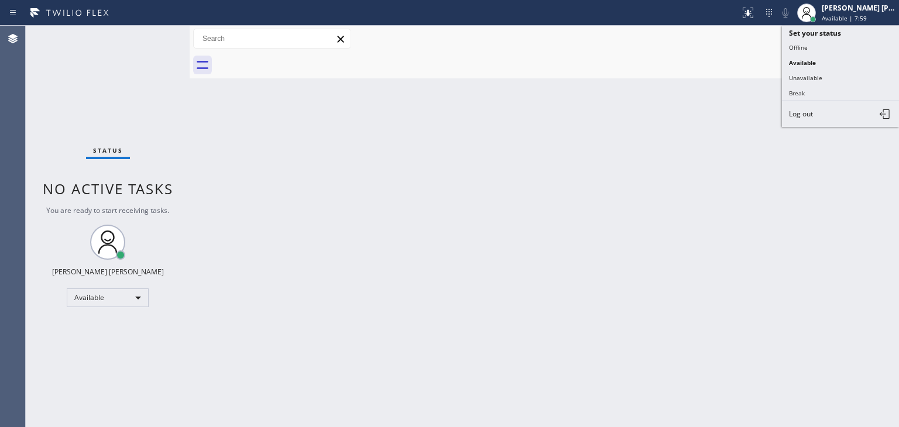
click at [815, 87] on button "Break" at bounding box center [840, 92] width 117 height 15
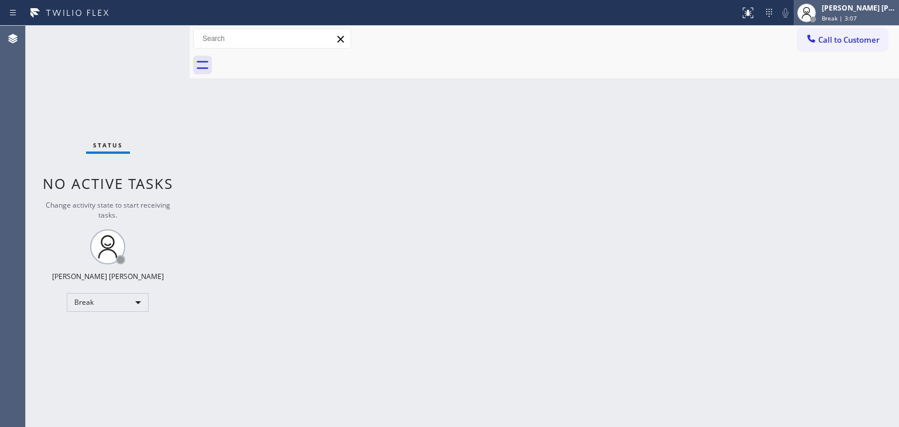
click at [869, 4] on div "[PERSON_NAME] [PERSON_NAME]" at bounding box center [859, 8] width 74 height 10
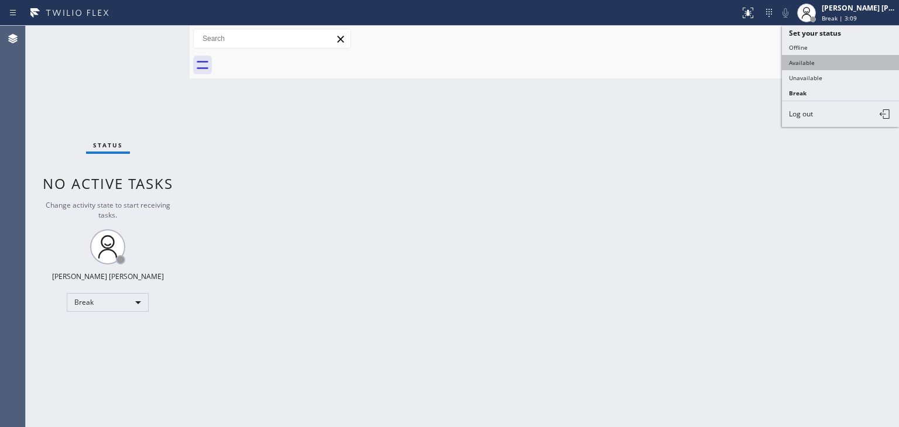
click at [842, 59] on button "Available" at bounding box center [840, 62] width 117 height 15
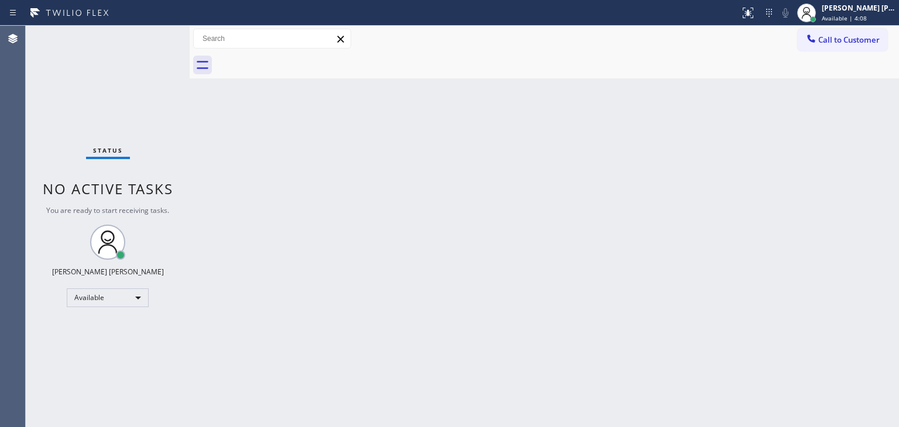
click at [152, 42] on div "Status No active tasks You are ready to start receiving tasks. [PERSON_NAME] [P…" at bounding box center [108, 227] width 164 height 402
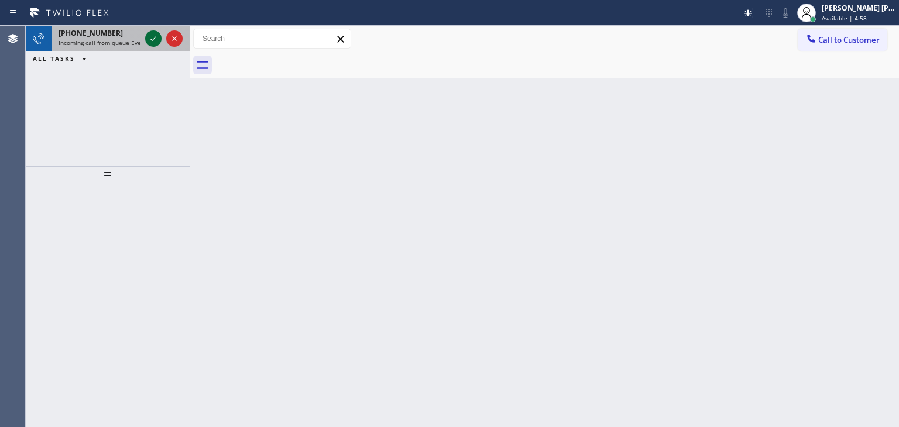
click at [153, 36] on icon at bounding box center [153, 39] width 14 height 14
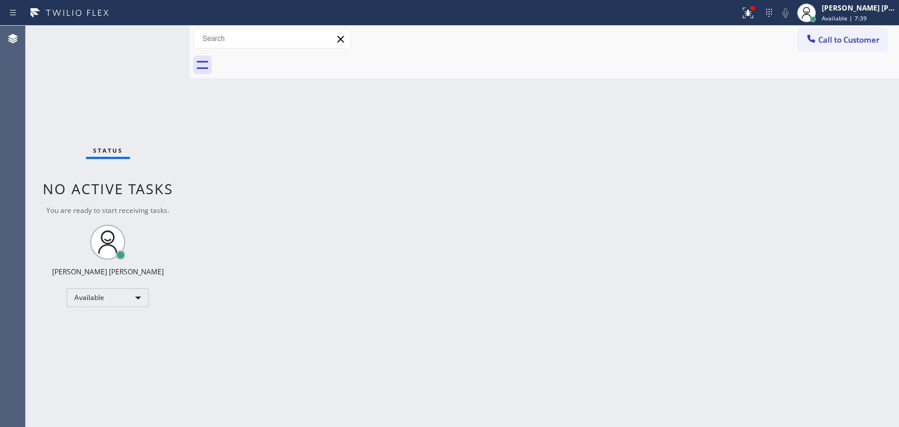
click at [133, 61] on div "Status No active tasks You are ready to start receiving tasks. [PERSON_NAME] [P…" at bounding box center [108, 227] width 164 height 402
click at [753, 17] on icon at bounding box center [748, 13] width 11 height 11
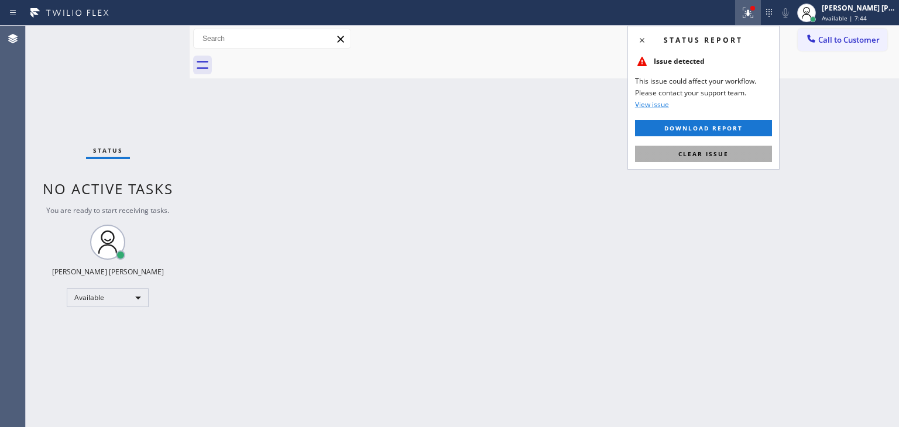
click at [690, 155] on span "Clear issue" at bounding box center [703, 154] width 50 height 8
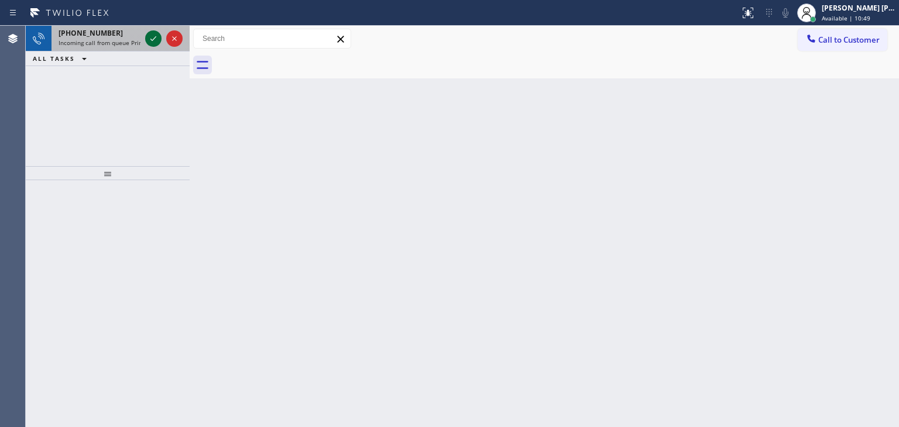
click at [153, 36] on icon at bounding box center [153, 39] width 14 height 14
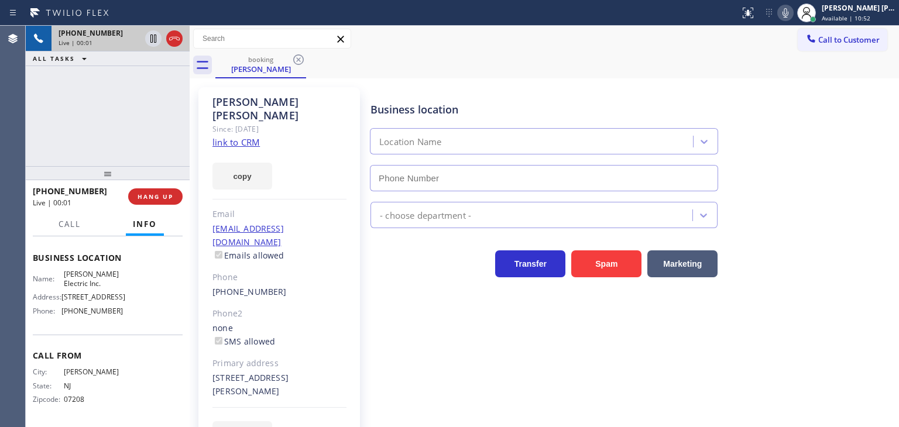
scroll to position [143, 0]
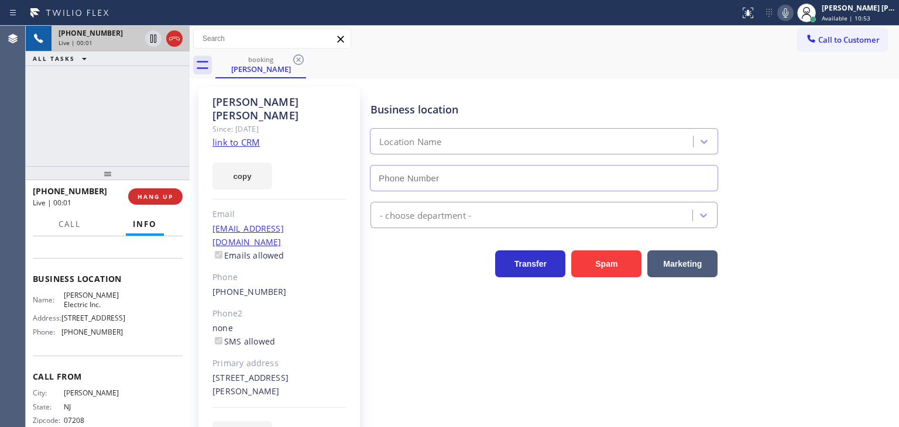
type input "[PHONE_NUMBER]"
click at [252, 136] on link "link to CRM" at bounding box center [235, 142] width 47 height 12
click at [793, 12] on icon at bounding box center [786, 13] width 14 height 14
click at [876, 6] on div "[PERSON_NAME] [PERSON_NAME]" at bounding box center [859, 8] width 74 height 10
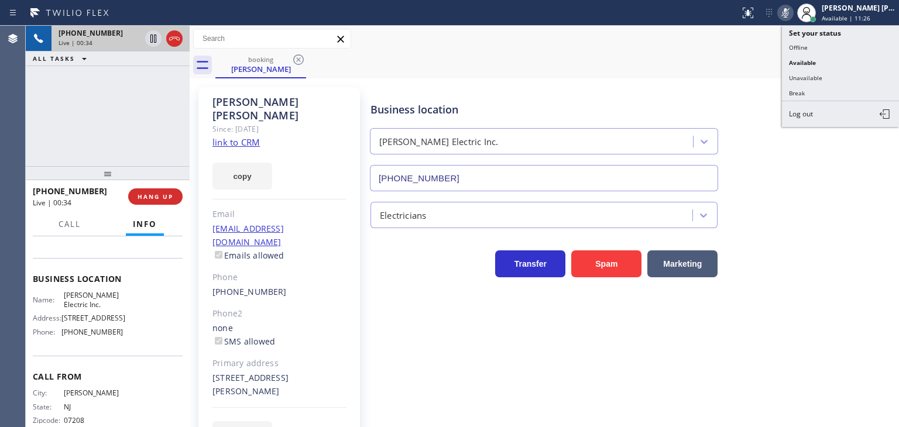
drag, startPoint x: 852, startPoint y: 78, endPoint x: 774, endPoint y: 67, distance: 78.6
click at [850, 77] on button "Unavailable" at bounding box center [840, 77] width 117 height 15
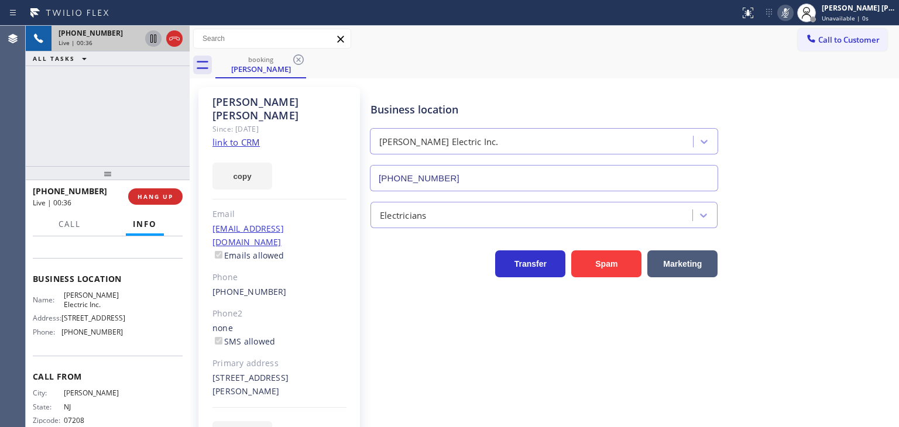
click at [156, 39] on icon at bounding box center [153, 39] width 6 height 8
click at [793, 10] on icon at bounding box center [786, 13] width 14 height 14
click at [156, 38] on icon at bounding box center [153, 39] width 14 height 14
click at [863, 6] on div "[PERSON_NAME] [PERSON_NAME]" at bounding box center [859, 8] width 74 height 10
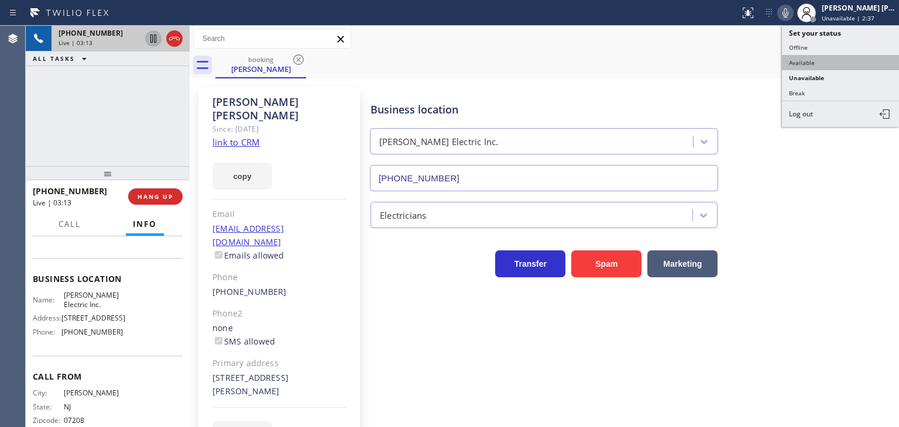
click at [836, 61] on button "Available" at bounding box center [840, 62] width 117 height 15
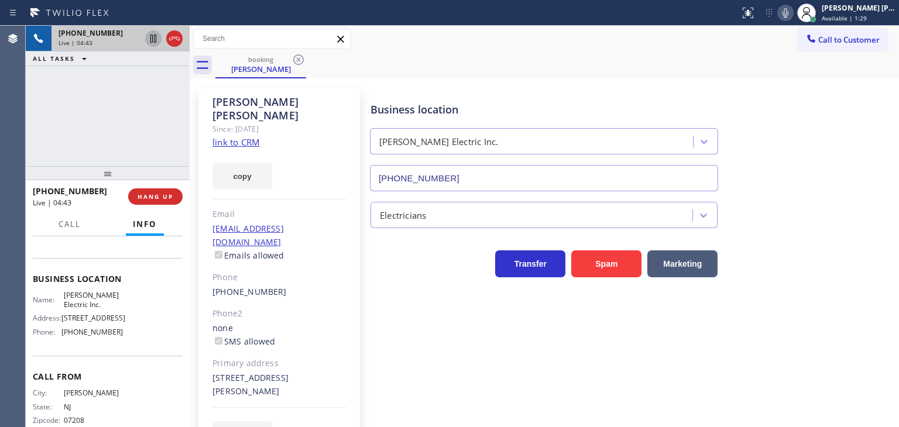
click at [793, 16] on icon at bounding box center [786, 13] width 14 height 14
click at [853, 10] on div "[PERSON_NAME] [PERSON_NAME]" at bounding box center [859, 8] width 74 height 10
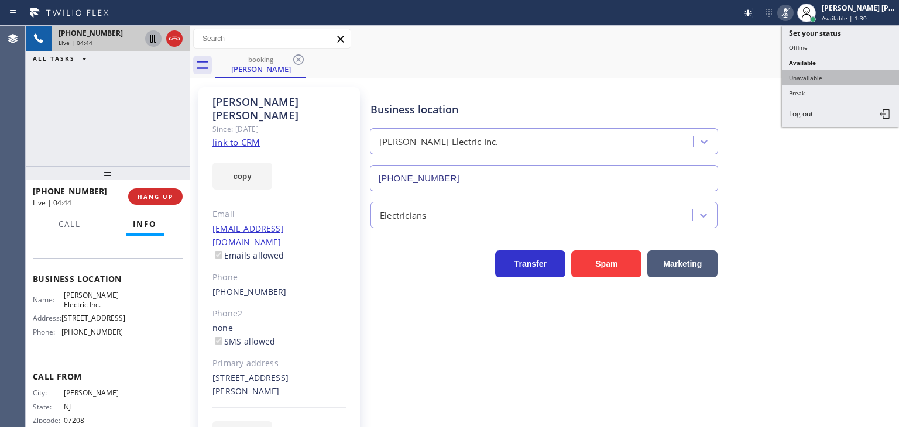
click at [836, 71] on button "Unavailable" at bounding box center [840, 77] width 117 height 15
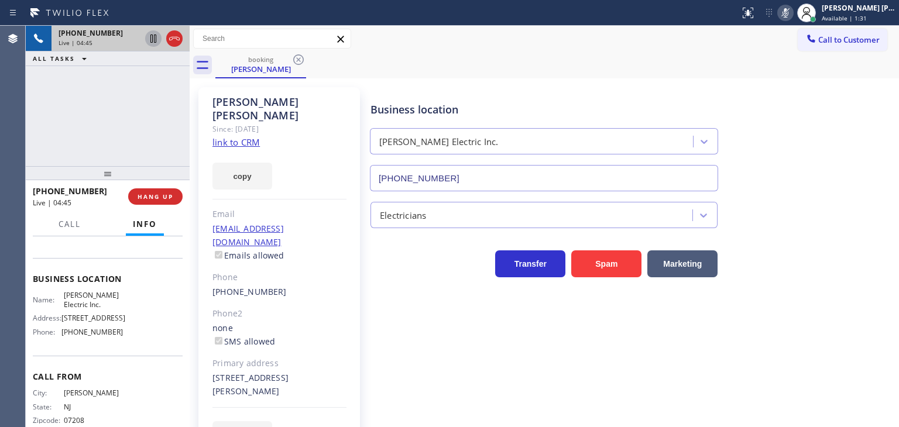
click at [152, 35] on icon at bounding box center [153, 39] width 6 height 8
click at [849, 11] on div "[PERSON_NAME] [PERSON_NAME]" at bounding box center [859, 8] width 74 height 10
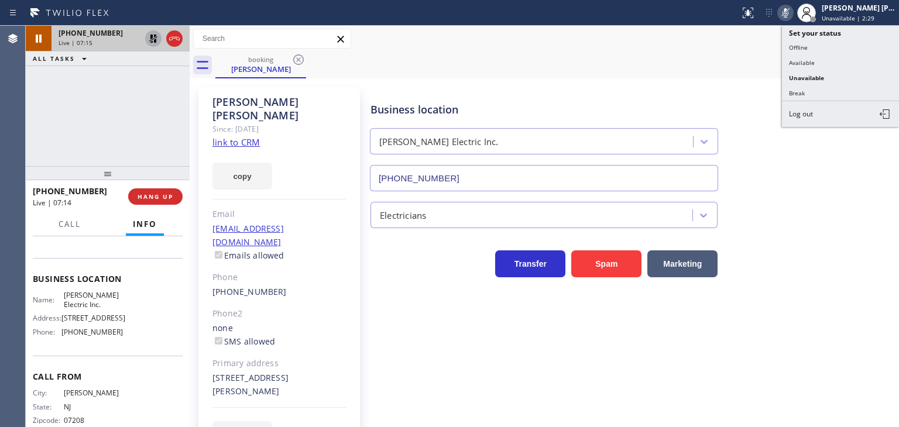
click at [793, 11] on icon at bounding box center [786, 13] width 14 height 14
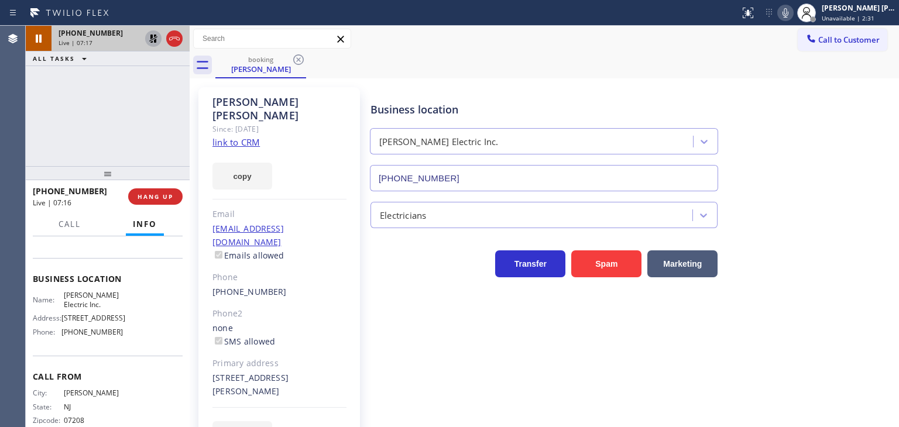
click at [153, 36] on icon at bounding box center [153, 39] width 14 height 14
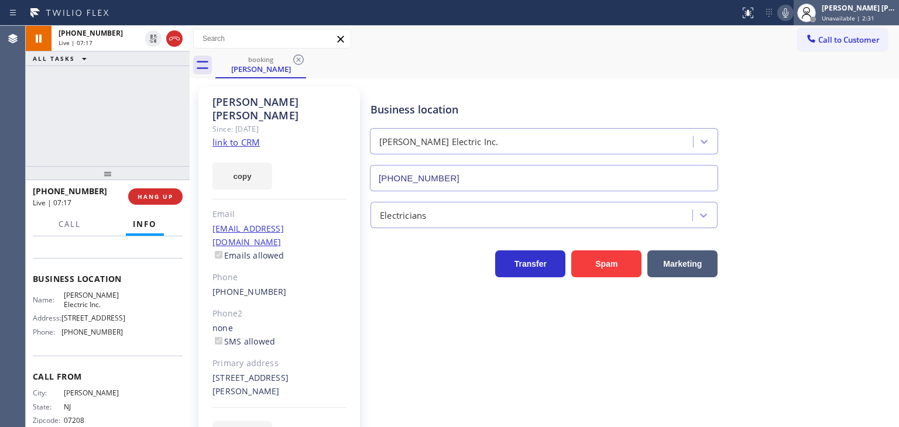
click at [880, 5] on div "[PERSON_NAME] [PERSON_NAME]" at bounding box center [859, 8] width 74 height 10
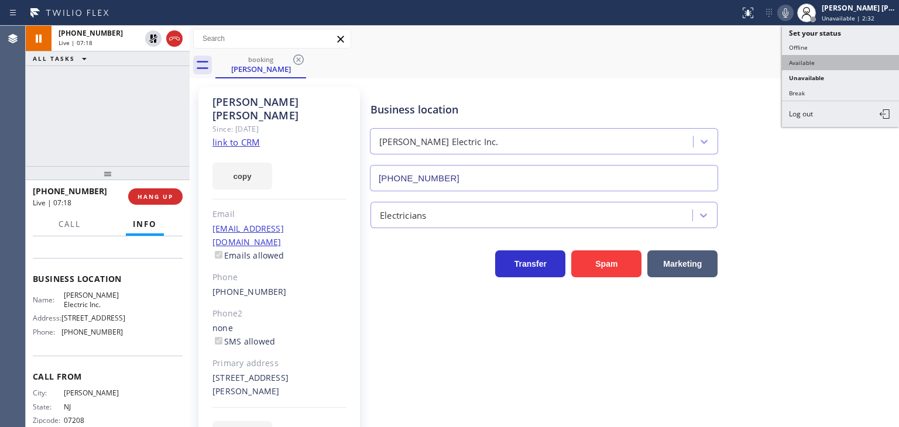
click at [833, 59] on button "Available" at bounding box center [840, 62] width 117 height 15
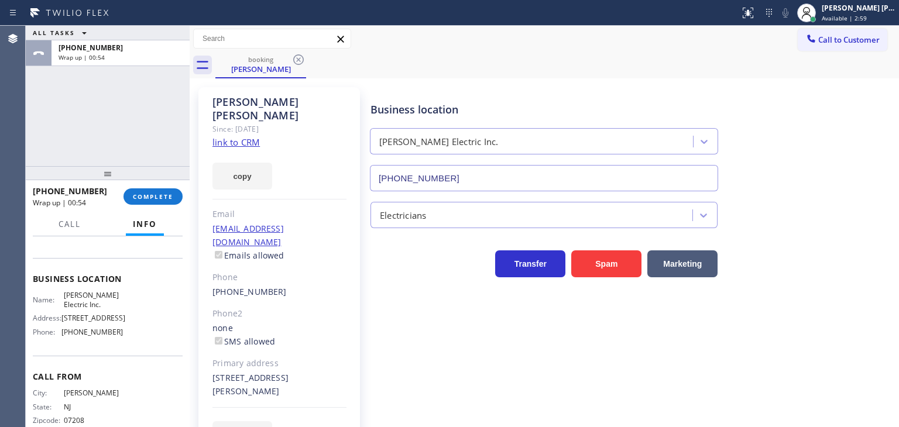
click at [113, 82] on div "ALL TASKS ALL TASKS ACTIVE TASKS TASKS IN WRAP UP [PHONE_NUMBER] Wrap up | 00:54" at bounding box center [108, 96] width 164 height 140
click at [161, 197] on span "COMPLETE" at bounding box center [153, 197] width 40 height 8
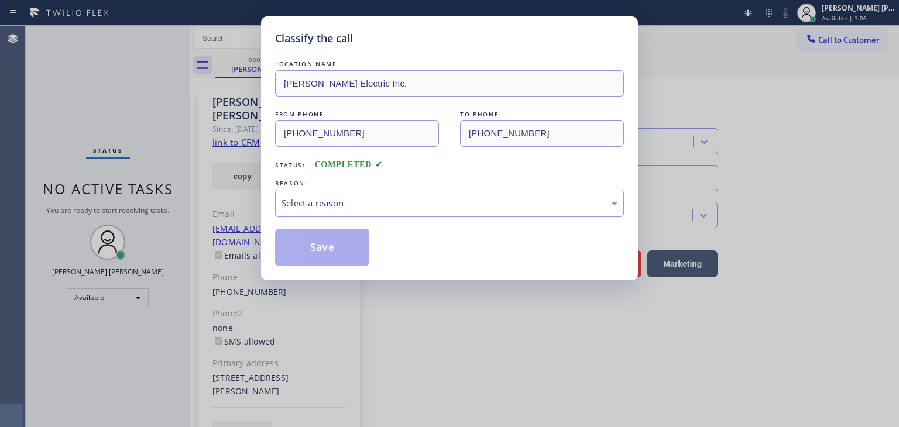
click at [337, 207] on div "Select a reason" at bounding box center [450, 203] width 336 height 13
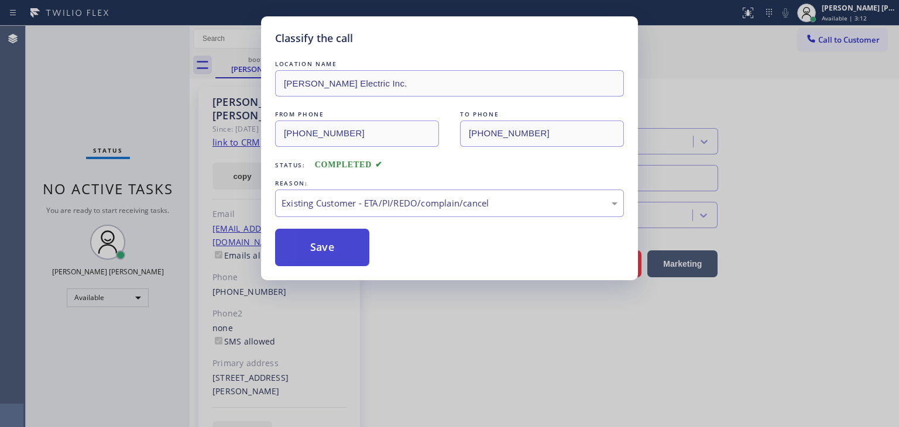
click at [304, 248] on button "Save" at bounding box center [322, 247] width 94 height 37
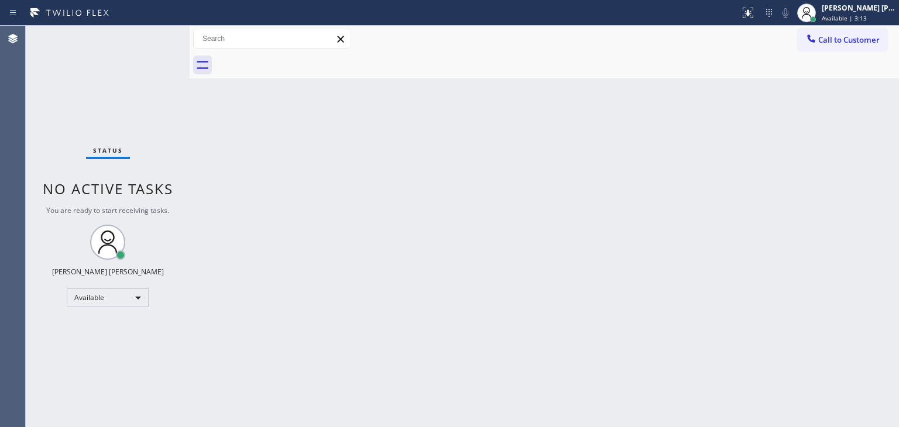
click at [146, 37] on div "Status No active tasks You are ready to start receiving tasks. [PERSON_NAME] [P…" at bounding box center [108, 227] width 164 height 402
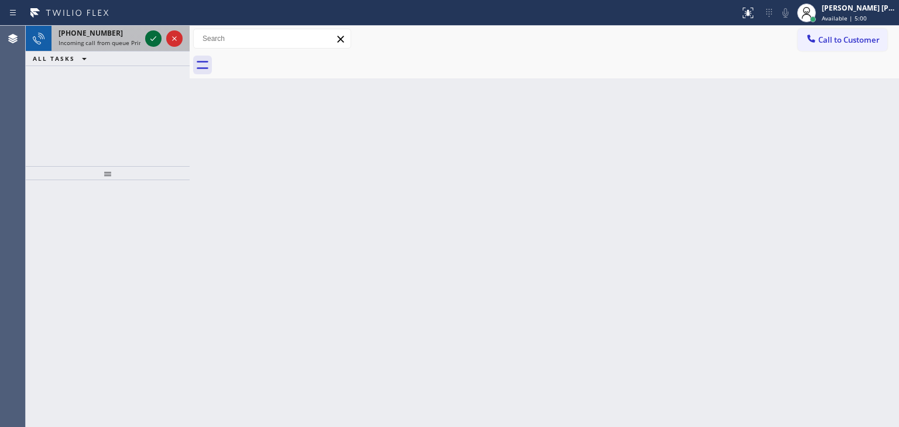
click at [155, 39] on icon at bounding box center [153, 39] width 14 height 14
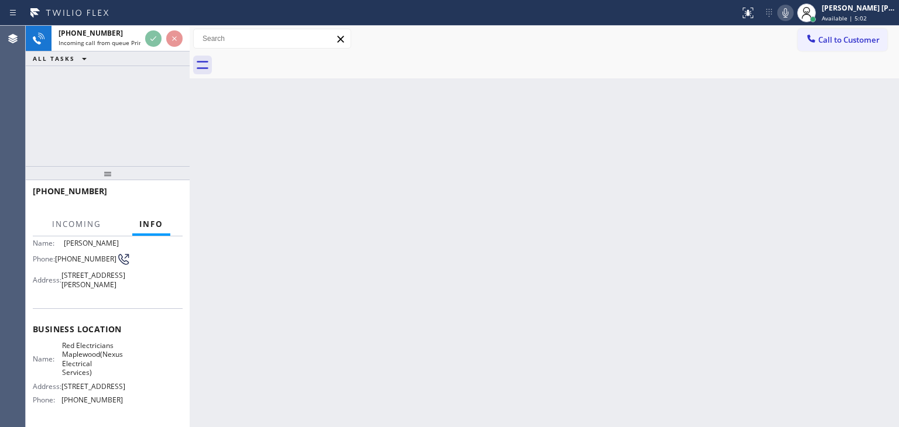
scroll to position [117, 0]
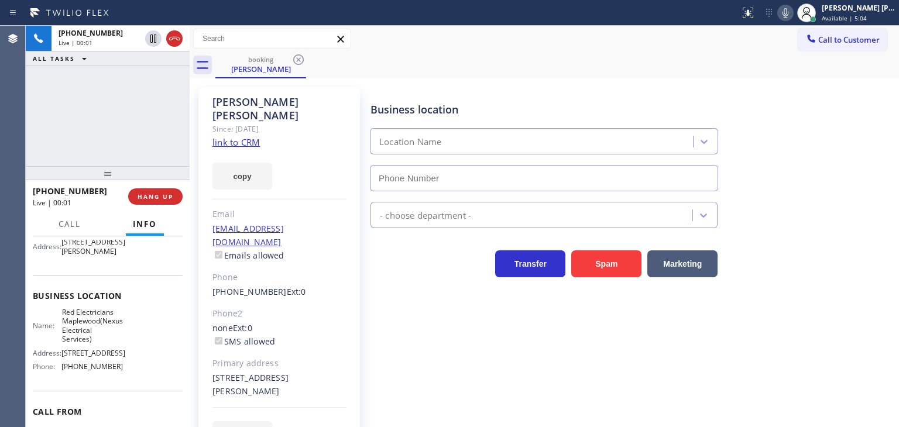
type input "[PHONE_NUMBER]"
click at [221, 136] on link "link to CRM" at bounding box center [235, 142] width 47 height 12
click at [97, 135] on div "[PHONE_NUMBER] Live | 01:32 ALL TASKS ALL TASKS ACTIVE TASKS TASKS IN WRAP UP" at bounding box center [108, 96] width 164 height 140
click at [793, 10] on icon at bounding box center [786, 13] width 14 height 14
click at [788, 10] on icon at bounding box center [786, 12] width 6 height 9
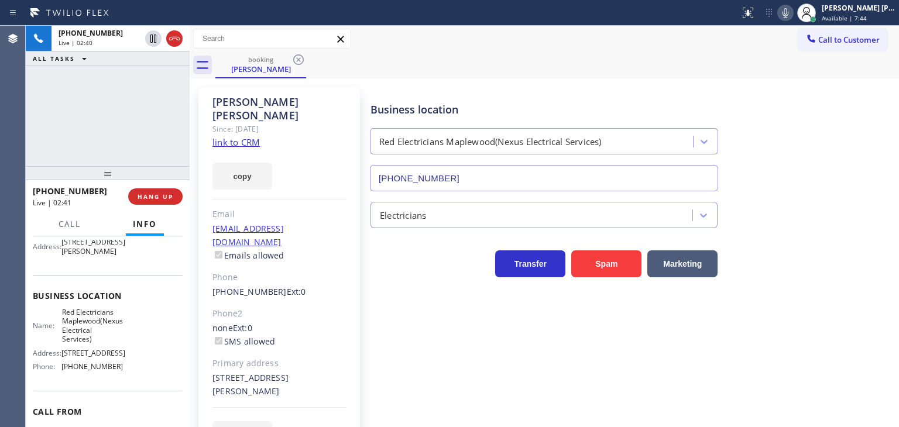
click at [788, 12] on icon at bounding box center [786, 12] width 6 height 9
click at [853, 11] on div "[PERSON_NAME] [PERSON_NAME]" at bounding box center [859, 8] width 74 height 10
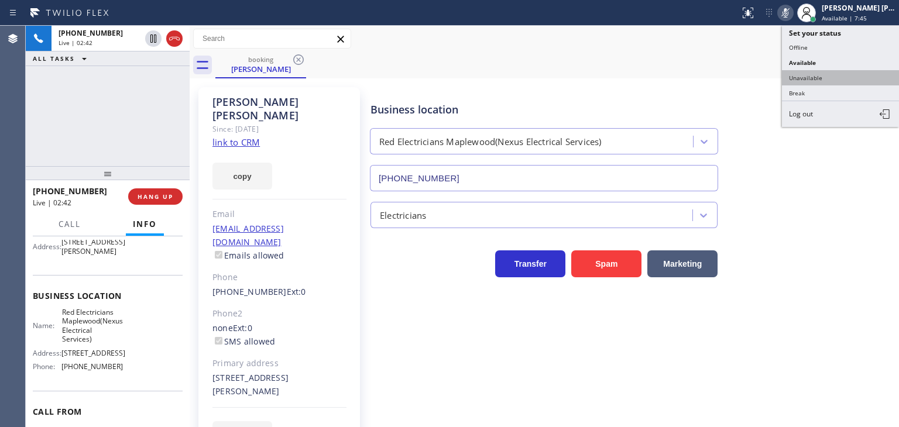
click at [820, 80] on button "Unavailable" at bounding box center [840, 77] width 117 height 15
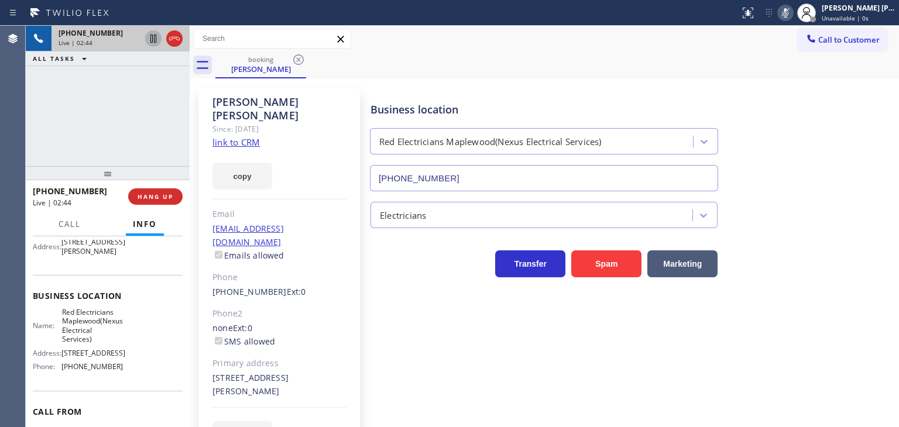
click at [153, 37] on icon at bounding box center [153, 39] width 14 height 14
click at [793, 8] on icon at bounding box center [786, 13] width 14 height 14
click at [152, 38] on icon at bounding box center [153, 39] width 14 height 14
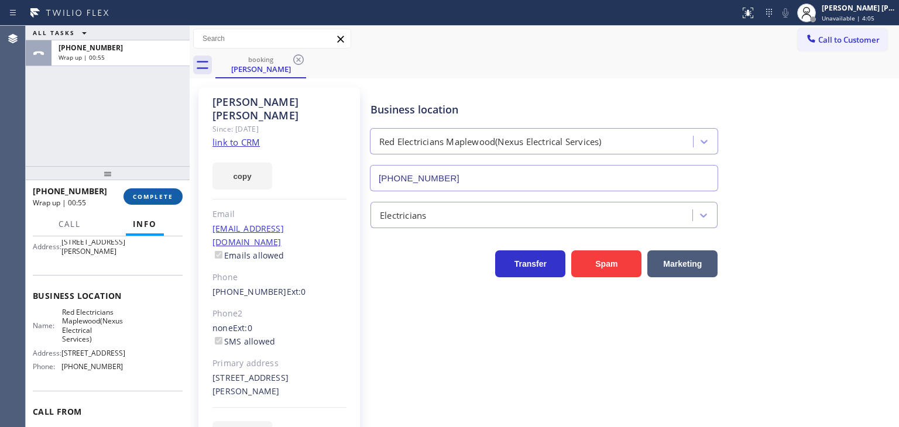
click at [150, 195] on span "COMPLETE" at bounding box center [153, 197] width 40 height 8
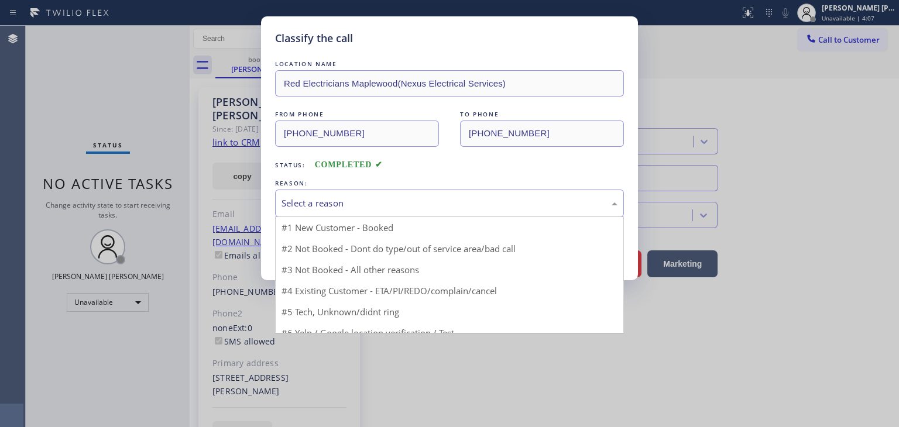
click at [380, 204] on div "Select a reason" at bounding box center [450, 203] width 336 height 13
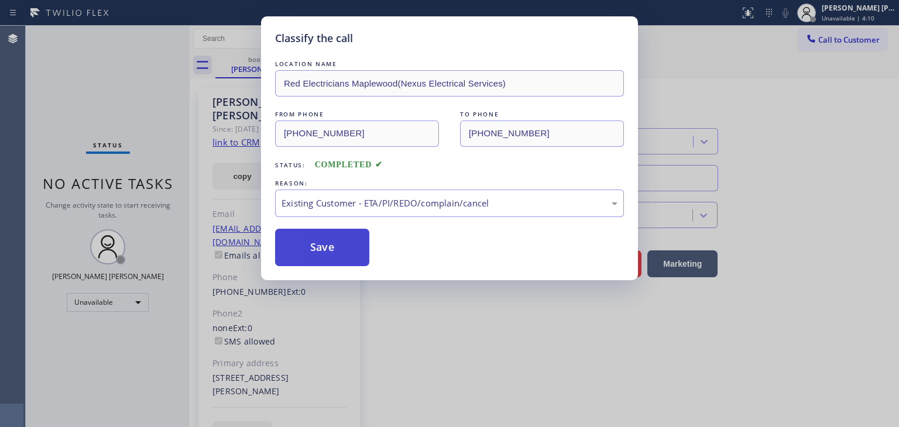
click at [325, 238] on button "Save" at bounding box center [322, 247] width 94 height 37
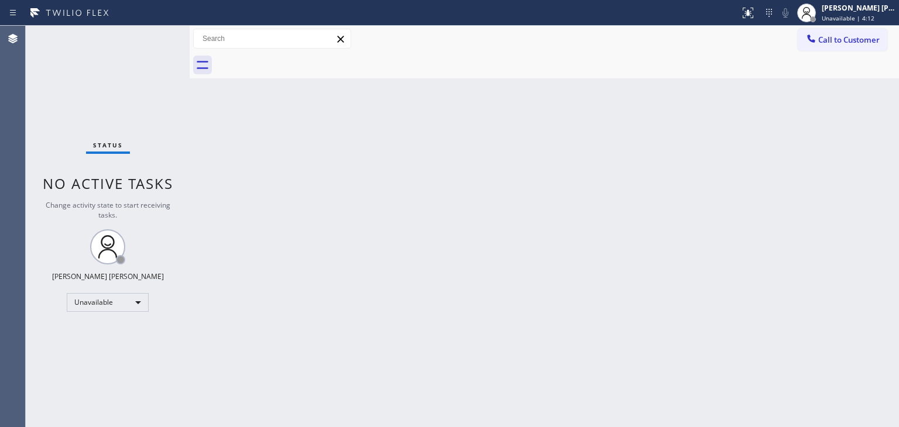
click at [851, 30] on button "Call to Customer" at bounding box center [843, 40] width 90 height 22
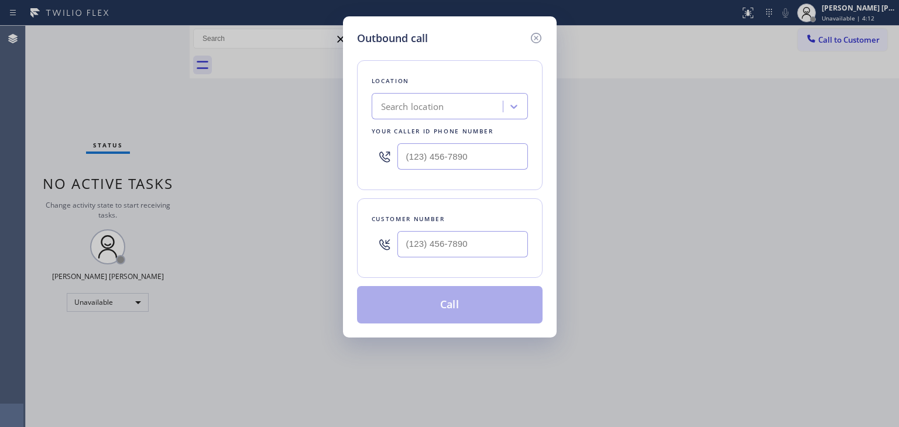
click at [851, 15] on div "Outbound call Location Search location Your caller id phone number Customer num…" at bounding box center [449, 213] width 899 height 427
click at [534, 40] on icon at bounding box center [536, 38] width 14 height 14
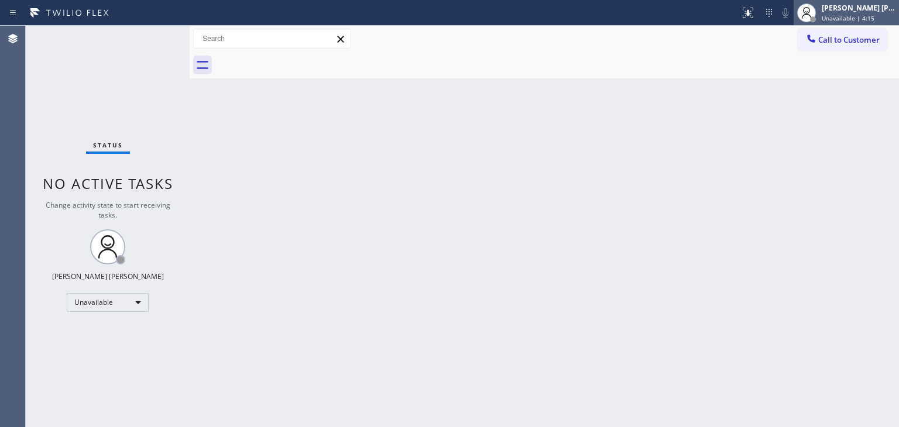
click at [854, 5] on div "[PERSON_NAME] [PERSON_NAME]" at bounding box center [859, 8] width 74 height 10
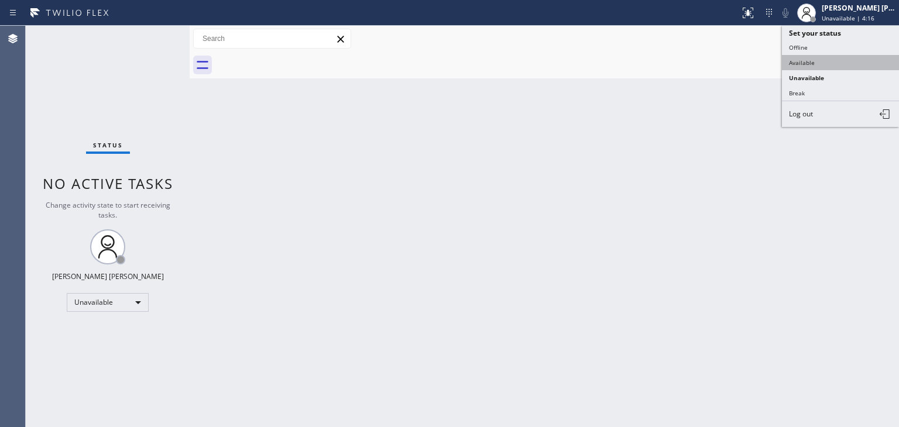
drag, startPoint x: 812, startPoint y: 56, endPoint x: 612, endPoint y: 2, distance: 206.7
click at [809, 57] on button "Available" at bounding box center [840, 62] width 117 height 15
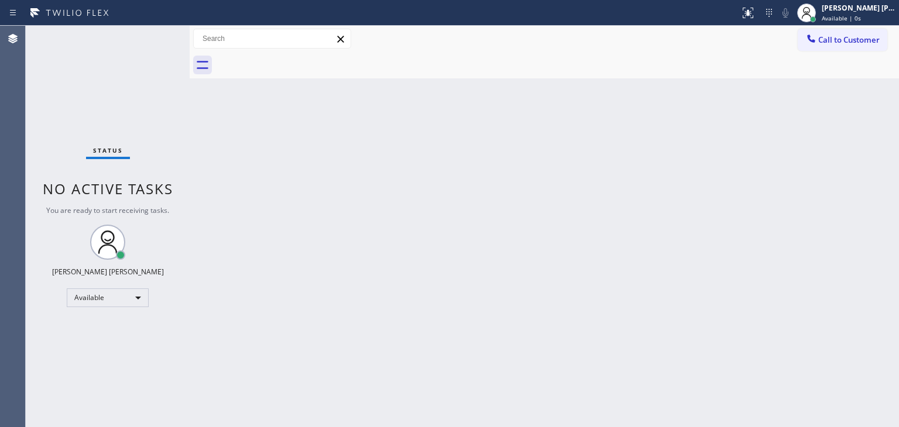
click at [155, 40] on div "Status No active tasks You are ready to start receiving tasks. [PERSON_NAME] [P…" at bounding box center [108, 227] width 164 height 402
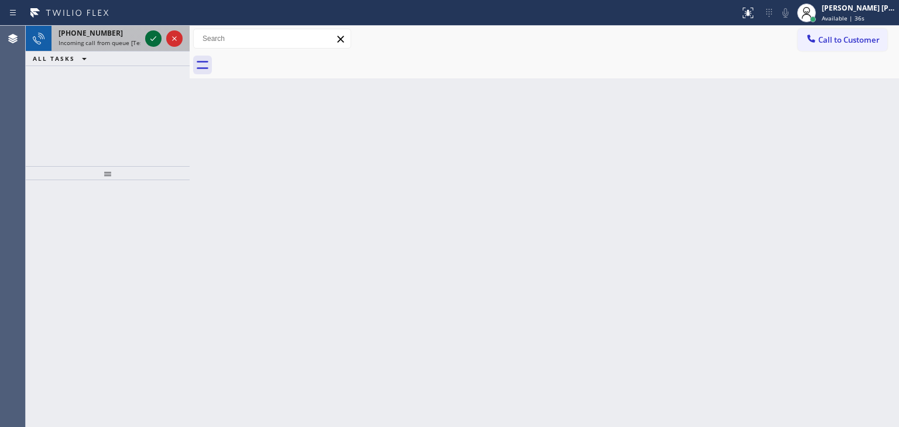
click at [156, 33] on icon at bounding box center [153, 39] width 14 height 14
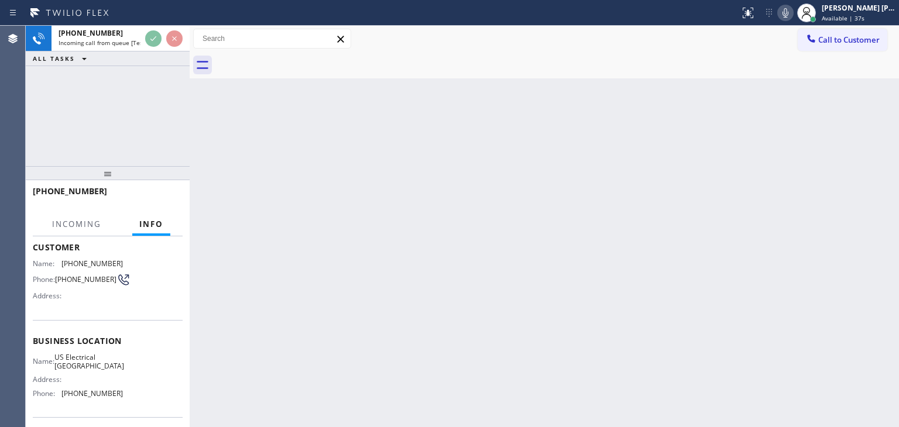
scroll to position [117, 0]
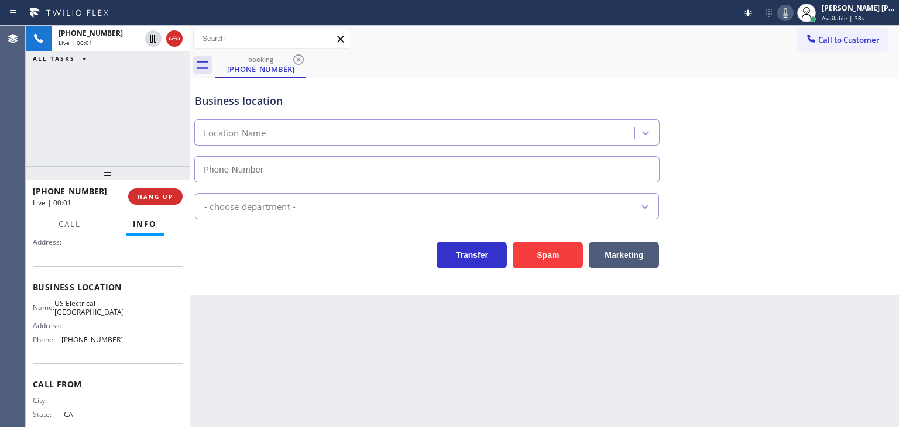
type input "[PHONE_NUMBER]"
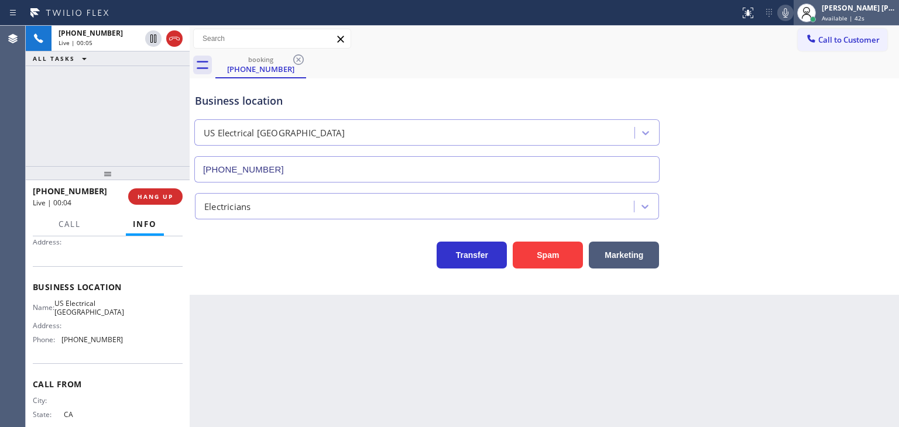
click at [849, 16] on span "Available | 42s" at bounding box center [843, 18] width 43 height 8
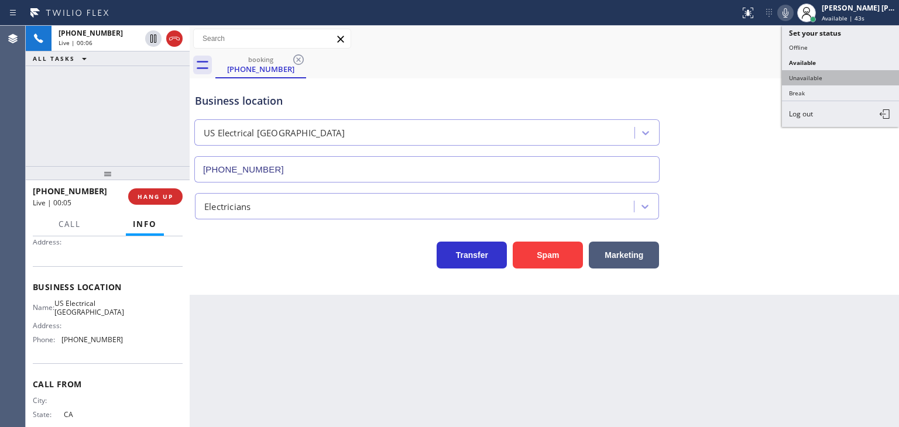
click at [832, 77] on button "Unavailable" at bounding box center [840, 77] width 117 height 15
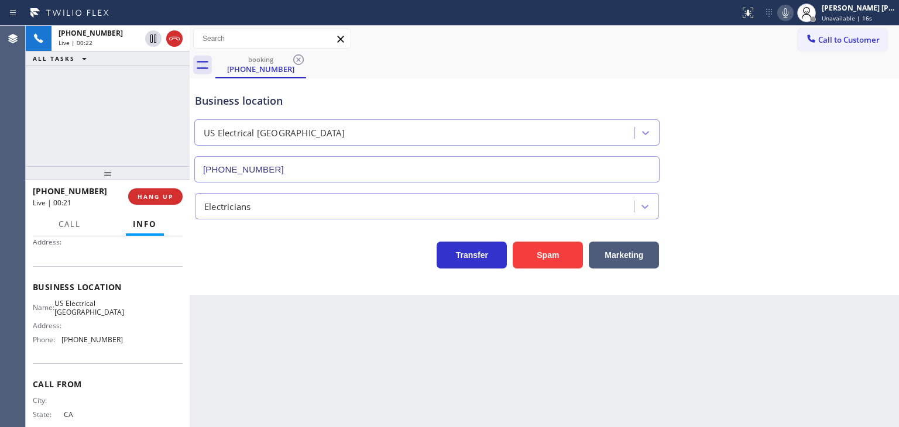
click at [793, 7] on icon at bounding box center [786, 13] width 14 height 14
click at [790, 12] on rect at bounding box center [785, 12] width 8 height 8
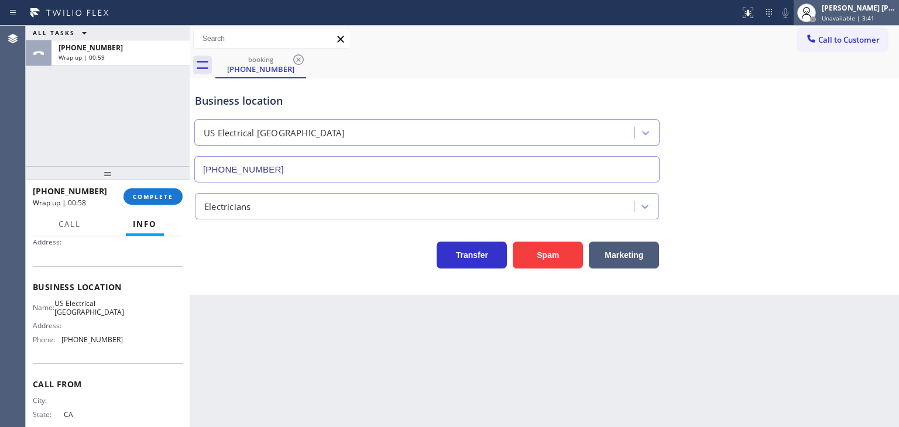
click at [873, 9] on div "[PERSON_NAME] [PERSON_NAME]" at bounding box center [859, 8] width 74 height 10
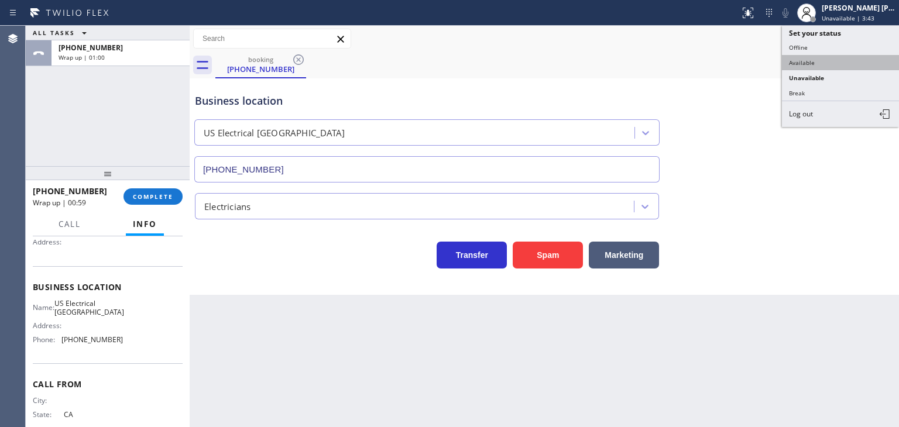
click at [821, 55] on button "Available" at bounding box center [840, 62] width 117 height 15
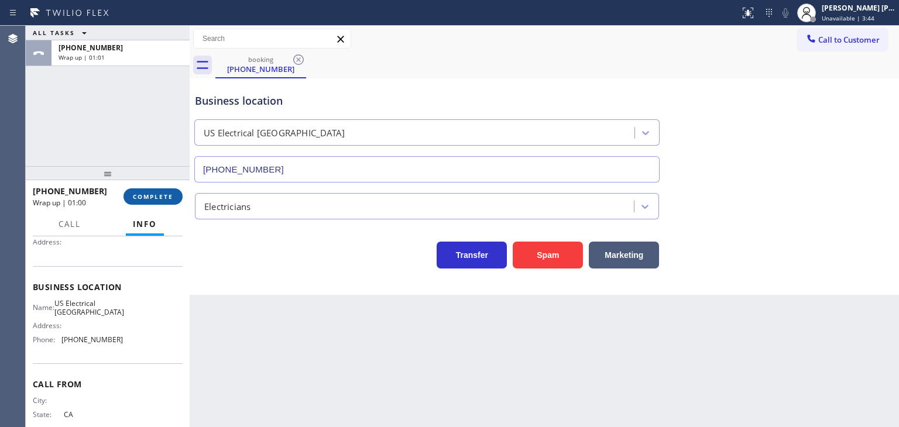
click at [170, 199] on span "COMPLETE" at bounding box center [153, 197] width 40 height 8
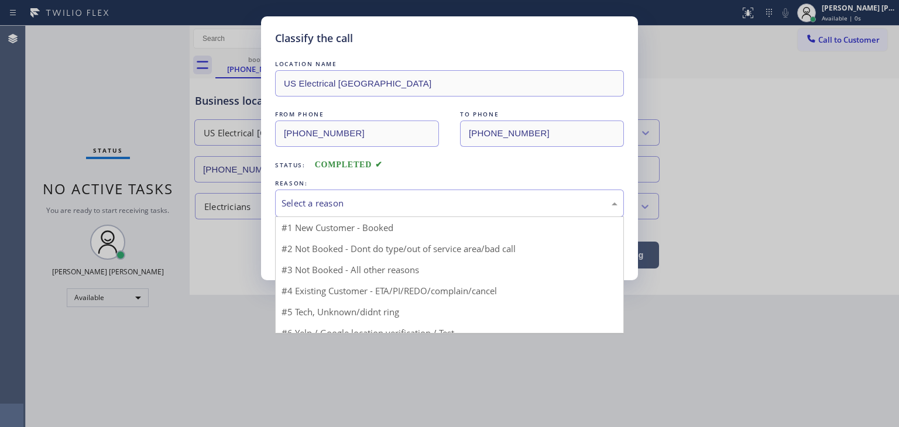
click at [330, 206] on div "Select a reason" at bounding box center [450, 203] width 336 height 13
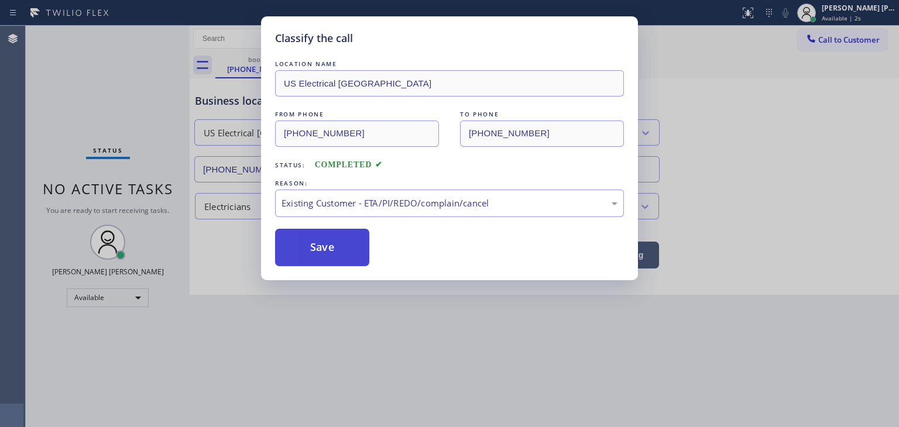
click at [316, 252] on button "Save" at bounding box center [322, 247] width 94 height 37
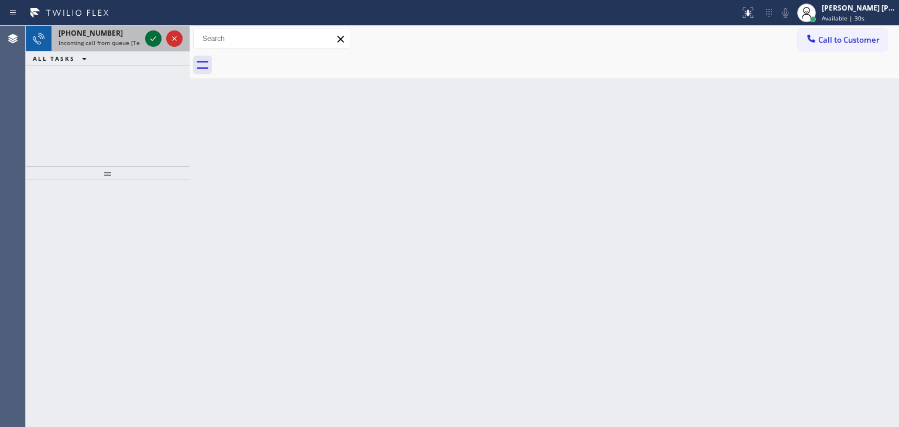
click at [153, 37] on icon at bounding box center [153, 39] width 14 height 14
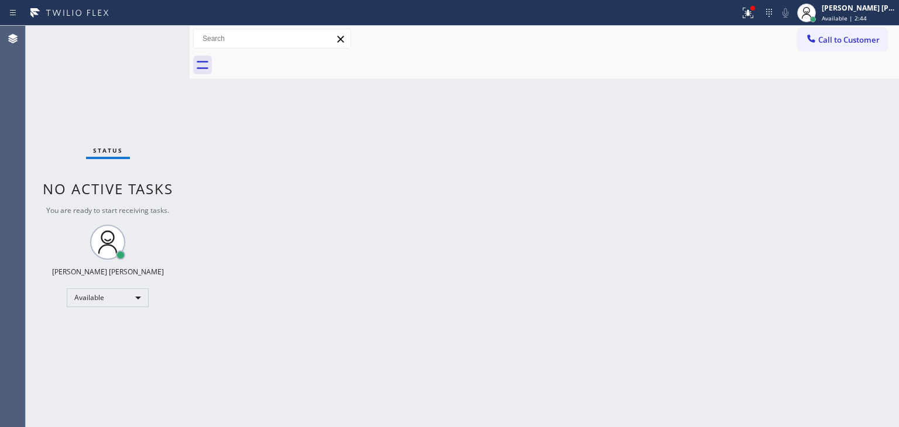
click at [119, 46] on div "Status No active tasks You are ready to start receiving tasks. [PERSON_NAME] [P…" at bounding box center [108, 227] width 164 height 402
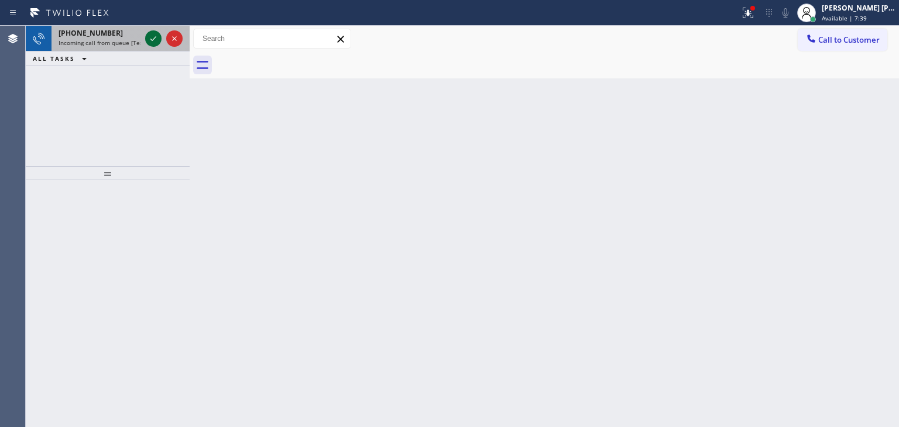
click at [149, 36] on icon at bounding box center [153, 39] width 14 height 14
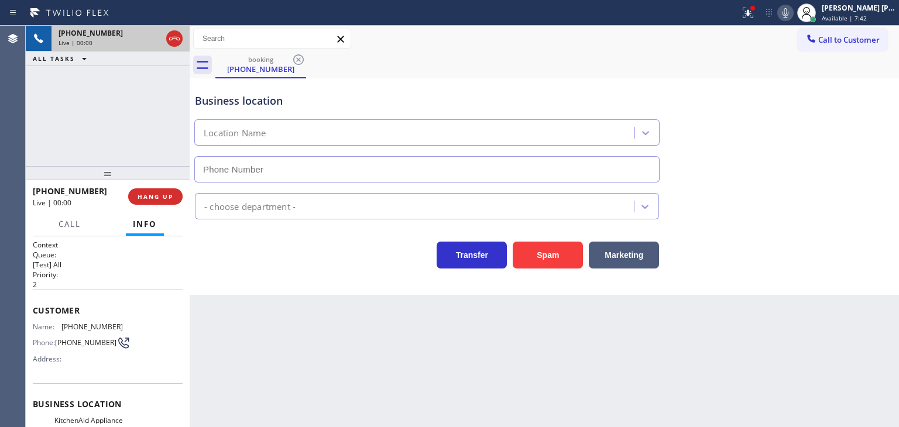
type input "[PHONE_NUMBER]"
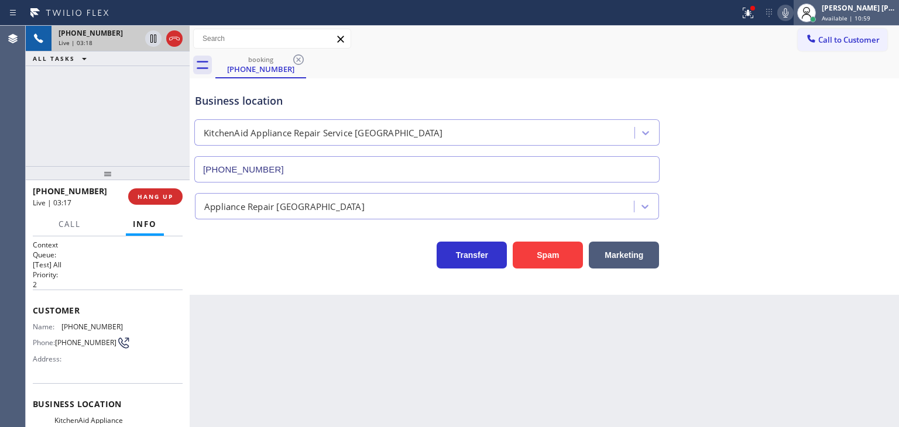
click at [862, 18] on span "Available | 10:59" at bounding box center [846, 18] width 49 height 8
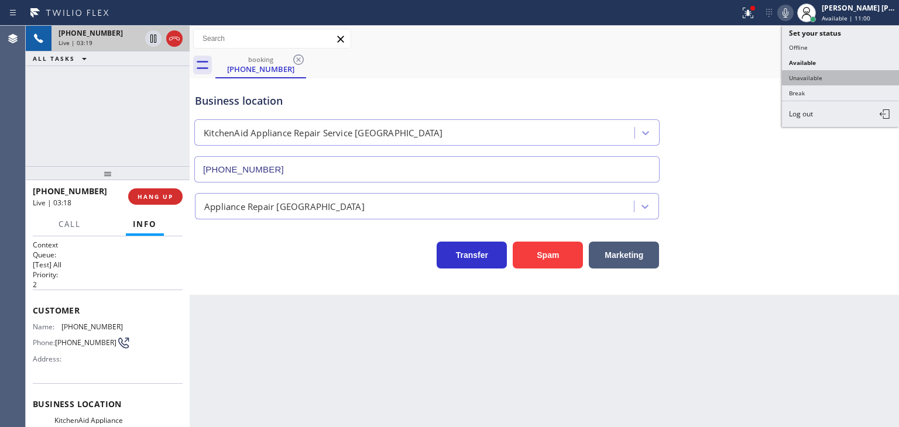
click at [825, 70] on button "Unavailable" at bounding box center [840, 77] width 117 height 15
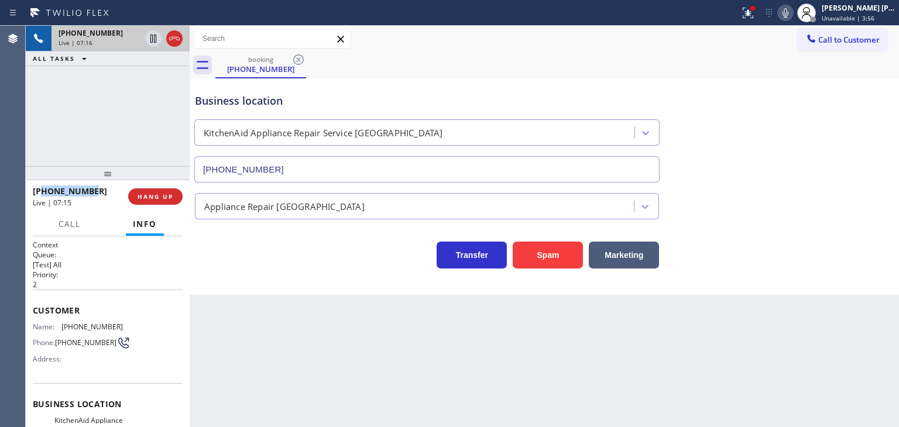
drag, startPoint x: 105, startPoint y: 188, endPoint x: 42, endPoint y: 190, distance: 63.3
click at [42, 190] on div "[PHONE_NUMBER]" at bounding box center [76, 191] width 87 height 11
copy span "5103753828"
click at [228, 221] on div "Transfer Spam Marketing" at bounding box center [545, 244] width 704 height 49
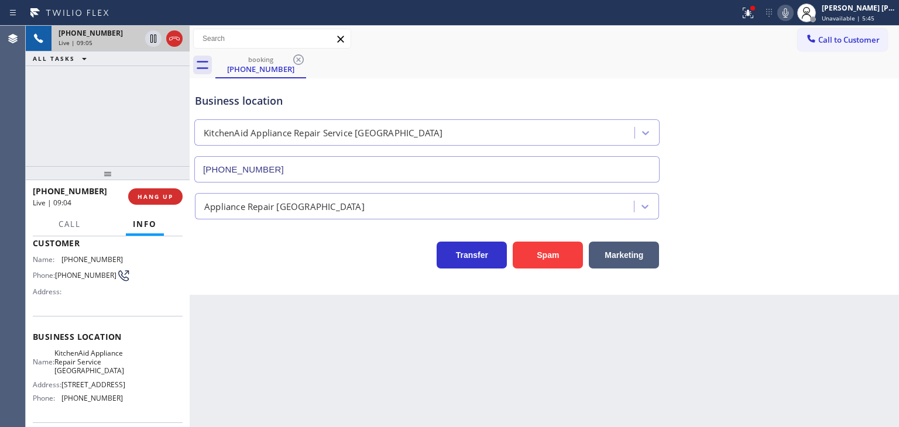
scroll to position [117, 0]
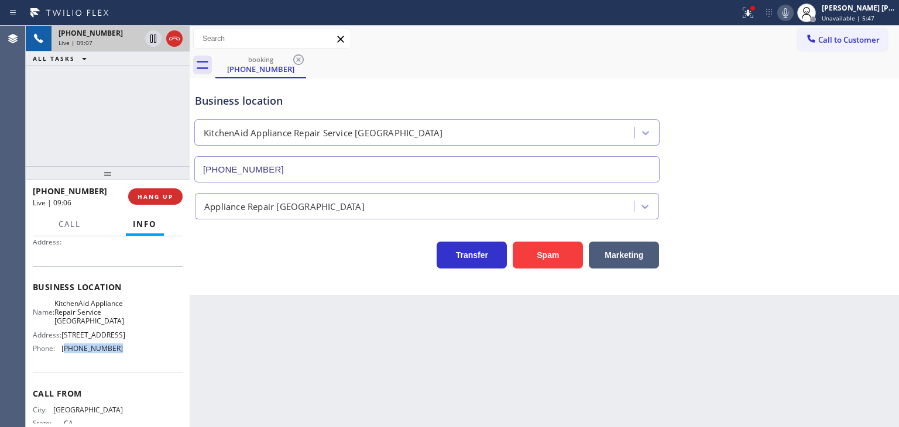
drag, startPoint x: 117, startPoint y: 360, endPoint x: 66, endPoint y: 356, distance: 51.6
click at [66, 356] on div "Name: KitchenAid Appliance Repair Service Ingleside Address: [STREET_ADDRESS] P…" at bounding box center [108, 328] width 150 height 59
copy span "415) 908-1569"
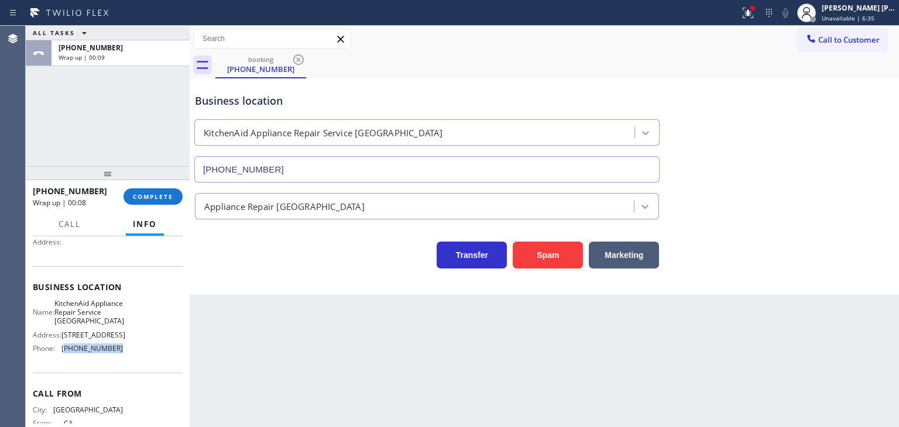
copy span "415) 908-1569"
drag, startPoint x: 879, startPoint y: 40, endPoint x: 794, endPoint y: 66, distance: 88.7
click at [878, 40] on span "Call to Customer" at bounding box center [848, 40] width 61 height 11
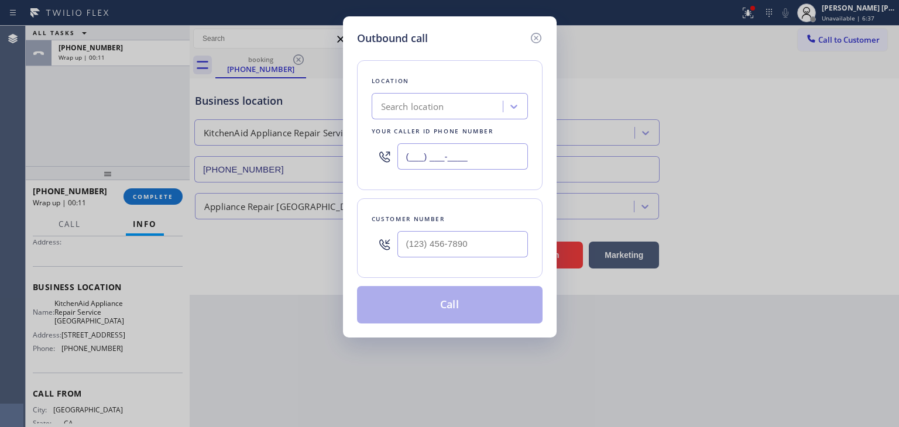
click at [481, 157] on input "(___) ___-____" at bounding box center [462, 156] width 131 height 26
paste input "415) 908-1569"
type input "[PHONE_NUMBER]"
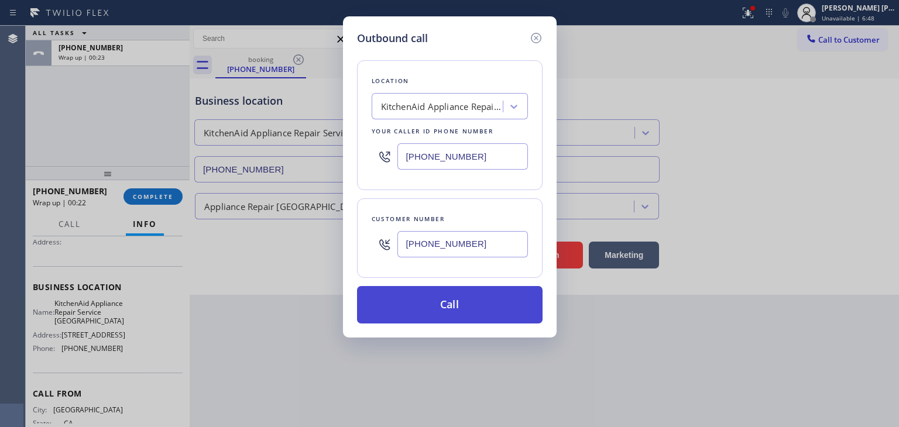
type input "[PHONE_NUMBER]"
click at [428, 307] on button "Call" at bounding box center [450, 304] width 186 height 37
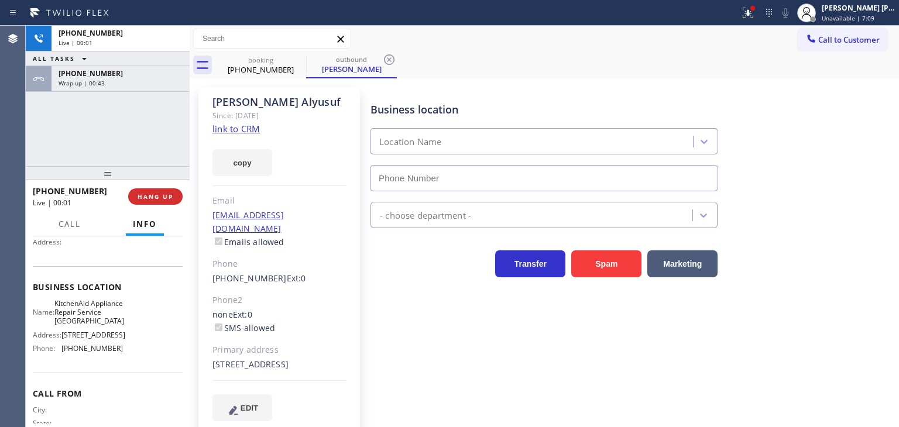
type input "[PHONE_NUMBER]"
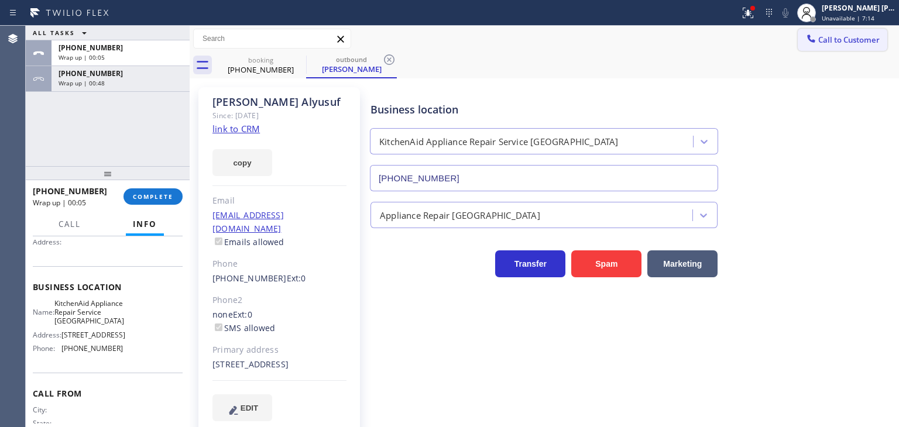
click at [855, 40] on span "Call to Customer" at bounding box center [848, 40] width 61 height 11
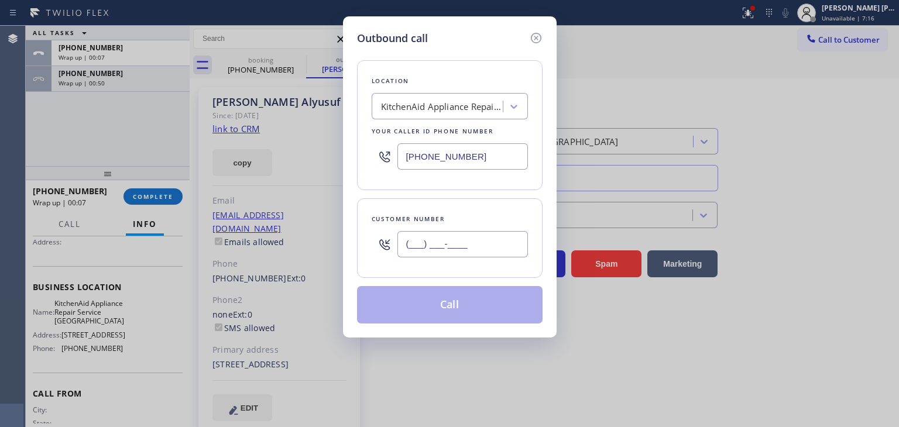
click at [442, 246] on input "(___) ___-____" at bounding box center [462, 244] width 131 height 26
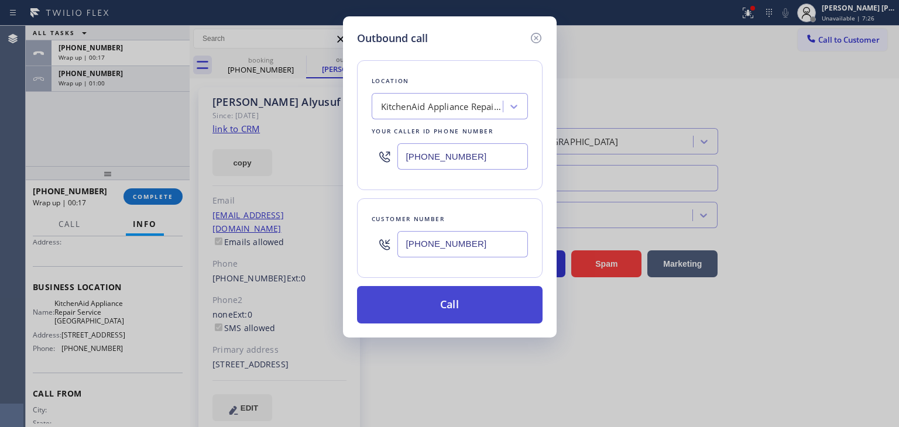
type input "[PHONE_NUMBER]"
click at [426, 311] on button "Call" at bounding box center [450, 304] width 186 height 37
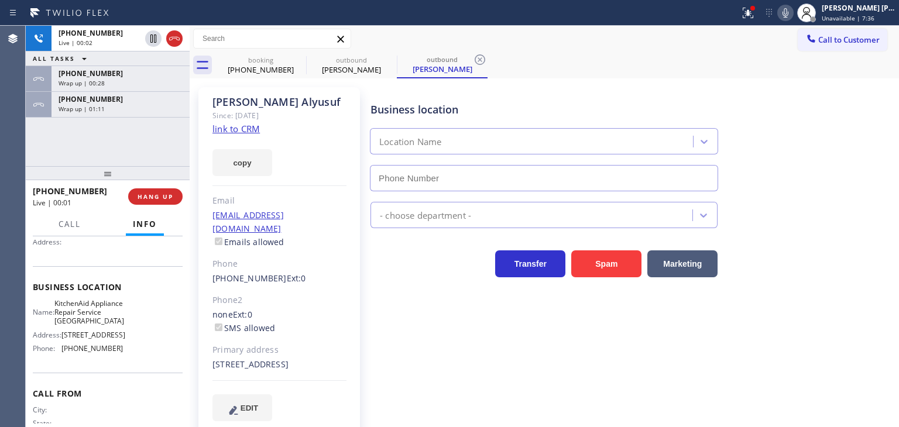
type input "[PHONE_NUMBER]"
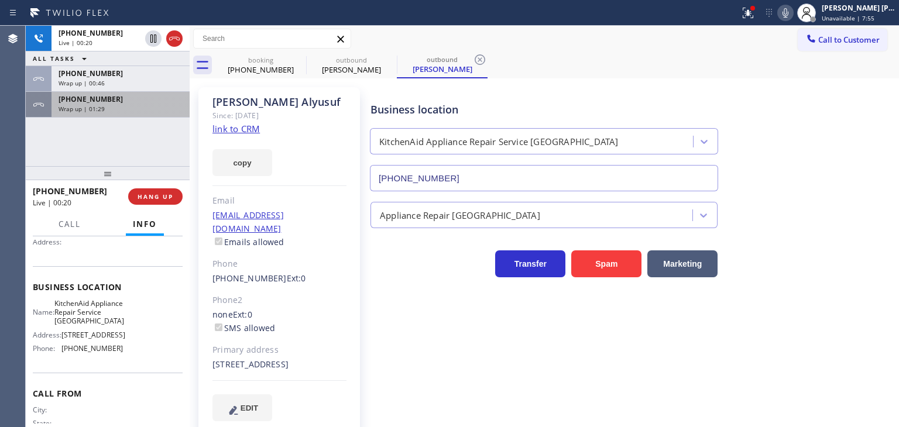
click at [99, 105] on span "Wrap up | 01:29" at bounding box center [82, 109] width 46 height 8
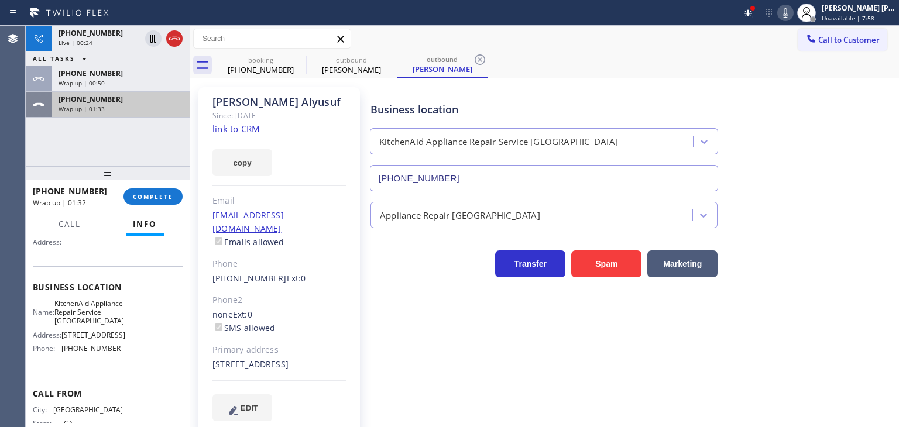
click at [109, 100] on div "[PHONE_NUMBER]" at bounding box center [121, 99] width 124 height 10
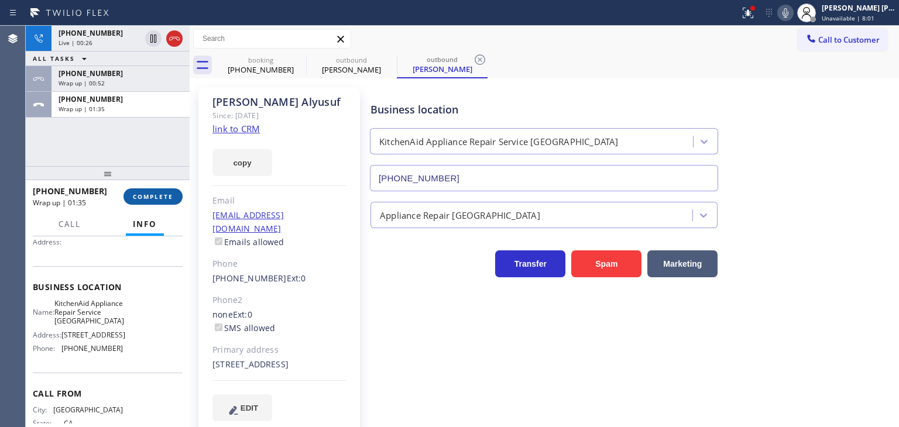
click at [163, 199] on span "COMPLETE" at bounding box center [153, 197] width 40 height 8
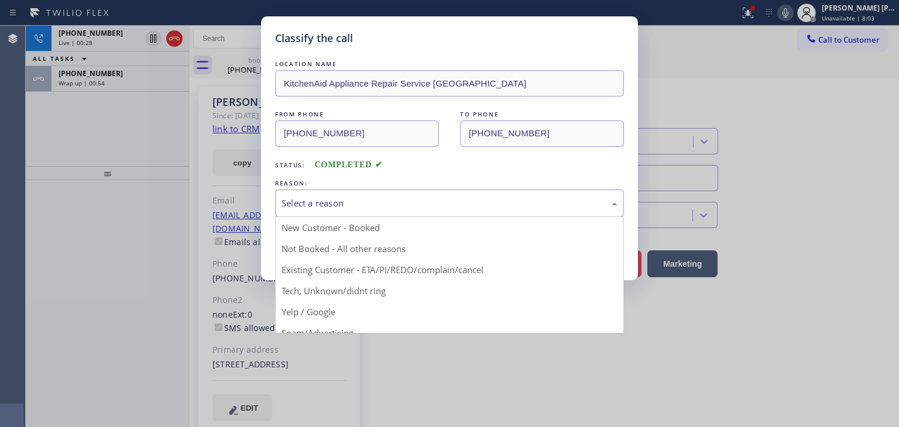
click at [324, 197] on div "Select a reason" at bounding box center [450, 203] width 336 height 13
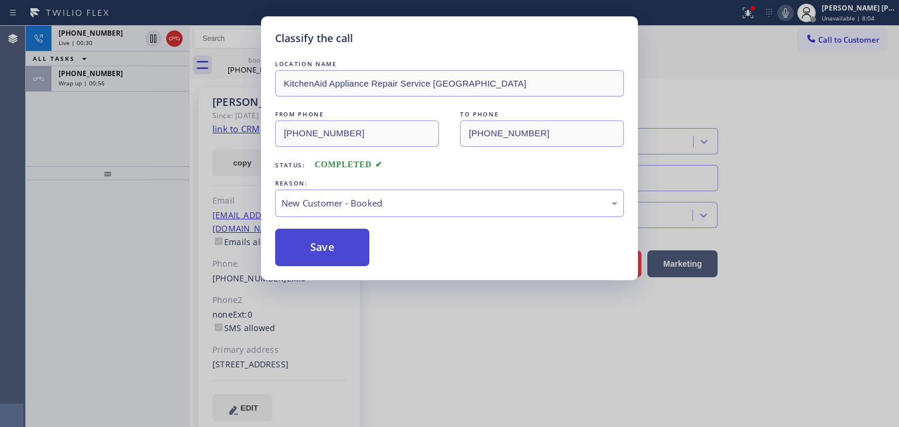
click at [325, 239] on button "Save" at bounding box center [322, 247] width 94 height 37
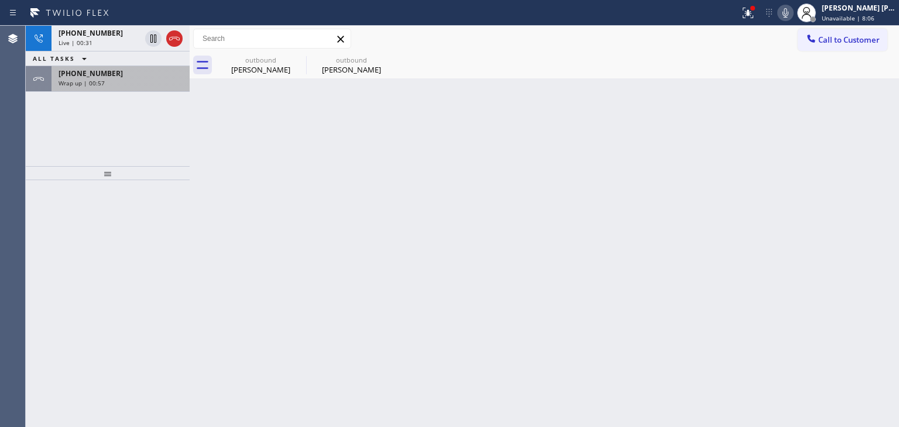
click at [134, 80] on div "Wrap up | 00:57" at bounding box center [121, 83] width 124 height 8
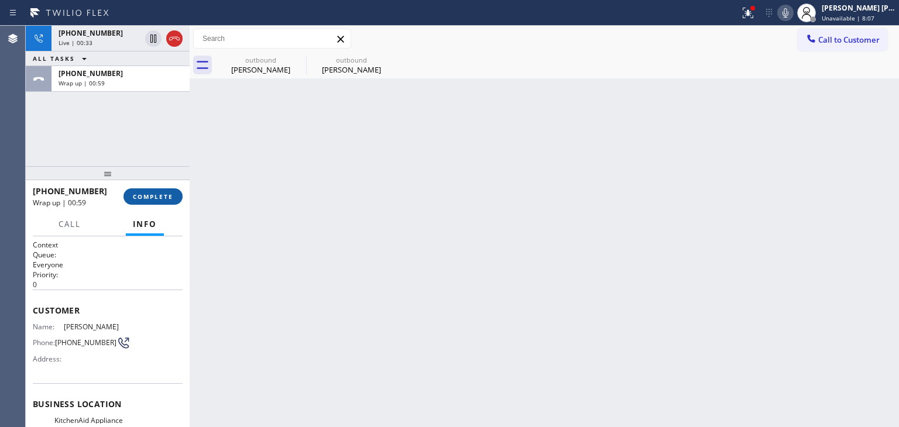
click at [154, 196] on span "COMPLETE" at bounding box center [153, 197] width 40 height 8
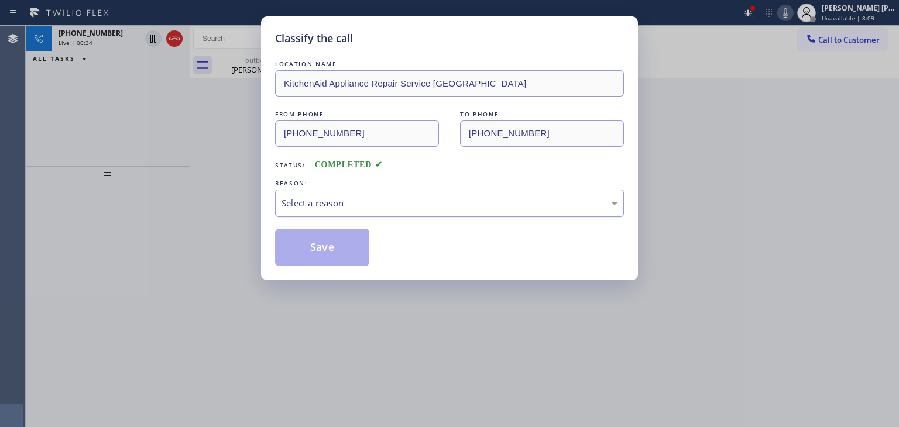
click at [349, 207] on div "Select a reason" at bounding box center [450, 203] width 336 height 13
drag, startPoint x: 328, startPoint y: 242, endPoint x: 336, endPoint y: 240, distance: 8.5
click at [328, 242] on button "Save" at bounding box center [322, 247] width 94 height 37
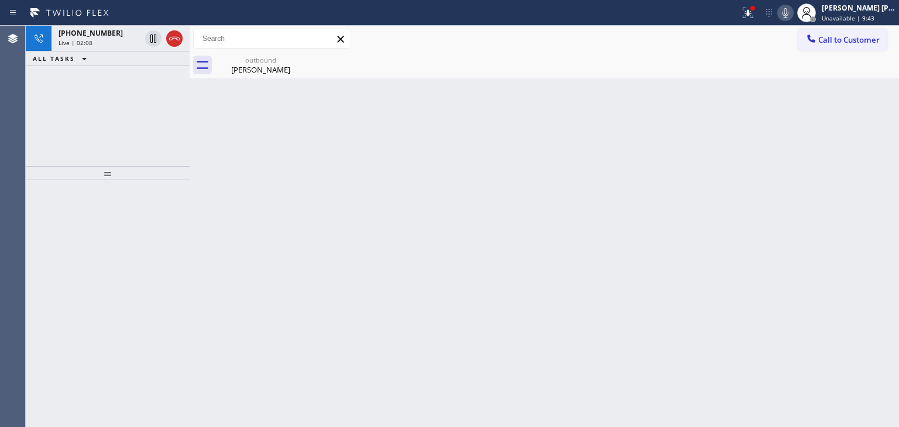
click at [793, 18] on icon at bounding box center [786, 13] width 14 height 14
click at [790, 15] on rect at bounding box center [785, 12] width 8 height 8
click at [793, 13] on icon at bounding box center [786, 13] width 14 height 14
click at [793, 12] on icon at bounding box center [786, 13] width 14 height 14
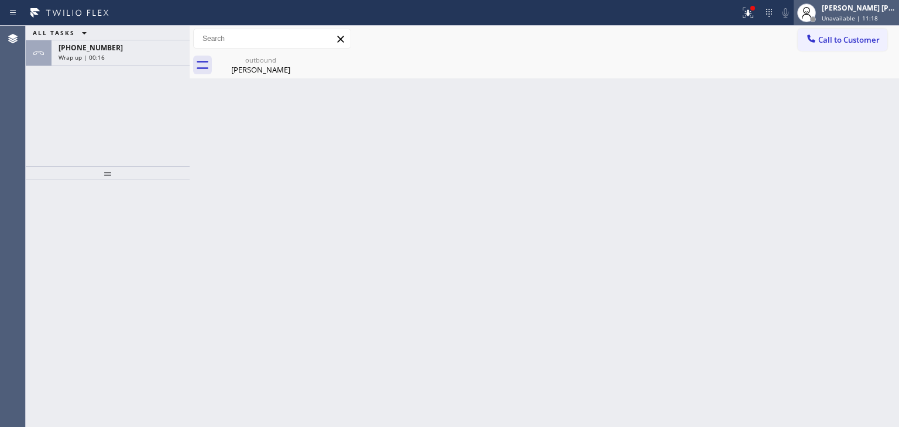
click at [857, 3] on div "[PERSON_NAME] [PERSON_NAME] Unavailable | 11:18" at bounding box center [846, 13] width 105 height 26
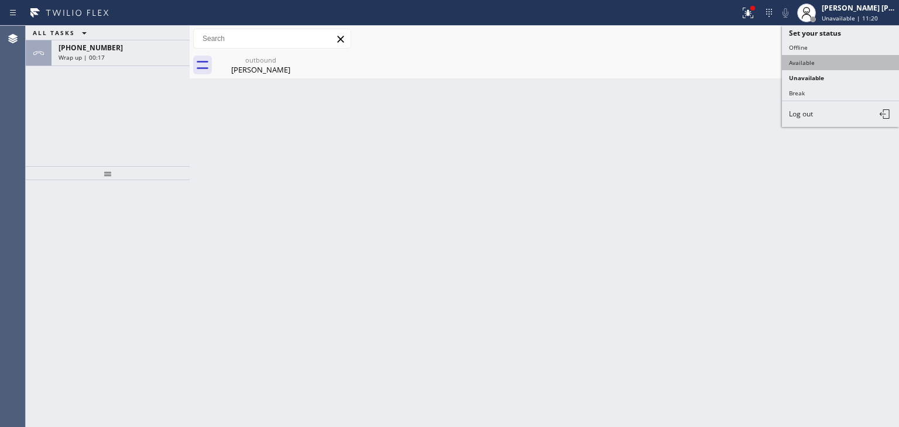
click at [824, 57] on button "Available" at bounding box center [840, 62] width 117 height 15
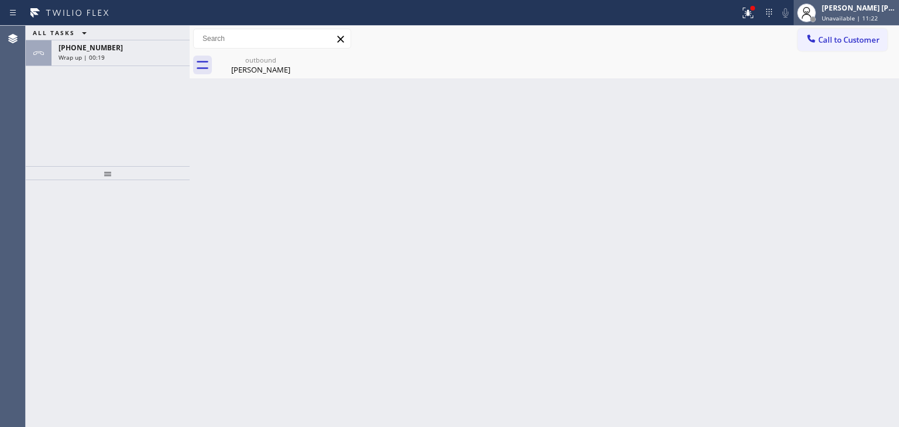
click at [880, 4] on div "[PERSON_NAME] [PERSON_NAME]" at bounding box center [859, 8] width 74 height 10
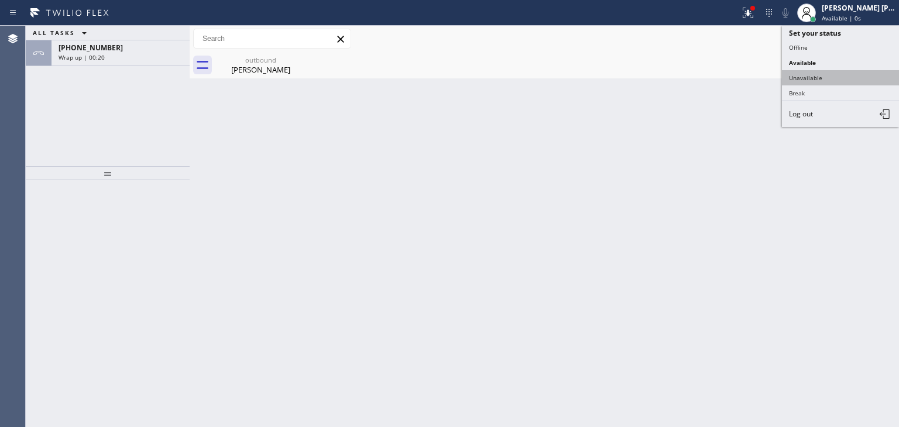
click at [830, 73] on button "Unavailable" at bounding box center [840, 77] width 117 height 15
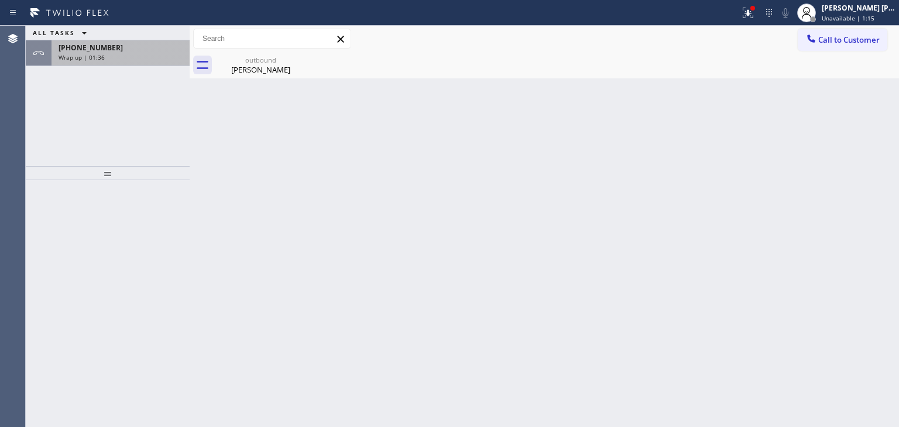
click at [128, 50] on div "[PHONE_NUMBER]" at bounding box center [121, 48] width 124 height 10
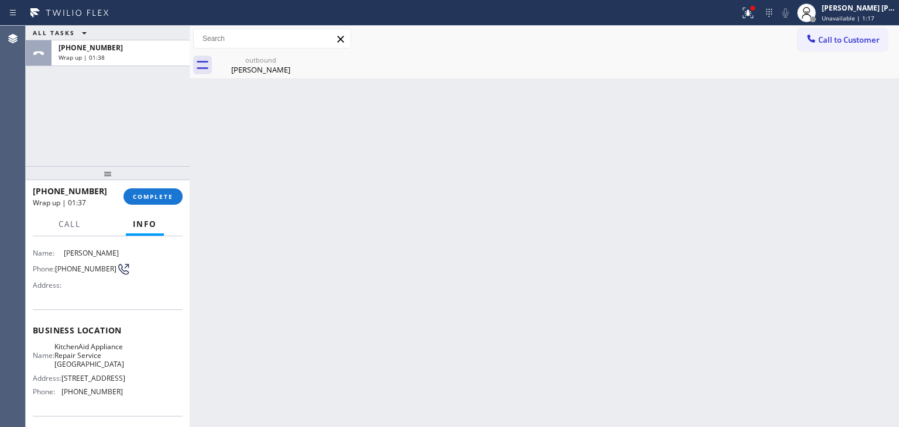
scroll to position [117, 0]
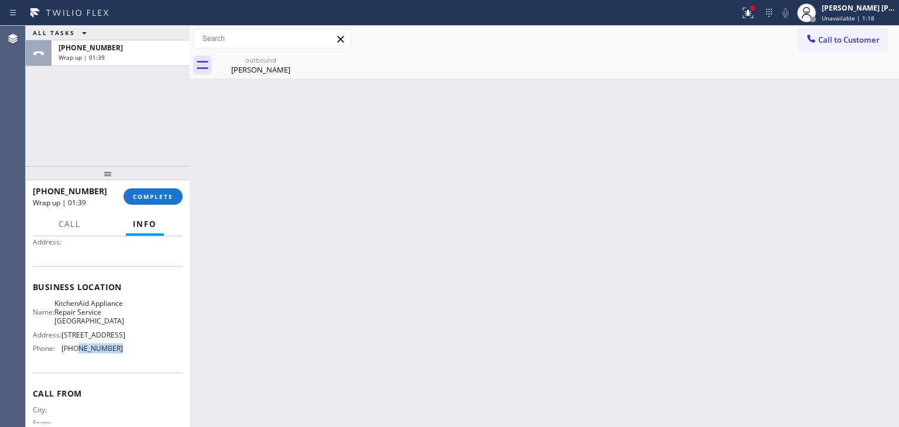
drag, startPoint x: 118, startPoint y: 361, endPoint x: 75, endPoint y: 362, distance: 43.3
click at [75, 358] on div "Name: KitchenAid Appliance Repair Service Ingleside Address: [STREET_ADDRESS] P…" at bounding box center [108, 328] width 150 height 59
drag, startPoint x: 131, startPoint y: 323, endPoint x: 89, endPoint y: 317, distance: 42.5
click at [89, 317] on div "Name: KitchenAid Appliance Repair Service Ingleside Address: [STREET_ADDRESS] P…" at bounding box center [108, 328] width 150 height 59
click at [126, 324] on div "Name: KitchenAid Appliance Repair Service Ingleside Address: [STREET_ADDRESS] P…" at bounding box center [108, 328] width 150 height 59
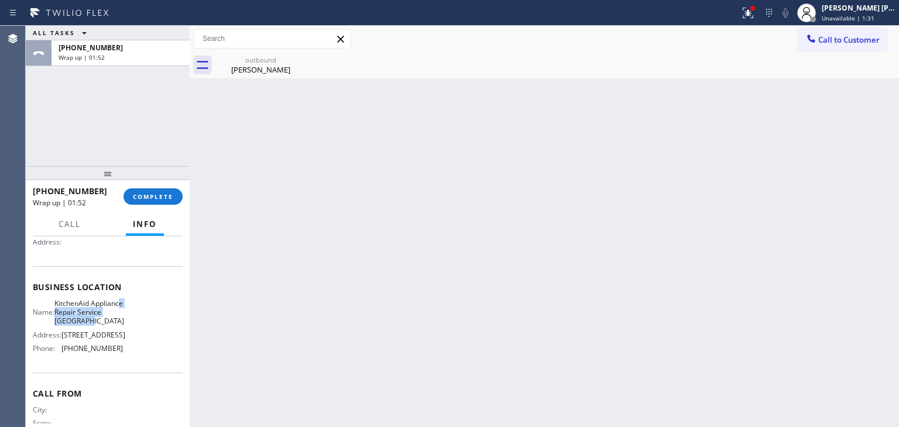
click at [121, 321] on div "Name: KitchenAid Appliance Repair Service Ingleside Address: [STREET_ADDRESS] P…" at bounding box center [108, 328] width 150 height 59
drag, startPoint x: 121, startPoint y: 321, endPoint x: 61, endPoint y: 298, distance: 63.9
click at [61, 298] on div "Business location Name: KitchenAid Appliance Repair Service Ingleside Address: …" at bounding box center [108, 319] width 150 height 107
copy span "KitchenAid Appliance Repair Service [GEOGRAPHIC_DATA]"
click at [138, 194] on span "COMPLETE" at bounding box center [153, 197] width 40 height 8
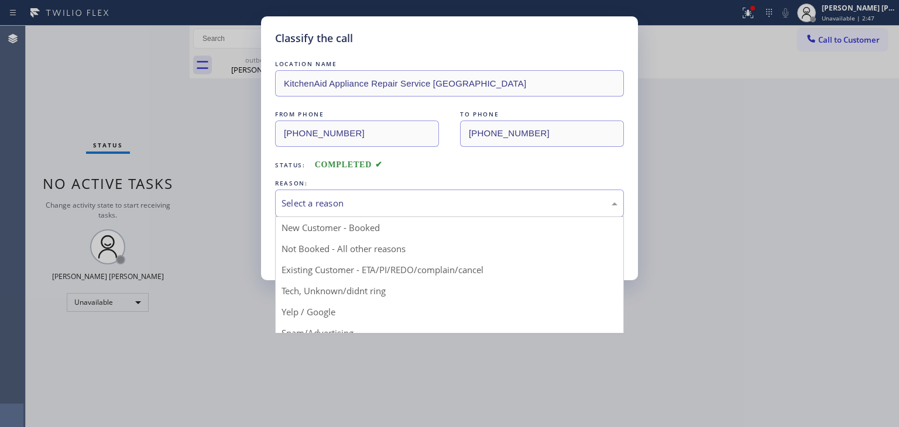
click at [313, 200] on div "Select a reason" at bounding box center [450, 203] width 336 height 13
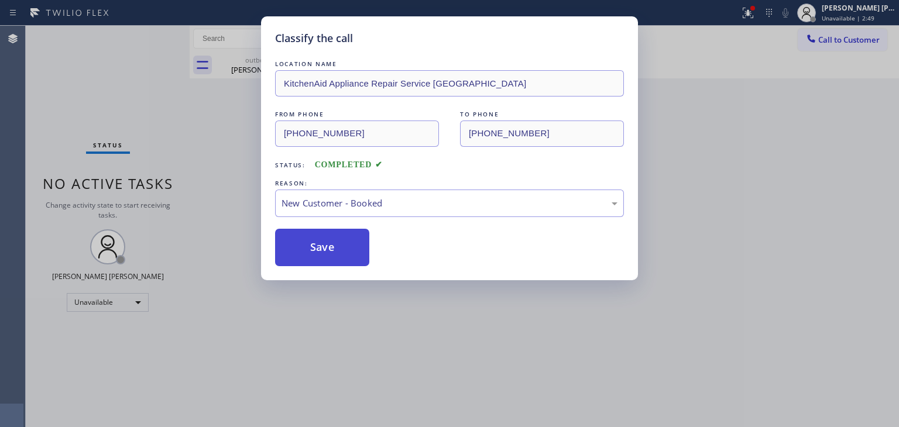
click at [324, 244] on button "Save" at bounding box center [322, 247] width 94 height 37
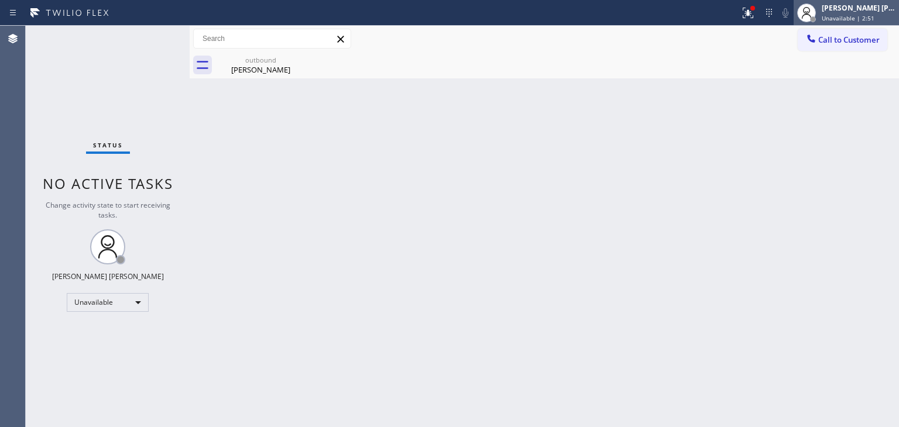
drag, startPoint x: 876, startPoint y: 11, endPoint x: 863, endPoint y: 19, distance: 15.3
click at [876, 11] on div "[PERSON_NAME] [PERSON_NAME]" at bounding box center [859, 8] width 74 height 10
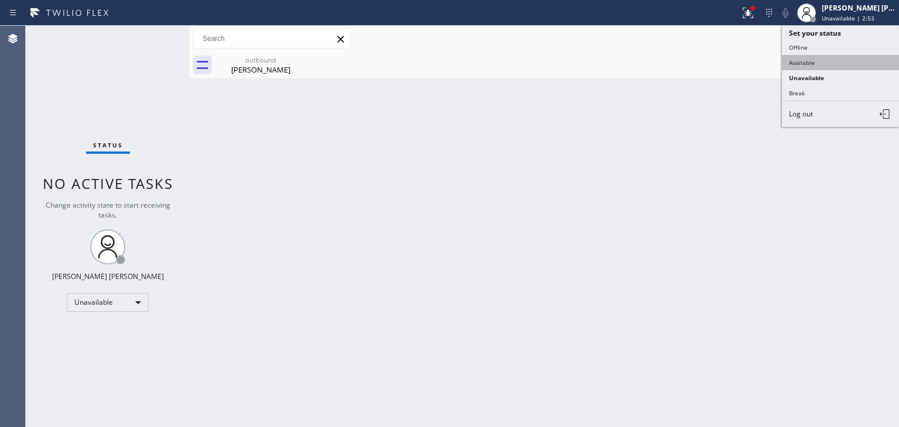
click at [817, 58] on button "Available" at bounding box center [840, 62] width 117 height 15
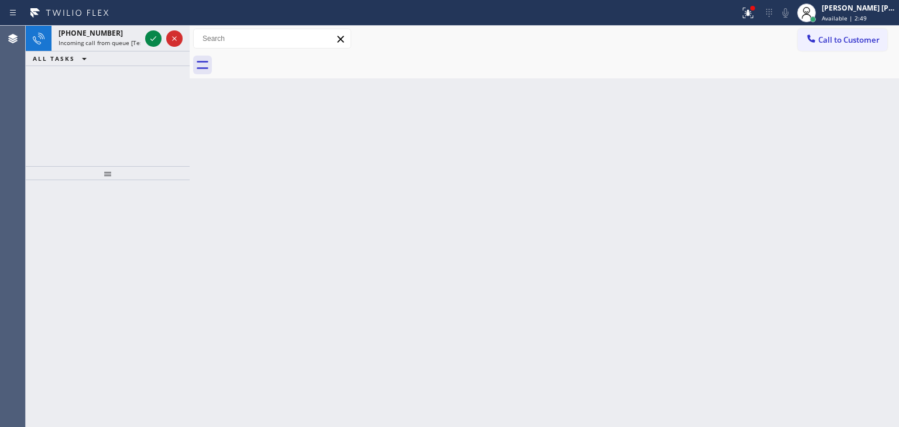
click at [160, 47] on div at bounding box center [164, 39] width 42 height 26
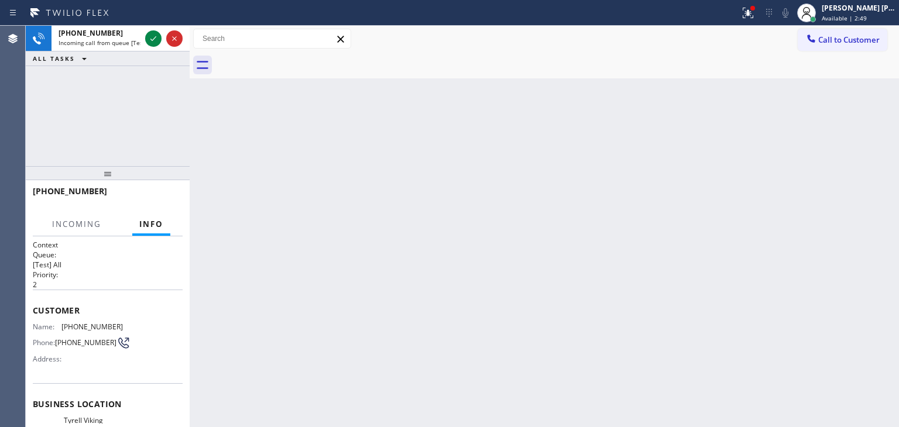
scroll to position [59, 0]
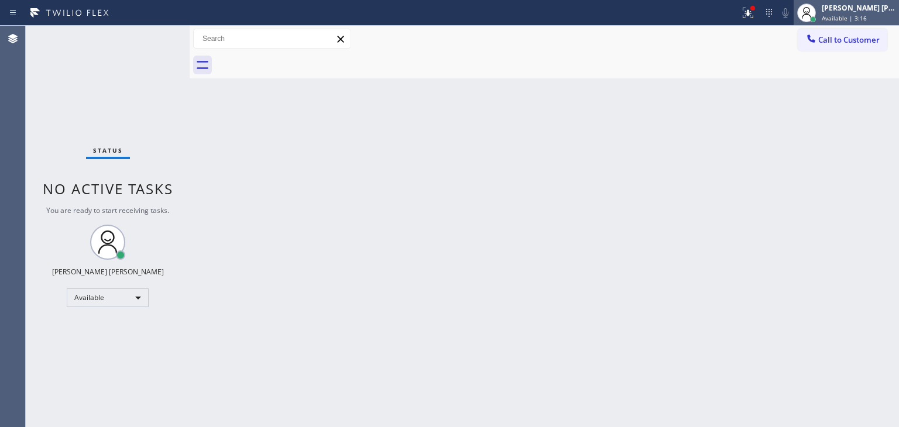
click at [884, 8] on div "[PERSON_NAME] [PERSON_NAME]" at bounding box center [859, 8] width 74 height 10
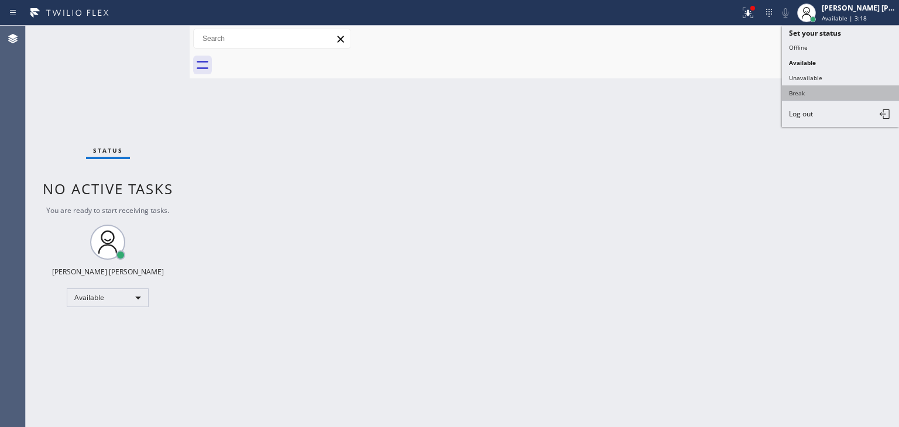
click at [834, 87] on button "Break" at bounding box center [840, 92] width 117 height 15
